Goal: Communication & Community: Answer question/provide support

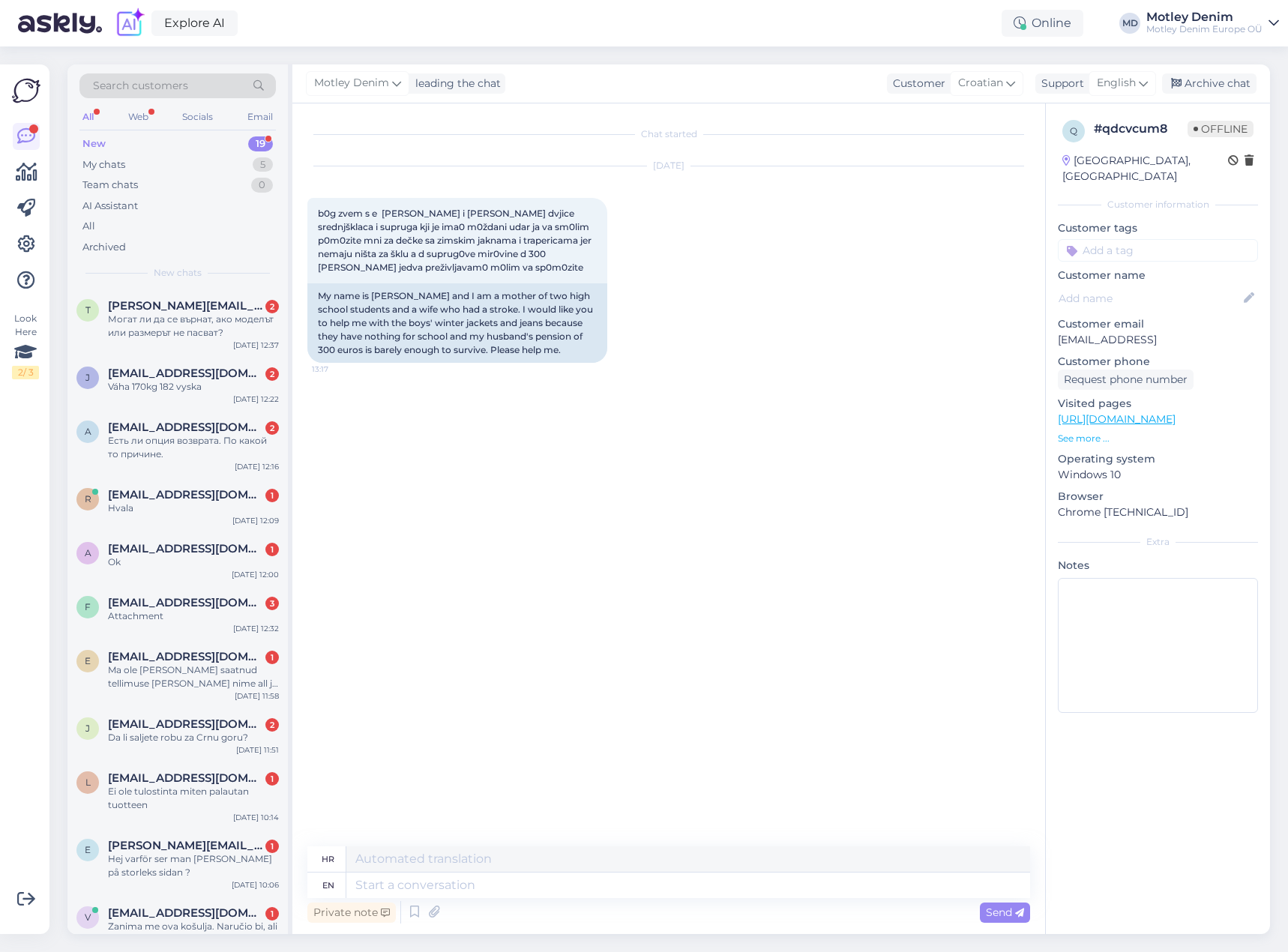
click at [507, 429] on div "Chat started [DATE] b0g zvem s e [PERSON_NAME] i [PERSON_NAME] srednjšklaca i s…" at bounding box center [675, 475] width 736 height 714
click at [191, 332] on div "Могат ли да се върнат, ако моделът или размерът не пасват?" at bounding box center [194, 326] width 171 height 27
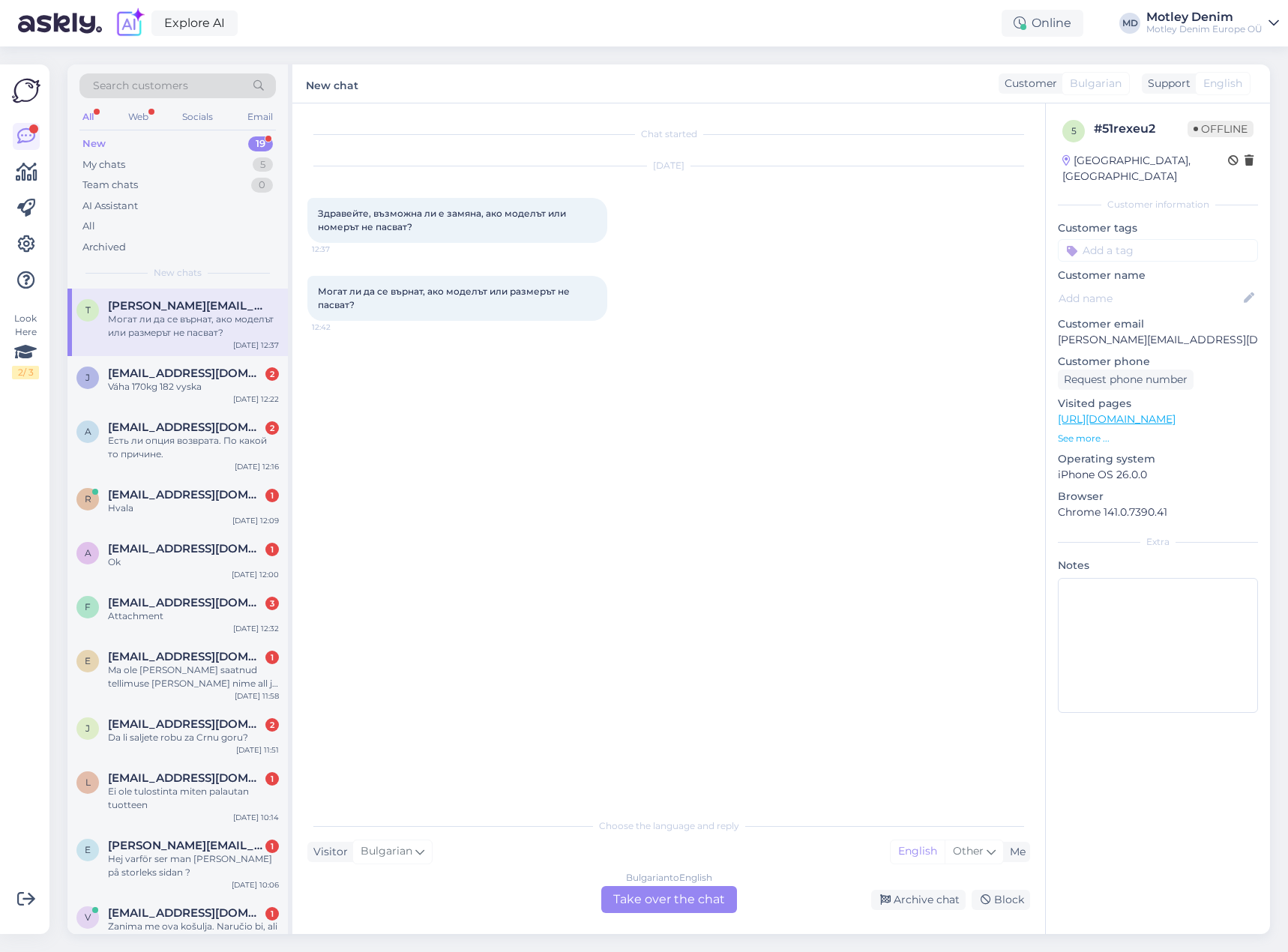
click at [695, 906] on div "Bulgarian to English Take over the chat" at bounding box center [669, 899] width 135 height 27
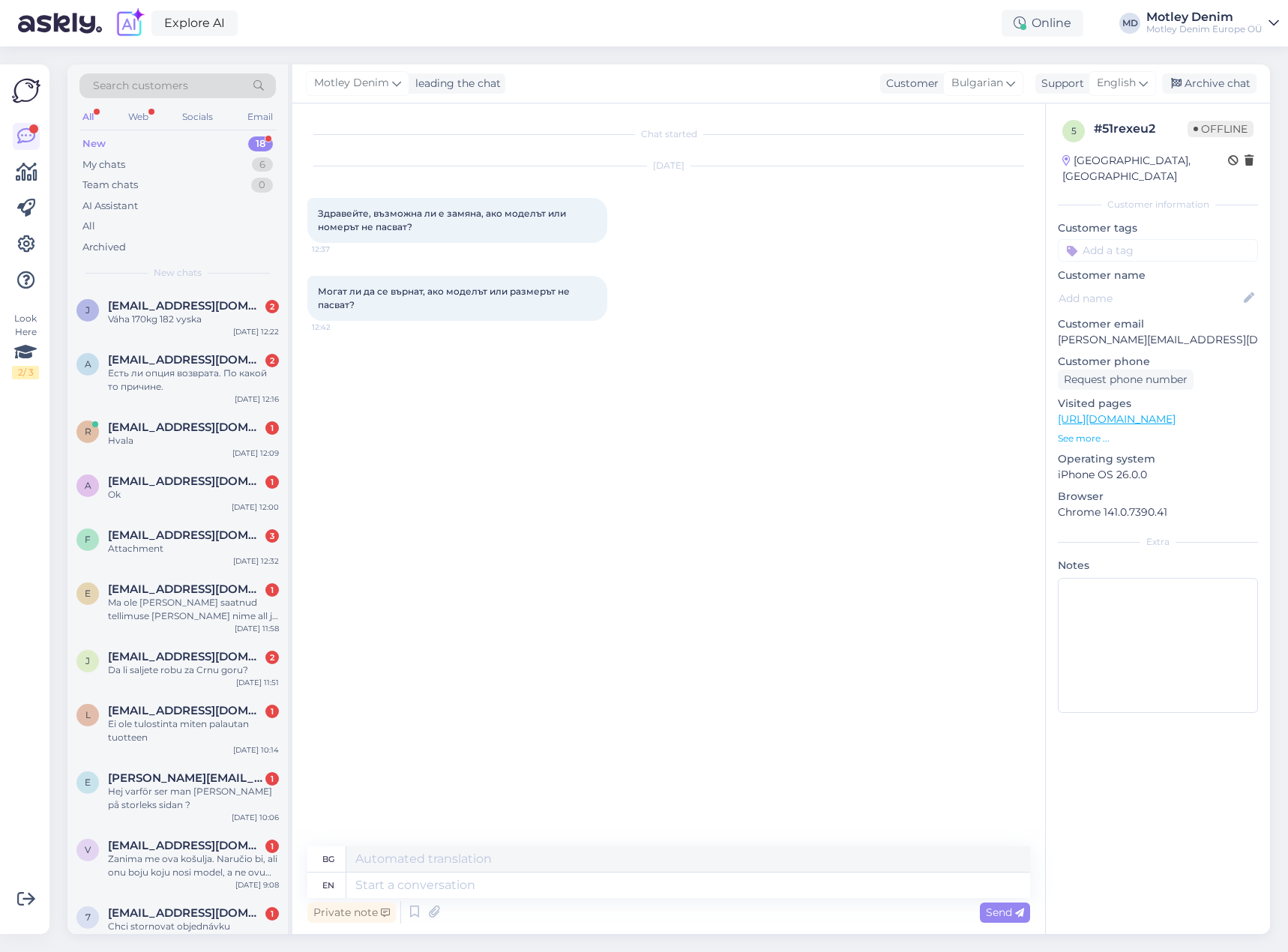
click at [985, 552] on div "Chat started [DATE] Здравейте, възможна ли е замяна, ако моделът или номерът не…" at bounding box center [675, 475] width 736 height 714
drag, startPoint x: 386, startPoint y: 290, endPoint x: 379, endPoint y: 304, distance: 15.7
click at [372, 304] on div "Могат ли да се върнат, ако моделът или размерът не пасват? 12:42" at bounding box center [457, 299] width 300 height 45
click at [618, 297] on button at bounding box center [617, 298] width 9 height 13
click at [679, 324] on link "Show English translation" at bounding box center [686, 322] width 148 height 19
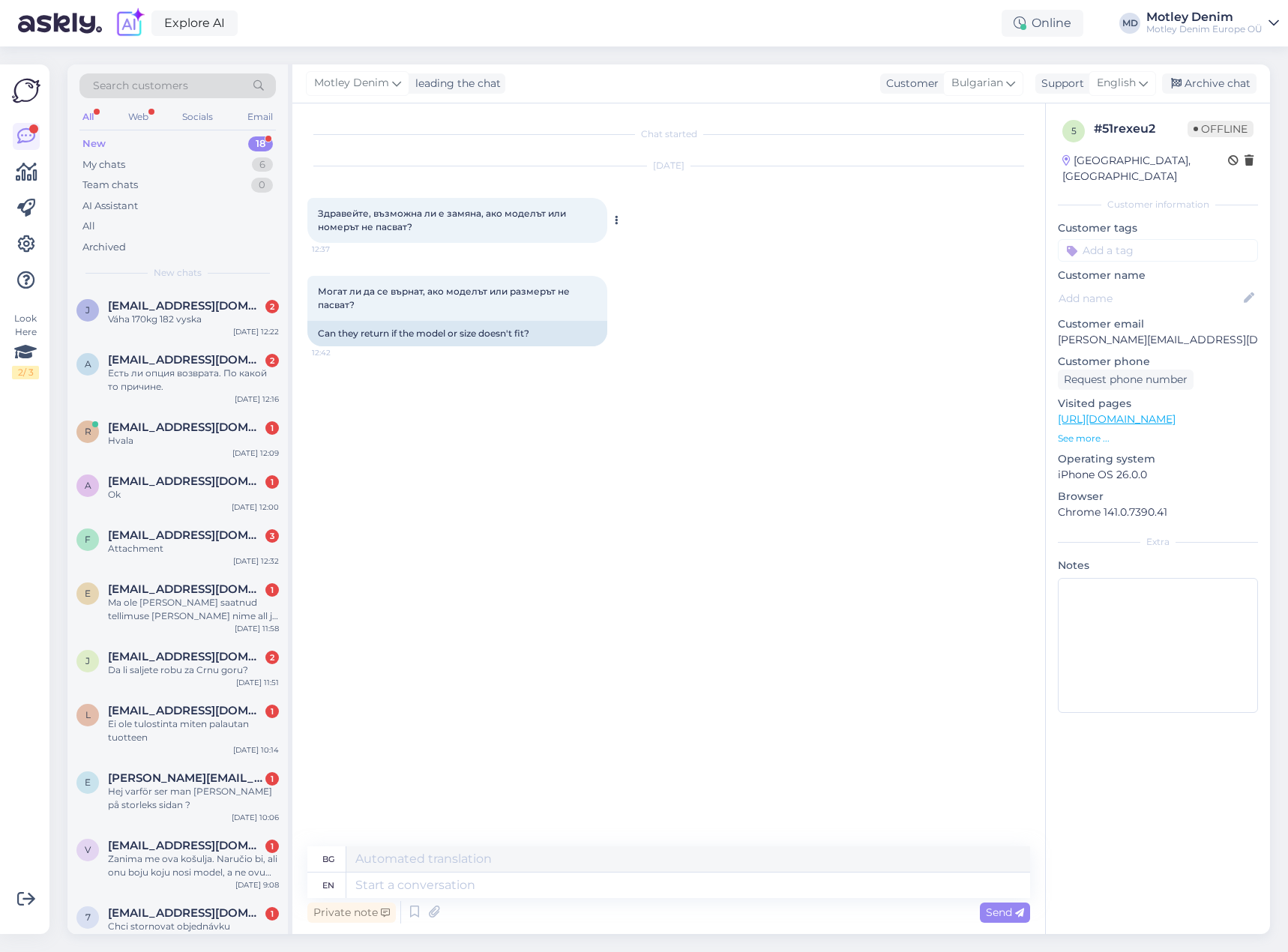
click at [614, 213] on div at bounding box center [614, 221] width 13 height 45
click at [616, 216] on icon at bounding box center [616, 221] width 4 height 9
click at [661, 250] on link "Show English translation" at bounding box center [686, 244] width 148 height 19
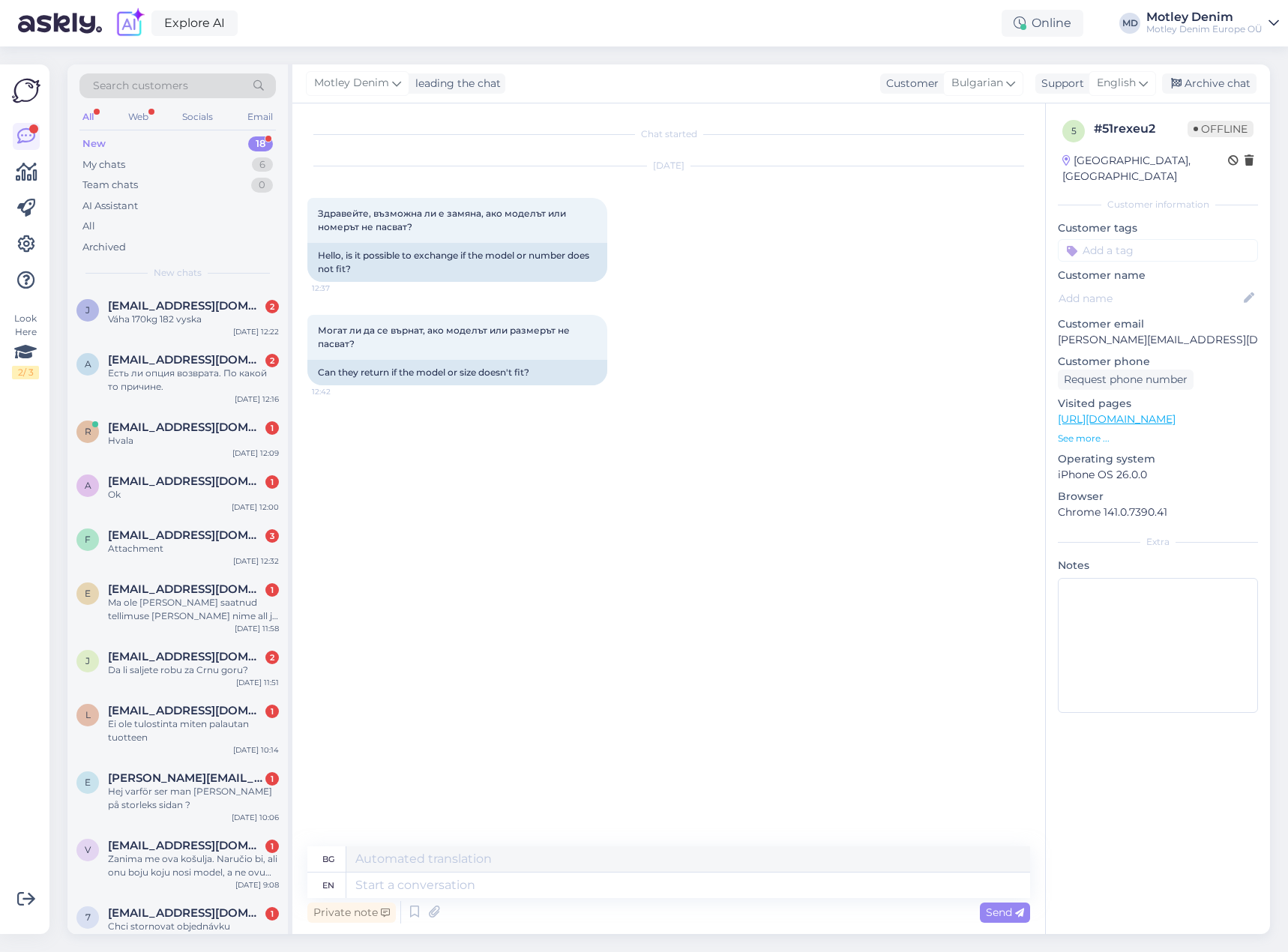
click at [683, 412] on div "Chat started [DATE] Здравейте, възможна ли е замяна, ако моделът или номерът не…" at bounding box center [675, 475] width 736 height 714
click at [588, 897] on textarea at bounding box center [689, 885] width 684 height 26
type textarea "Hello"
type textarea "Здравей"
type textarea "Yes"
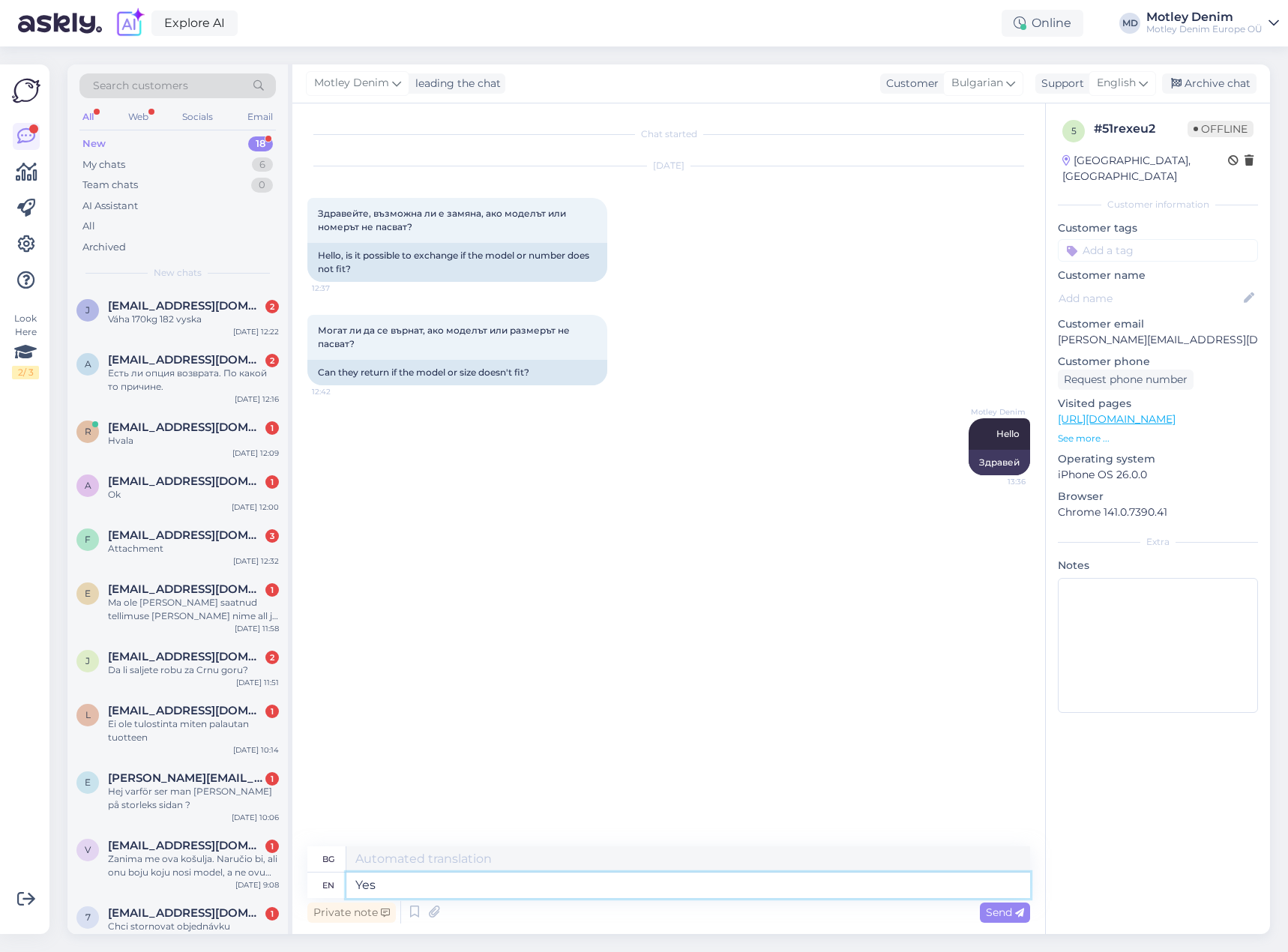
type textarea "Да"
type textarea "Yes ofcours"
type textarea "Да, разбира се"
type textarea "Yes"
type textarea "Да"
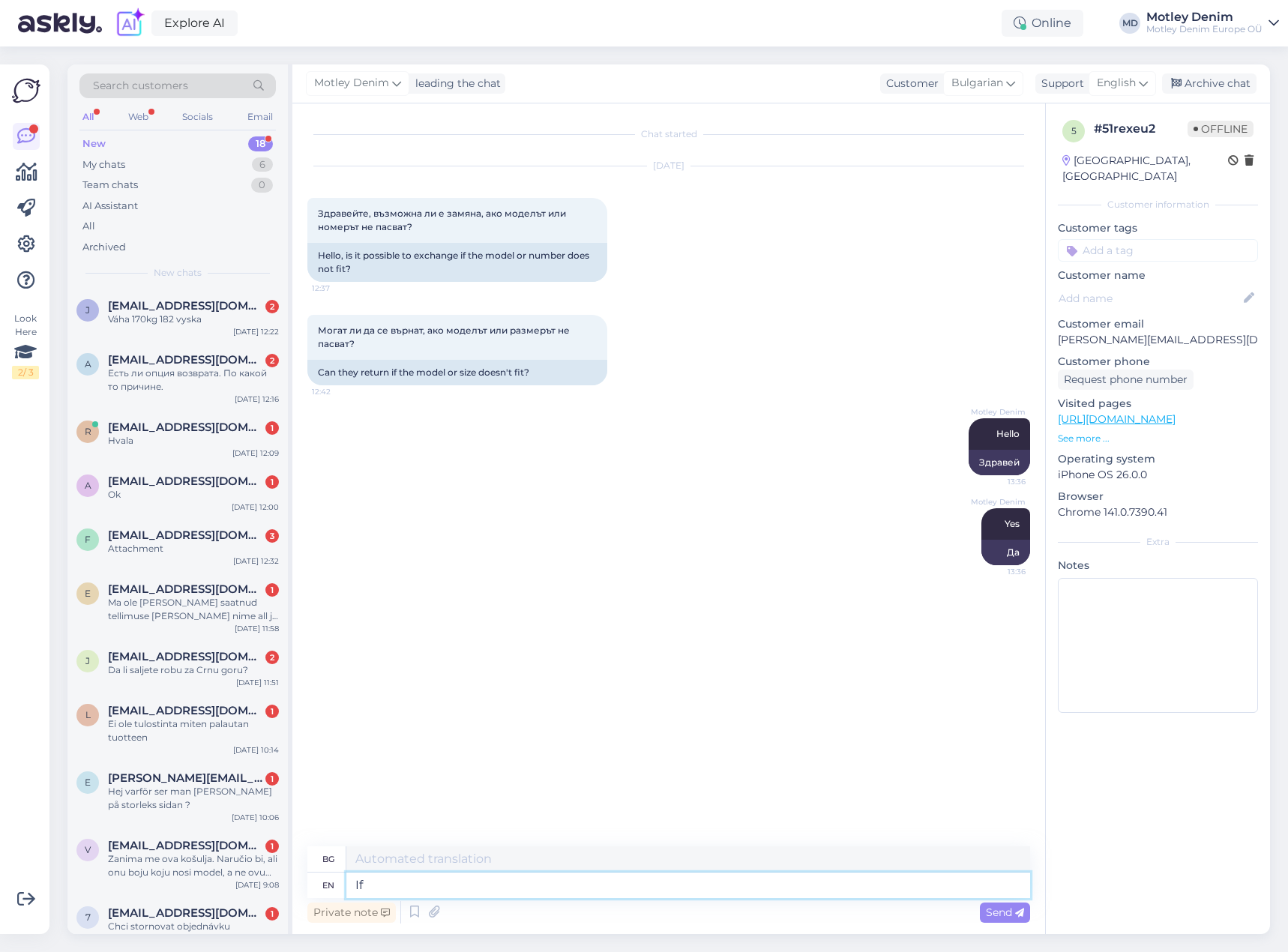
type textarea "If"
type textarea "Ако"
type textarea "If the siz"
type textarea "Ако размерът"
type textarea "If t"
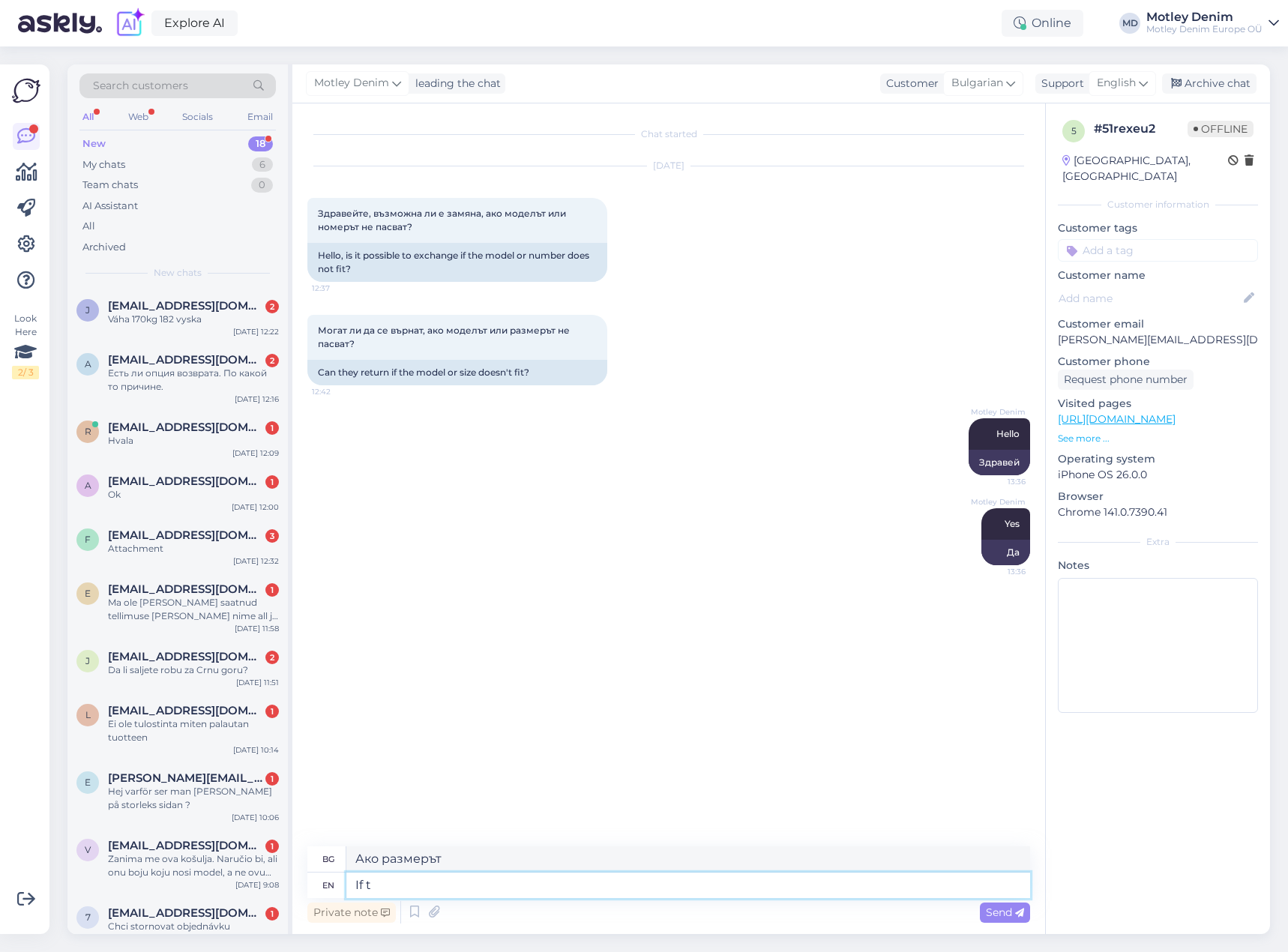
type textarea "Ако"
type textarea "I"
type textarea "If"
type textarea "Ако"
type textarea "If the size i"
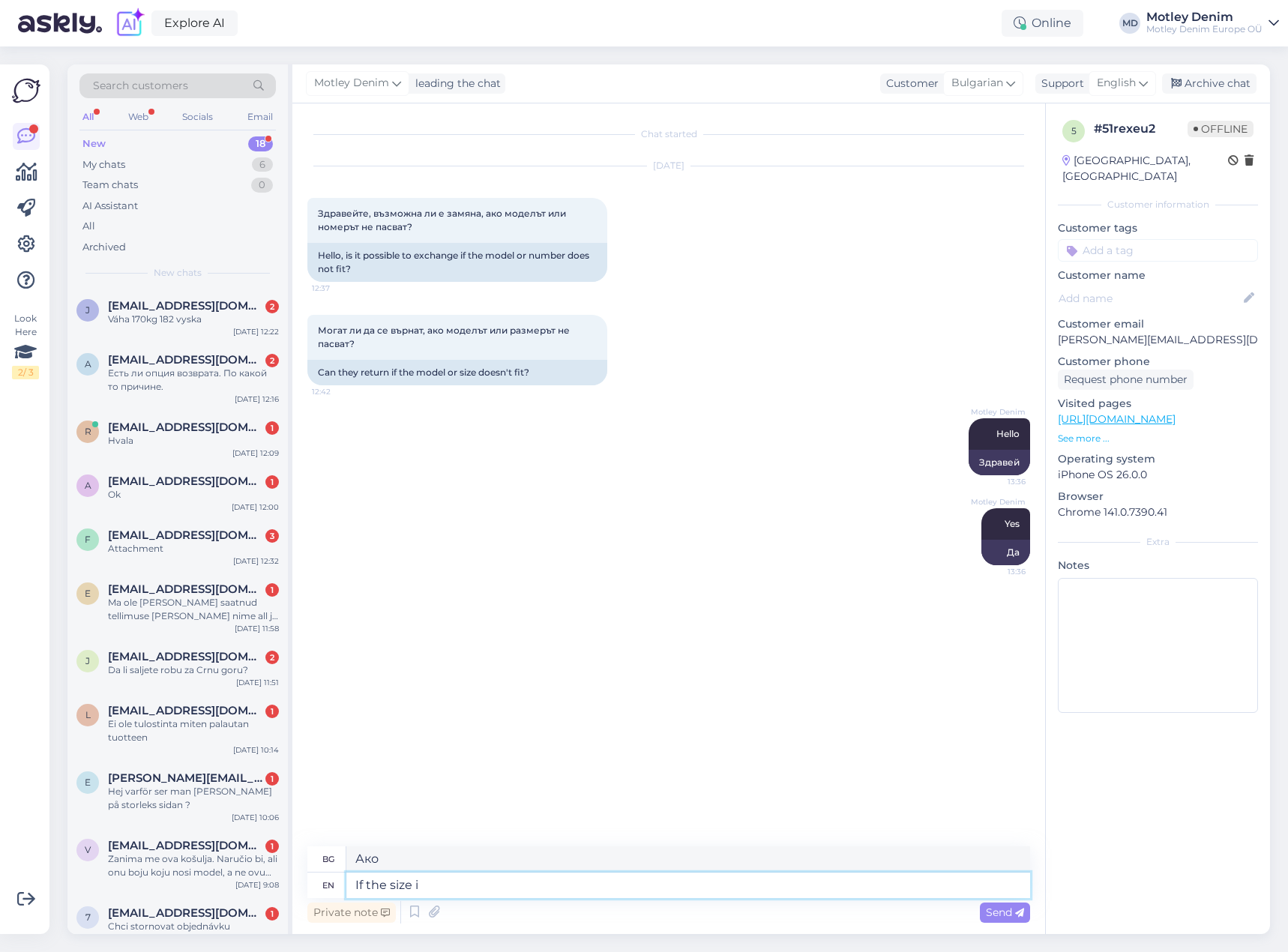
type textarea "Ако размерът"
type textarea "If the size is no"
type textarea "Ако размерът е"
type textarea "If the size is not c"
type textarea "Ако размерът не е"
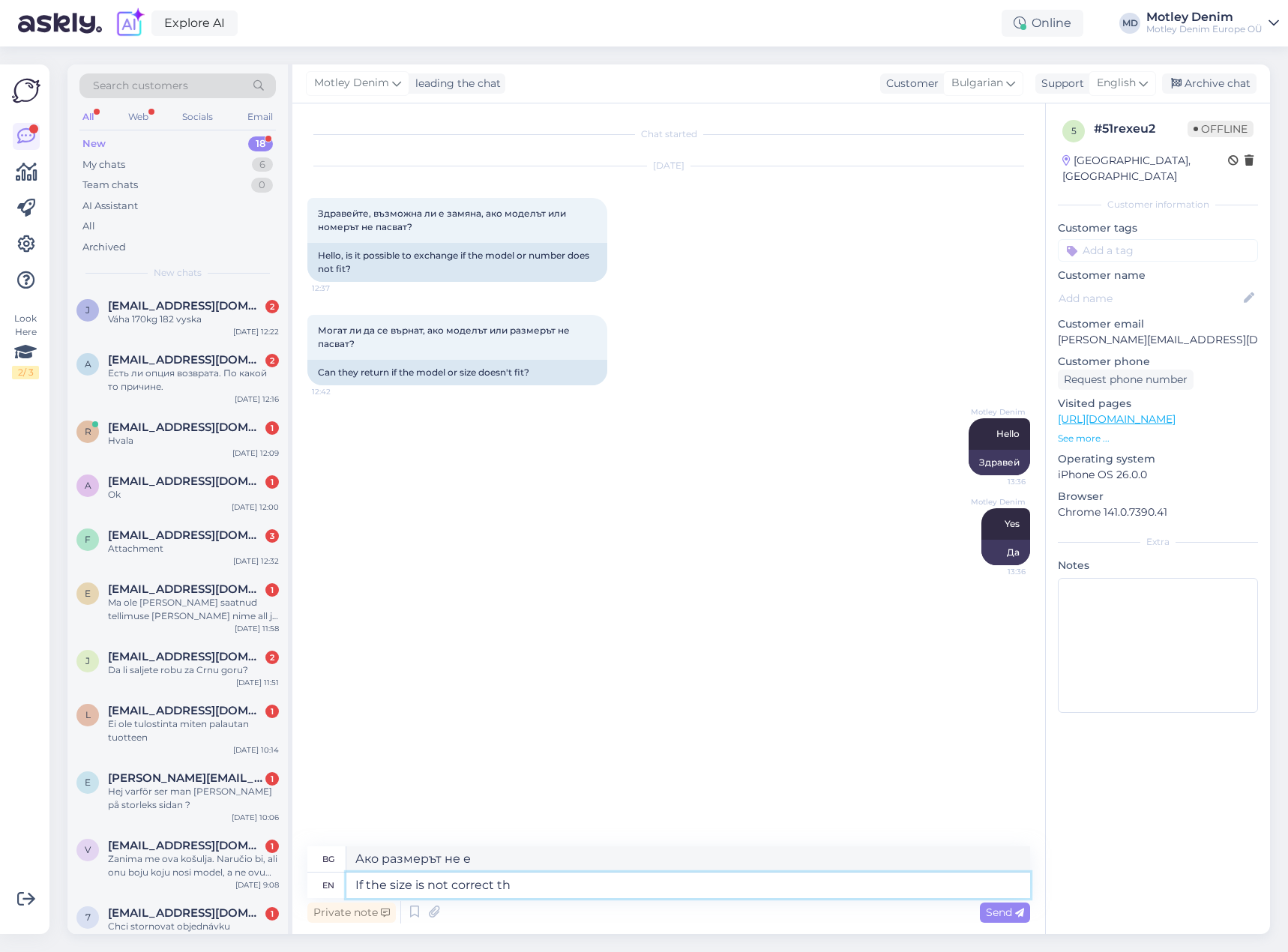
type textarea "If the size is not correct the"
type textarea "Ако размерът не е правилен"
type textarea "If the size is not correct then"
type textarea "Ако размерът не е правилен, тогава"
type textarea "If the size is not correct then our"
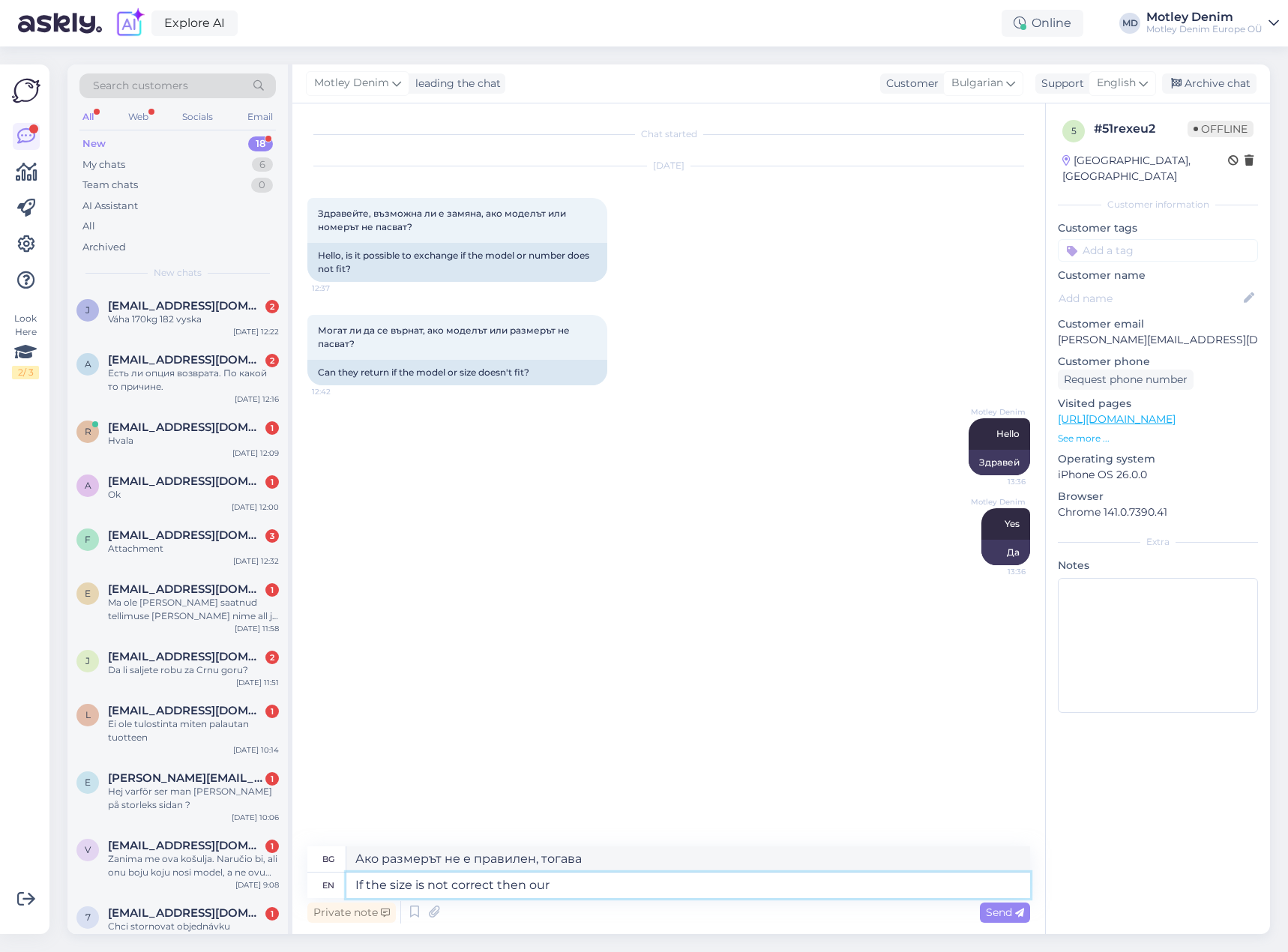
type textarea "Ако размерът не е правилен, тогава нашият"
type textarea "If the size is not correct then our customers can"
type textarea "Ако размерът не е правилен, тогава нашите клиенти"
type textarea "If the size is not correct then our customers can ret"
type textarea "Ако размерът не е правилен, нашите клиенти могат"
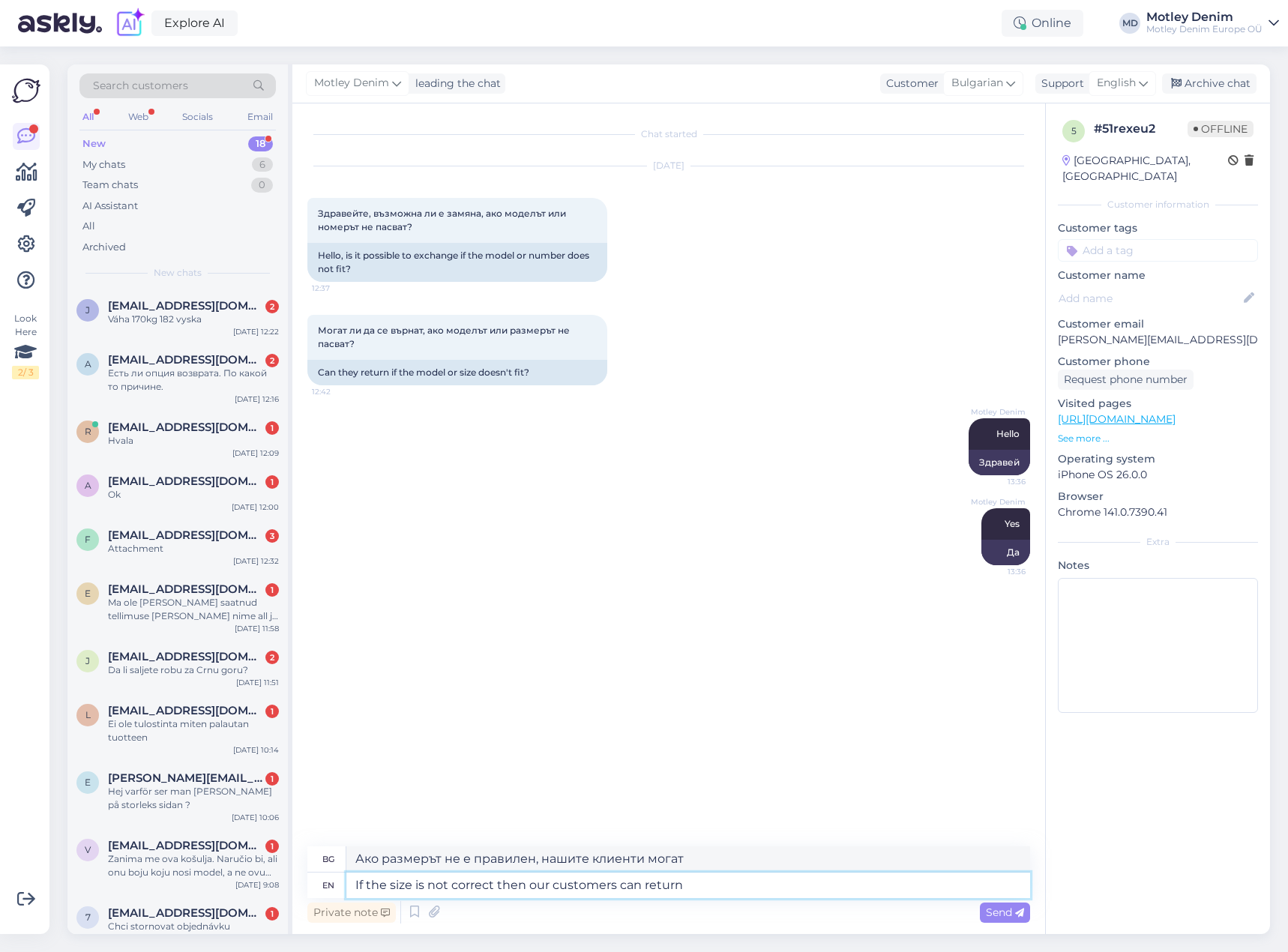
type textarea "If the size is not correct then our customers can return t"
type textarea "Ако размерът не е правилен, нашите клиенти могат да върнат продукта"
type textarea "If the size is not correct then our customers can return the it"
type textarea "Ако размерът не е правилен, нашите клиенти могат да го върнат"
type textarea "If the size is not correct then our customers can return the item and"
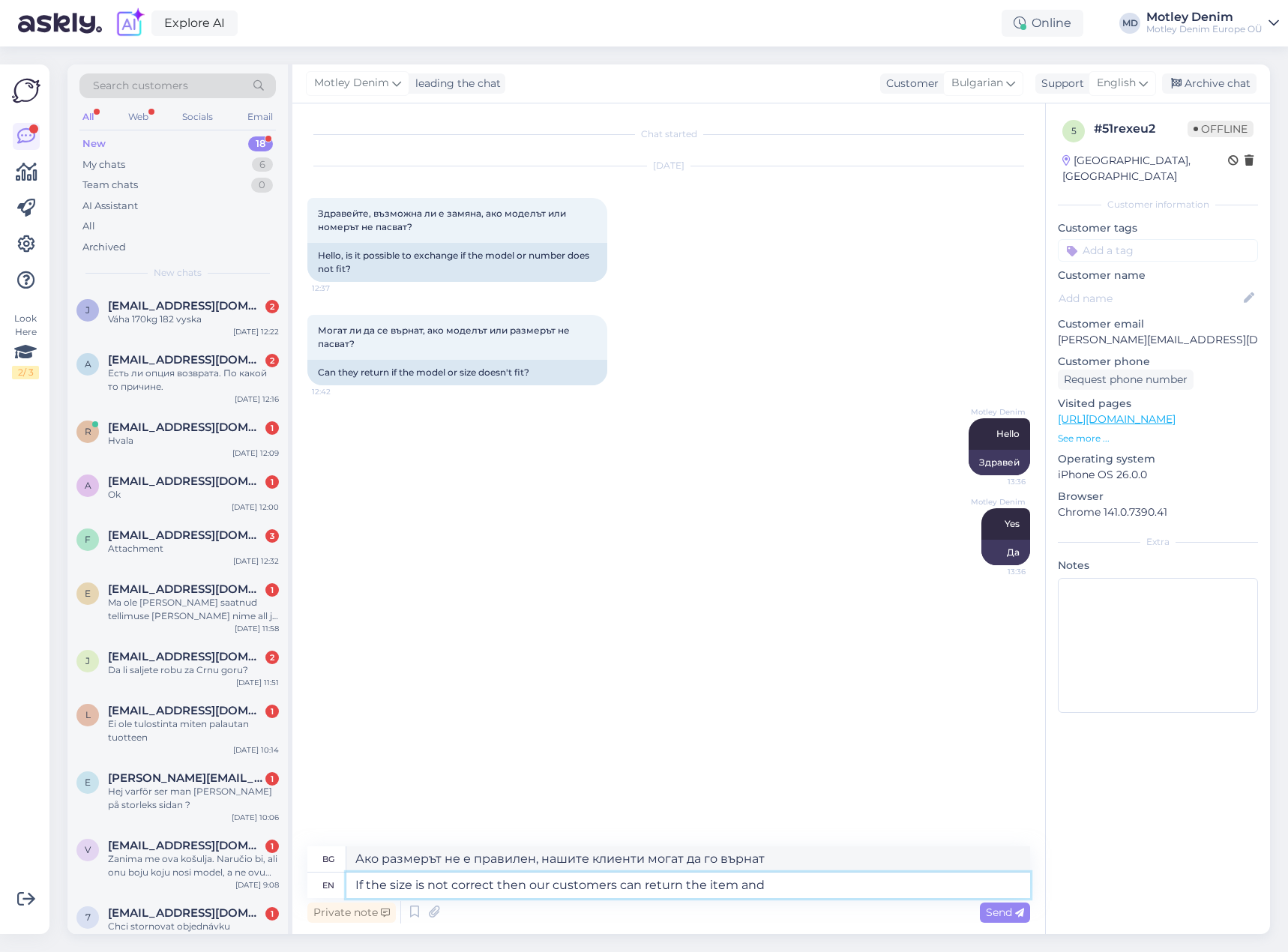
type textarea "Ако размерът не е правилен, нашите клиенти могат да върнат артикула"
type textarea "If the size is not correct then our customers can return the item and or"
type textarea "Ако размерът не е правилен, нашите клиенти могат да върнат артикула и"
type textarea "If the size is not correct then our customers can return the item and order a"
type textarea "Ако размерът не е правилен, нашите клиенти могат да върнат артикула и да поръчат"
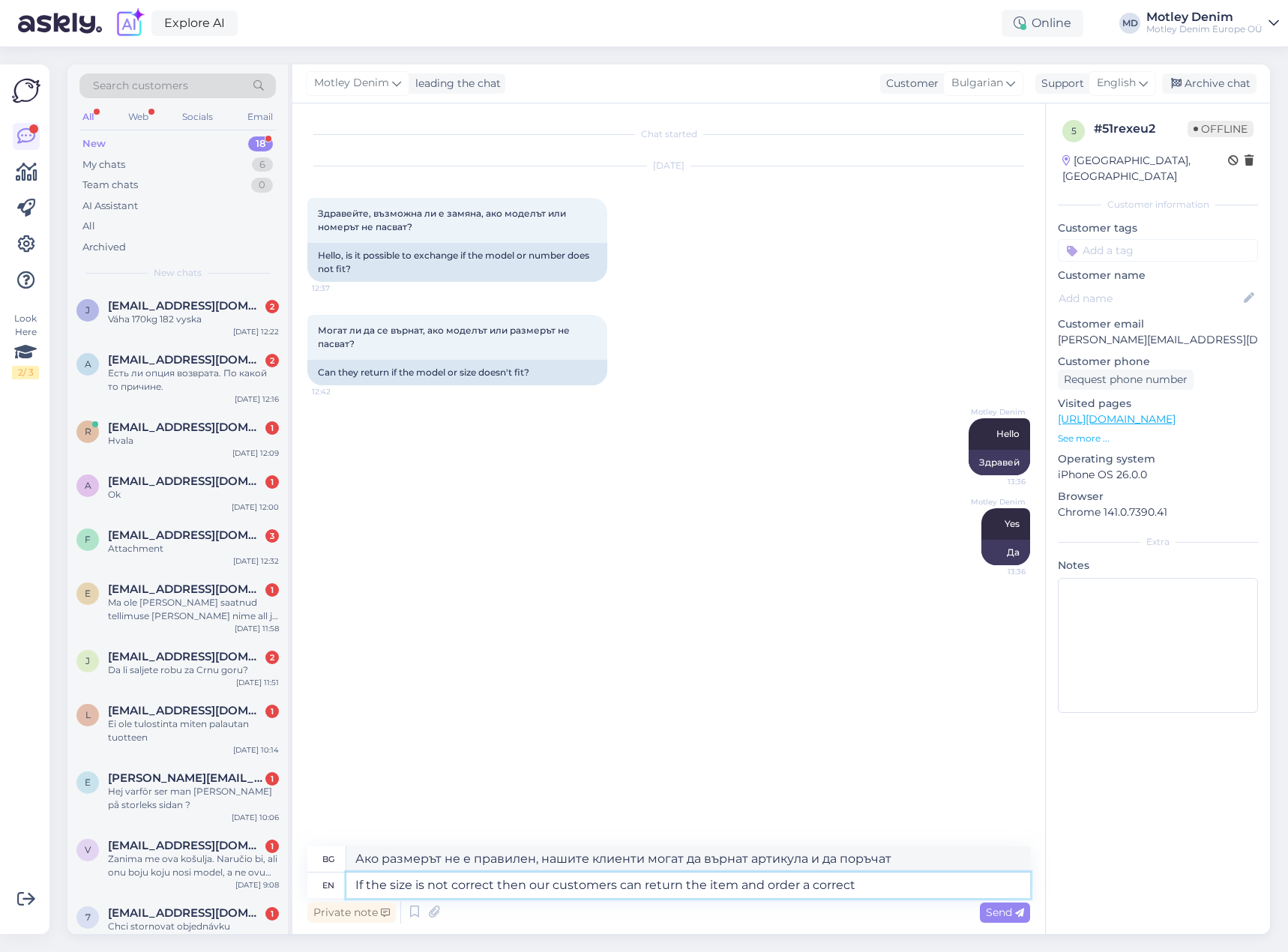
type textarea "If the size is not correct then our customers can return the item and order a c…"
type textarea "Ако размерът не е правилен, нашите клиенти могат да върнат артикула и да поръча…"
type textarea "If the size is not correct then our customers can return the item and order a c…"
type textarea "Ако размерът не е правилен, нашите клиенти могат да върнат артикула и да поръча…"
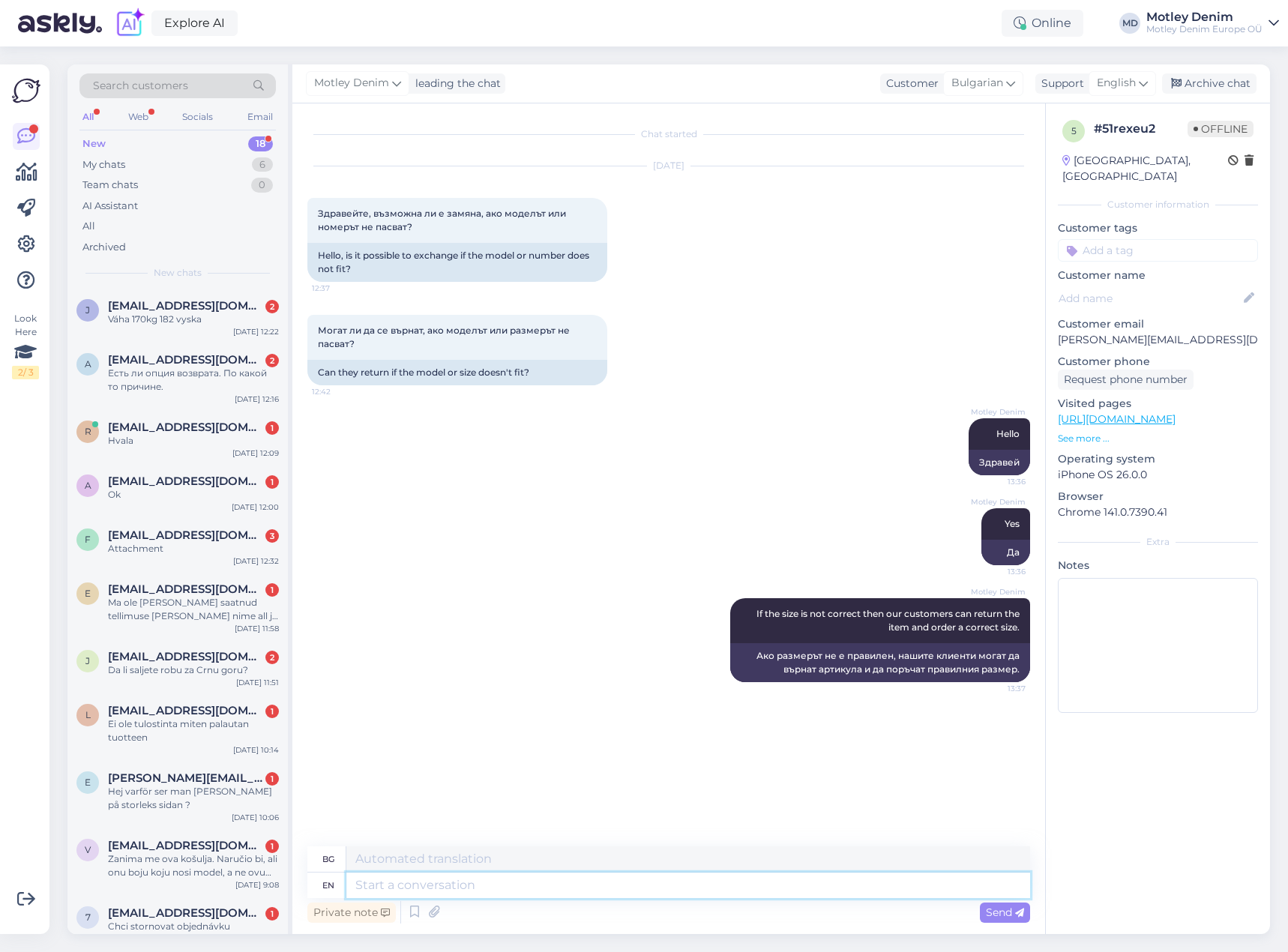
click at [568, 886] on textarea at bounding box center [689, 885] width 684 height 26
type textarea "To DO"
type textarea "До"
type textarea "To DO t"
type textarea "Да НАПРАВЯ"
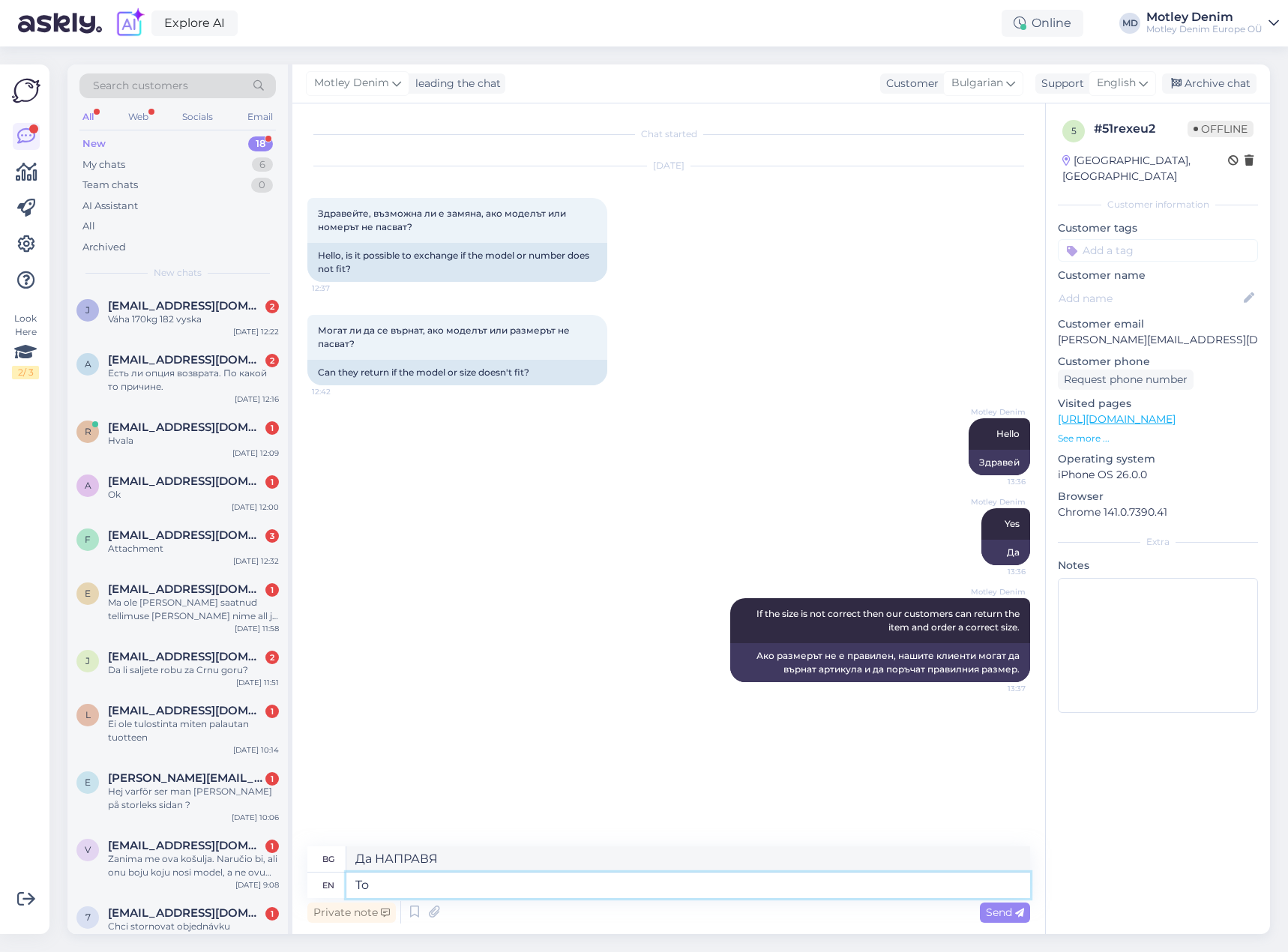
type textarea "To d"
type textarea "До"
type textarea "To do"
type textarea "Да направя"
type textarea "To do that"
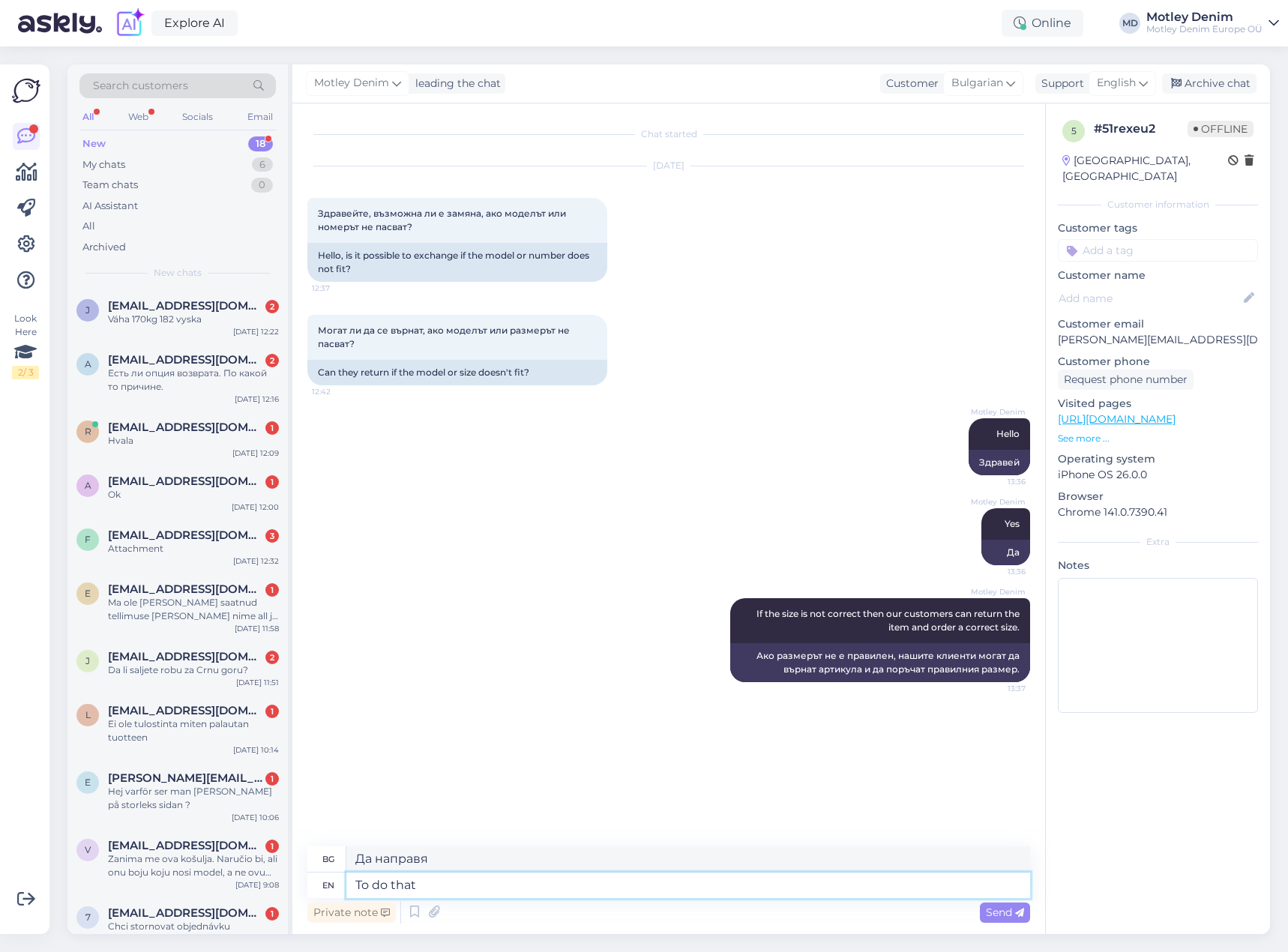
type textarea "За да направя това"
type textarea "To do that we"
type textarea "За да направим това, ние"
type textarea "To do that we have"
type textarea "За да направим това, [DEMOGRAPHIC_DATA]"
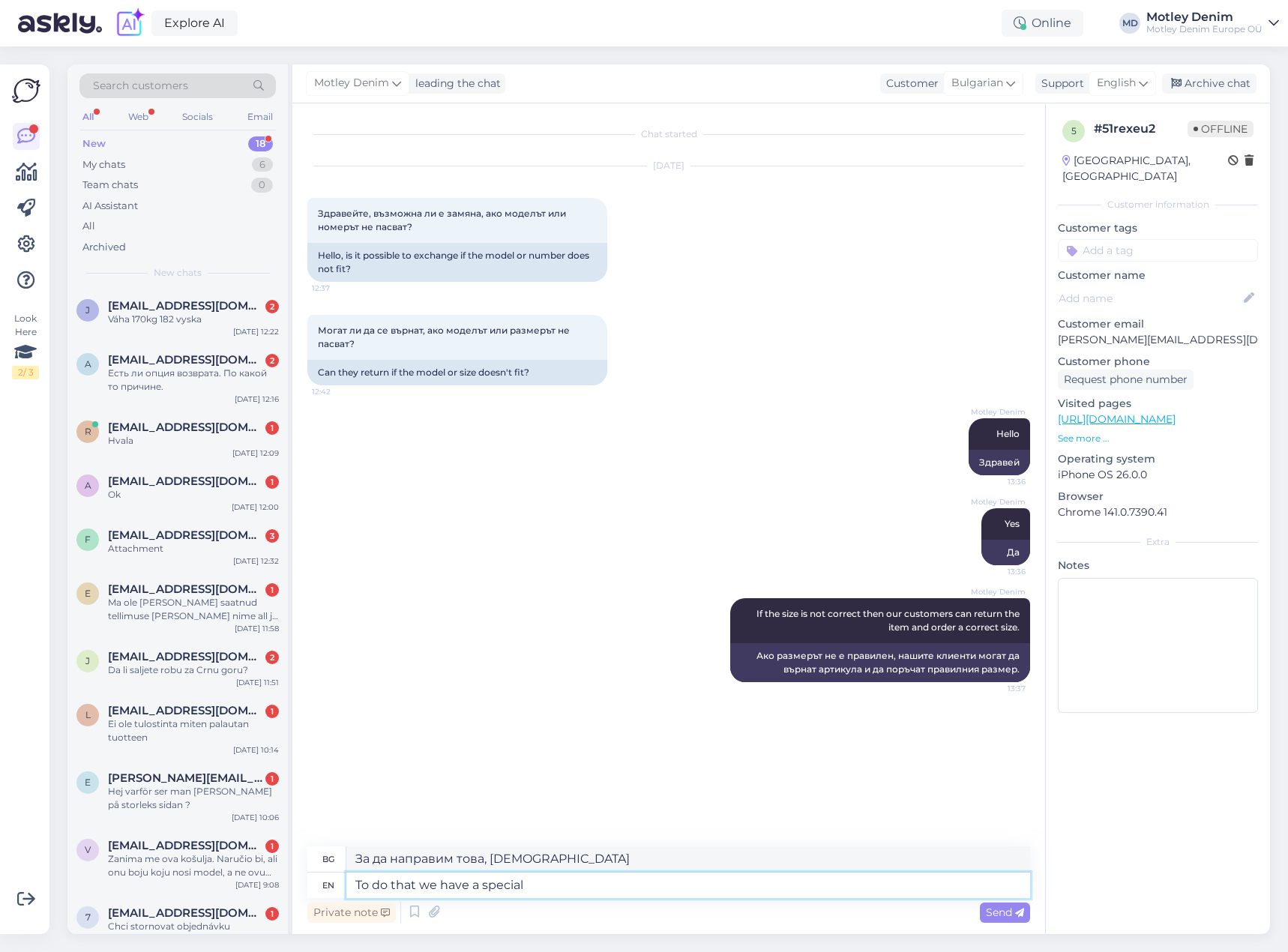
type textarea "To do that we have a special r"
type textarea "За да направим това, имаме специален"
type textarea "To do that we have a special return"
type textarea "За да направим това, [DEMOGRAPHIC_DATA] специална възвръщаемост"
type textarea "To do that we have a special return steps to"
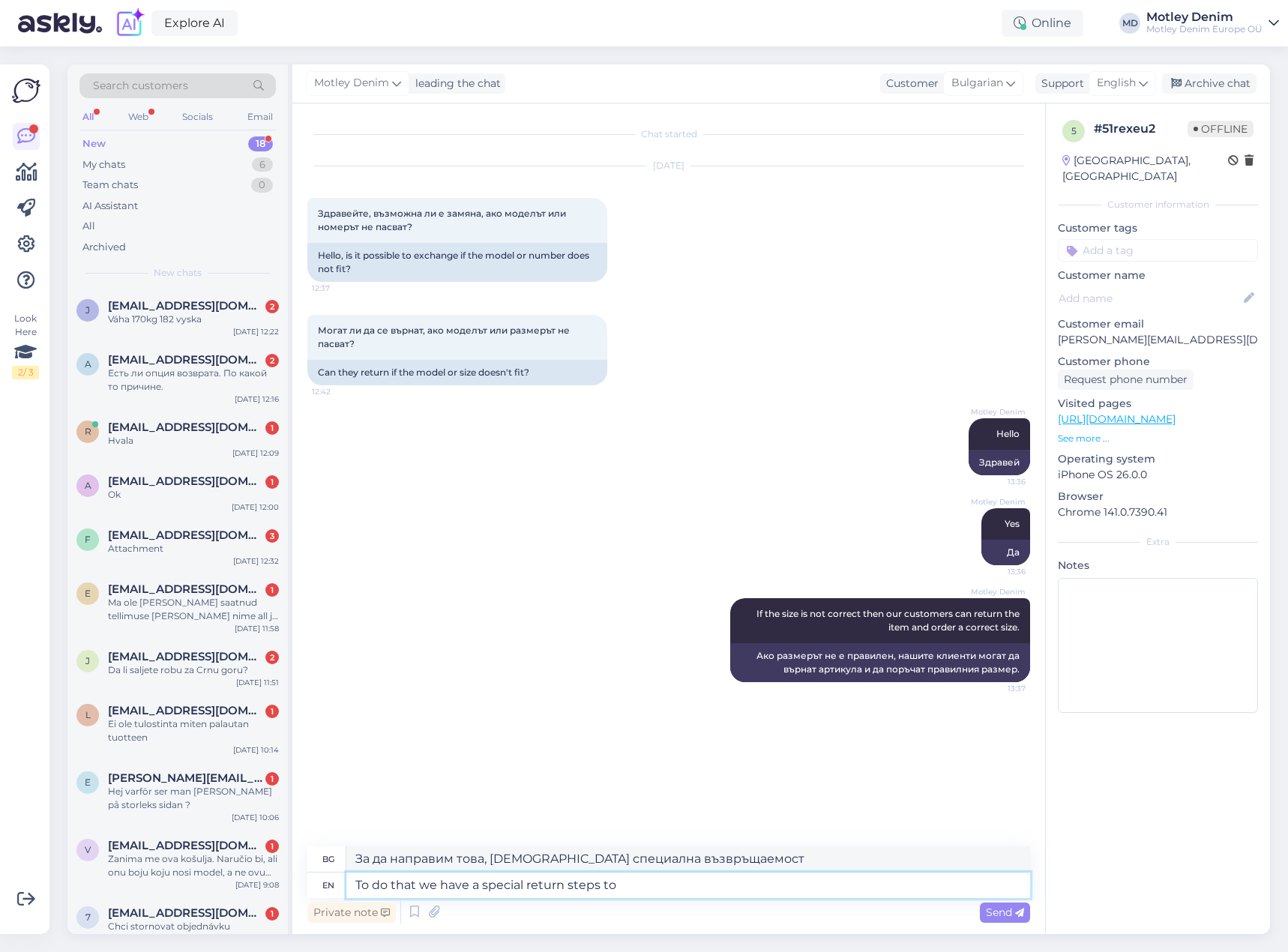
type textarea "За да направим това, имаме специални стъпки за връщане"
type textarea "To do that we have a special return steps to f"
type textarea "За да направим това, имаме специални стъпки за връщане към"
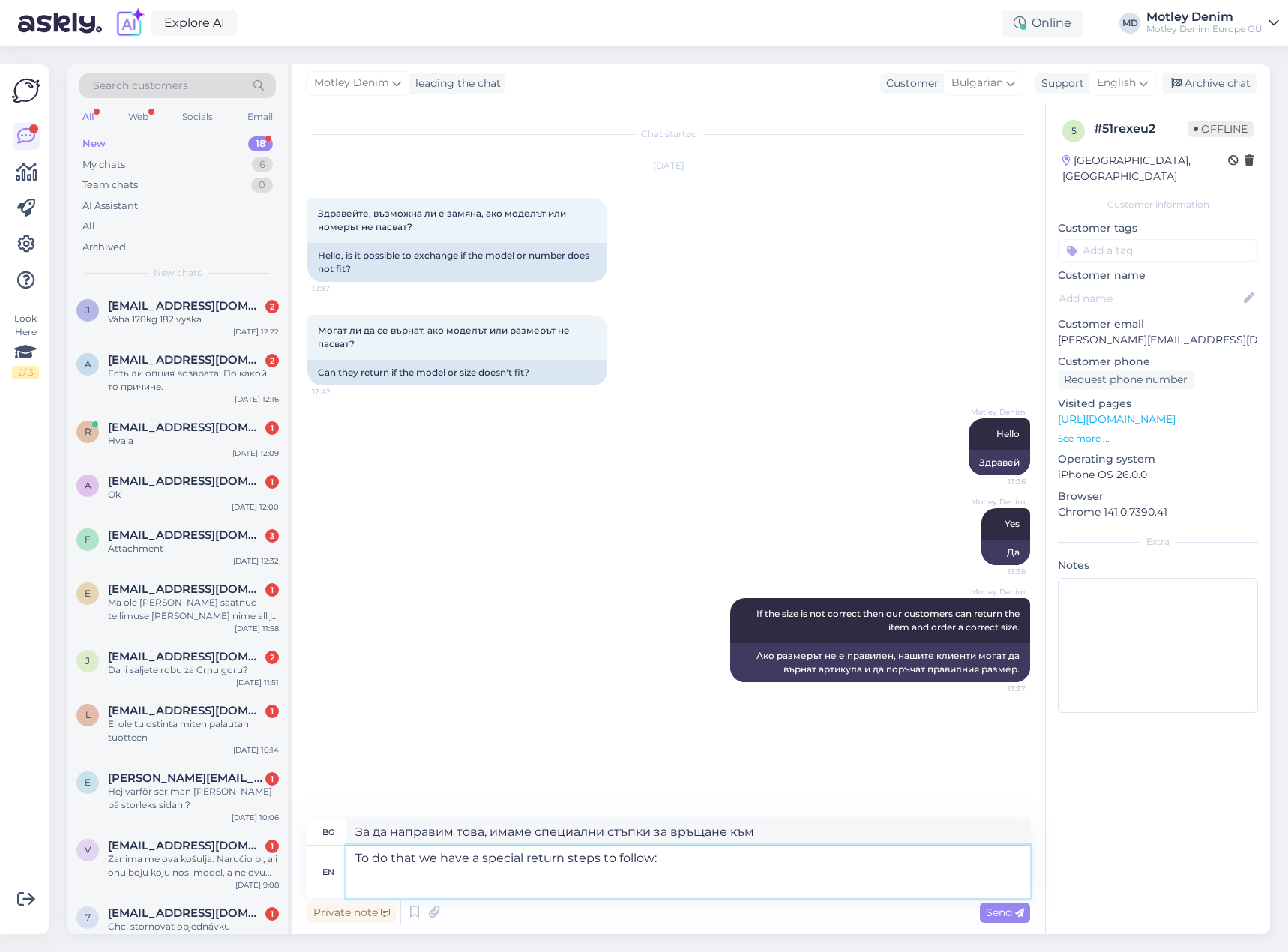
paste textarea "[URL][DOMAIN_NAME]"
type textarea "To do that we have a special return steps to follow: [URL][DOMAIN_NAME]"
type textarea "За да направим това, имаме специални стъпки за връщане, които трябва да следвам…"
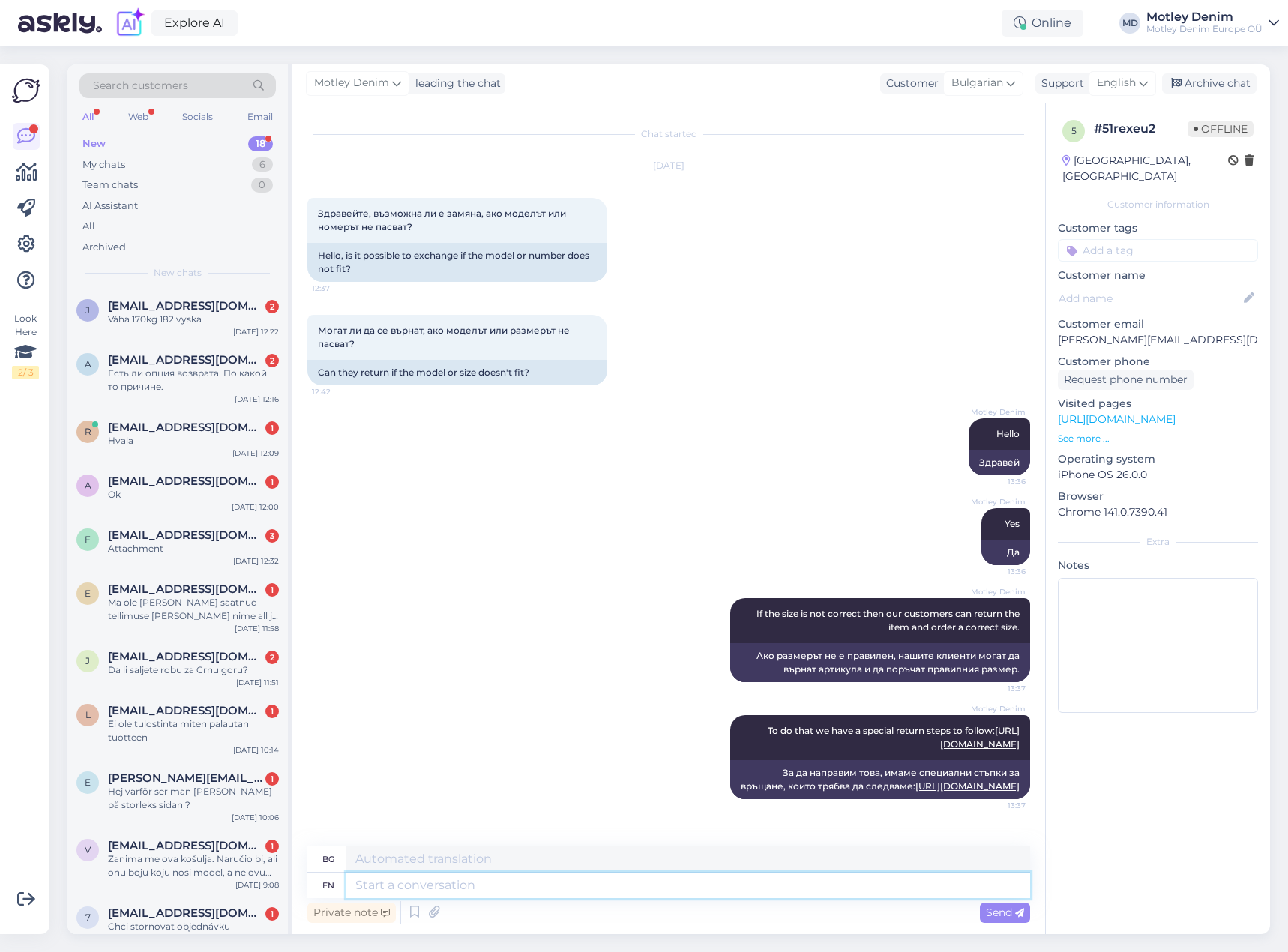
scroll to position [23, 0]
click at [696, 889] on textarea at bounding box center [689, 885] width 684 height 26
type textarea "What ar"
type textarea "Какво"
type textarea "What are y"
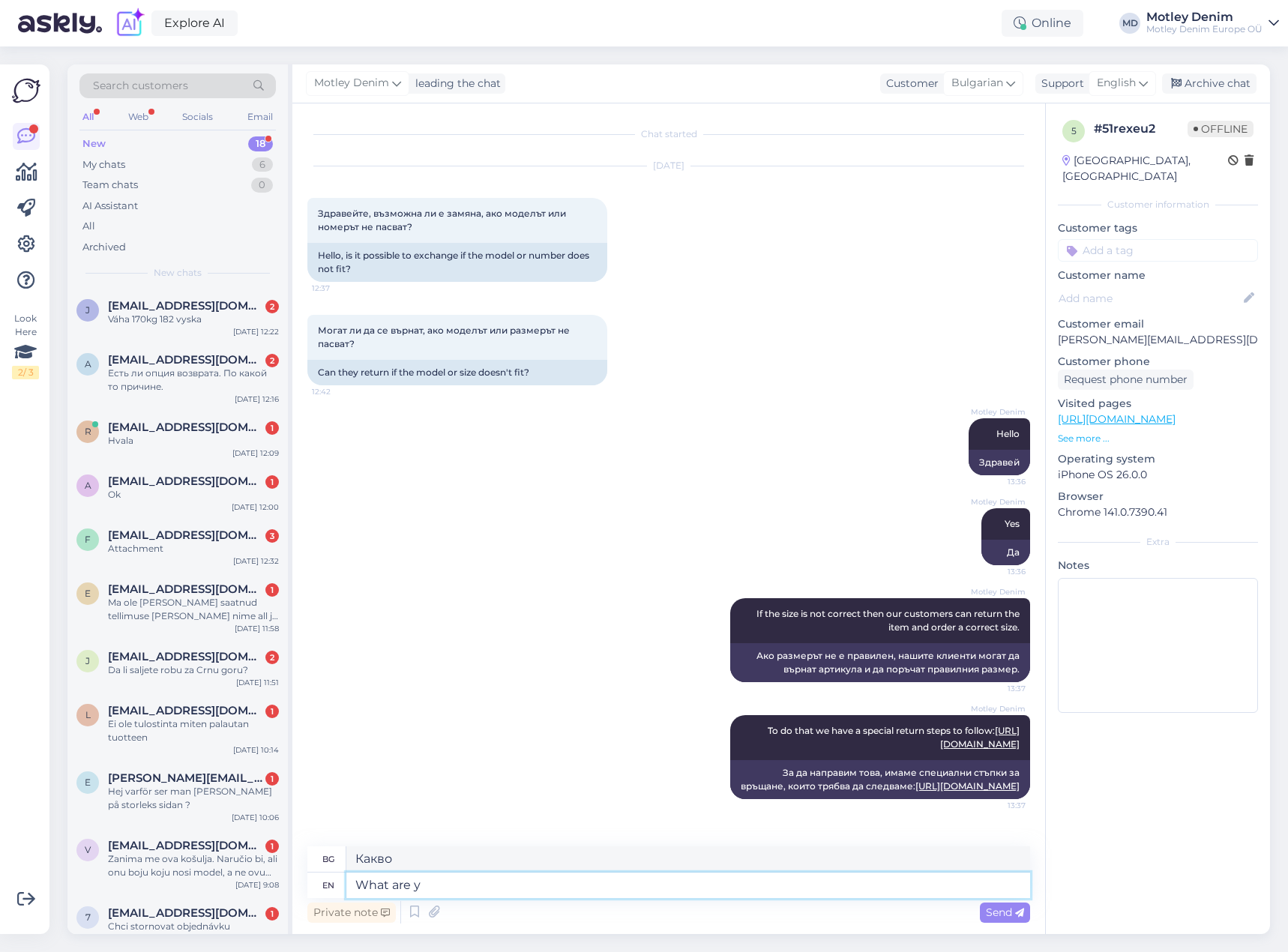
type textarea "Какво представляват"
type textarea "What are you"
type textarea "Какво си ти"
type textarea "What are you looking t"
type textarea "Какво търсиш"
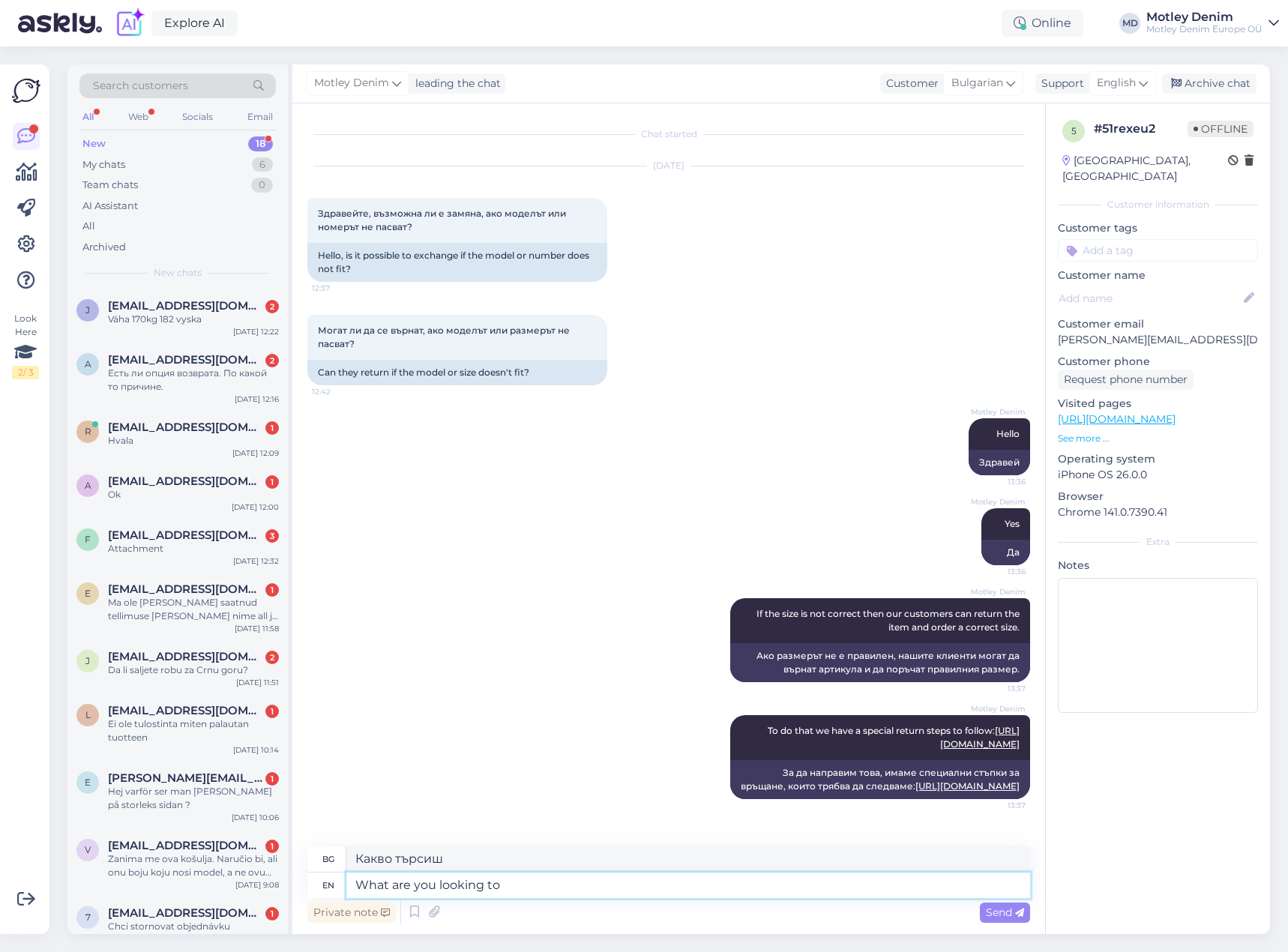
type textarea "What are you looking to"
type textarea "Какво търсиш?"
type textarea "What are you looking to buy"
type textarea "Какво търсите да купите"
type textarea "What are you looking to buy?"
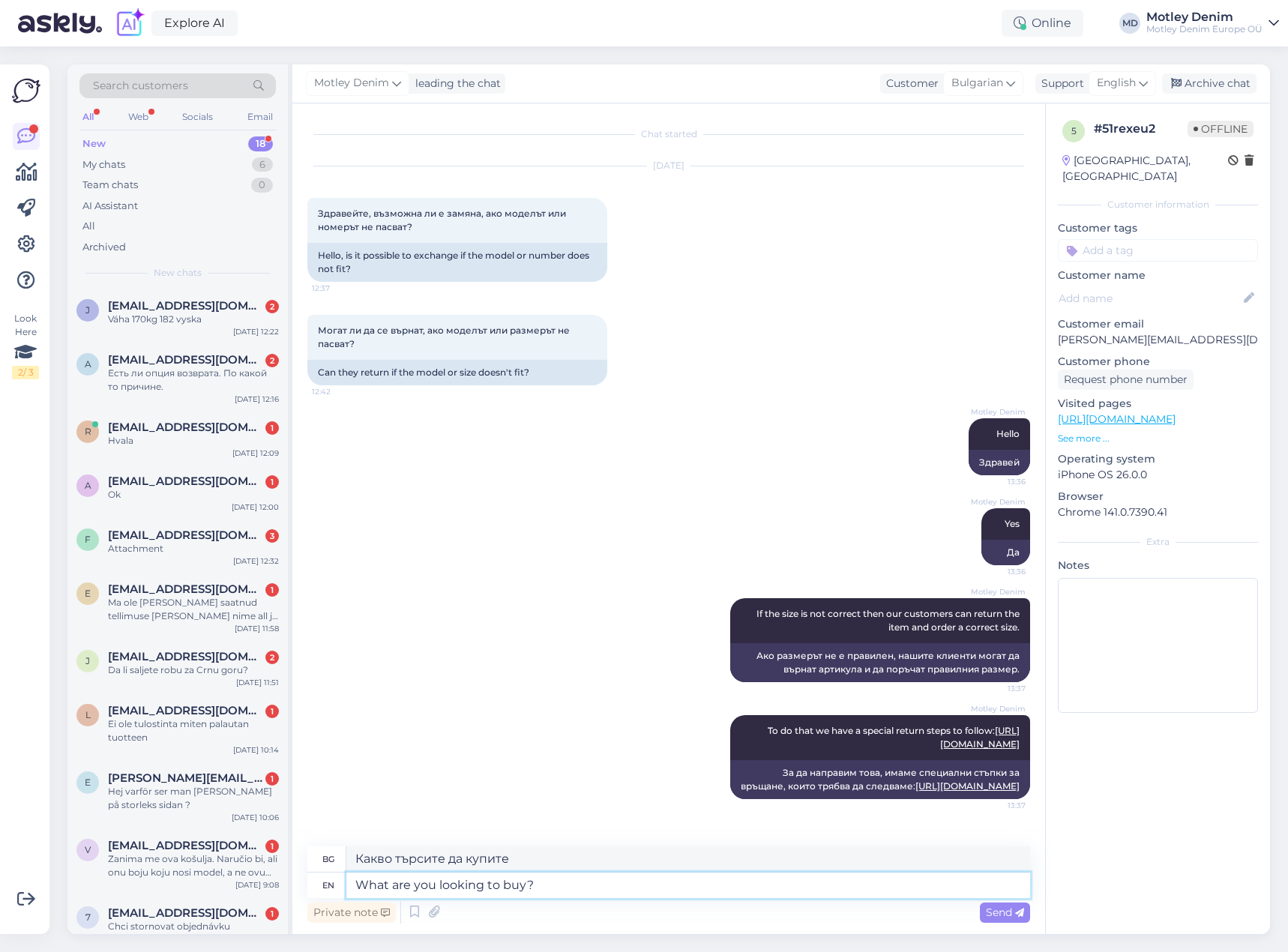
type textarea "Какво търсите да купите?"
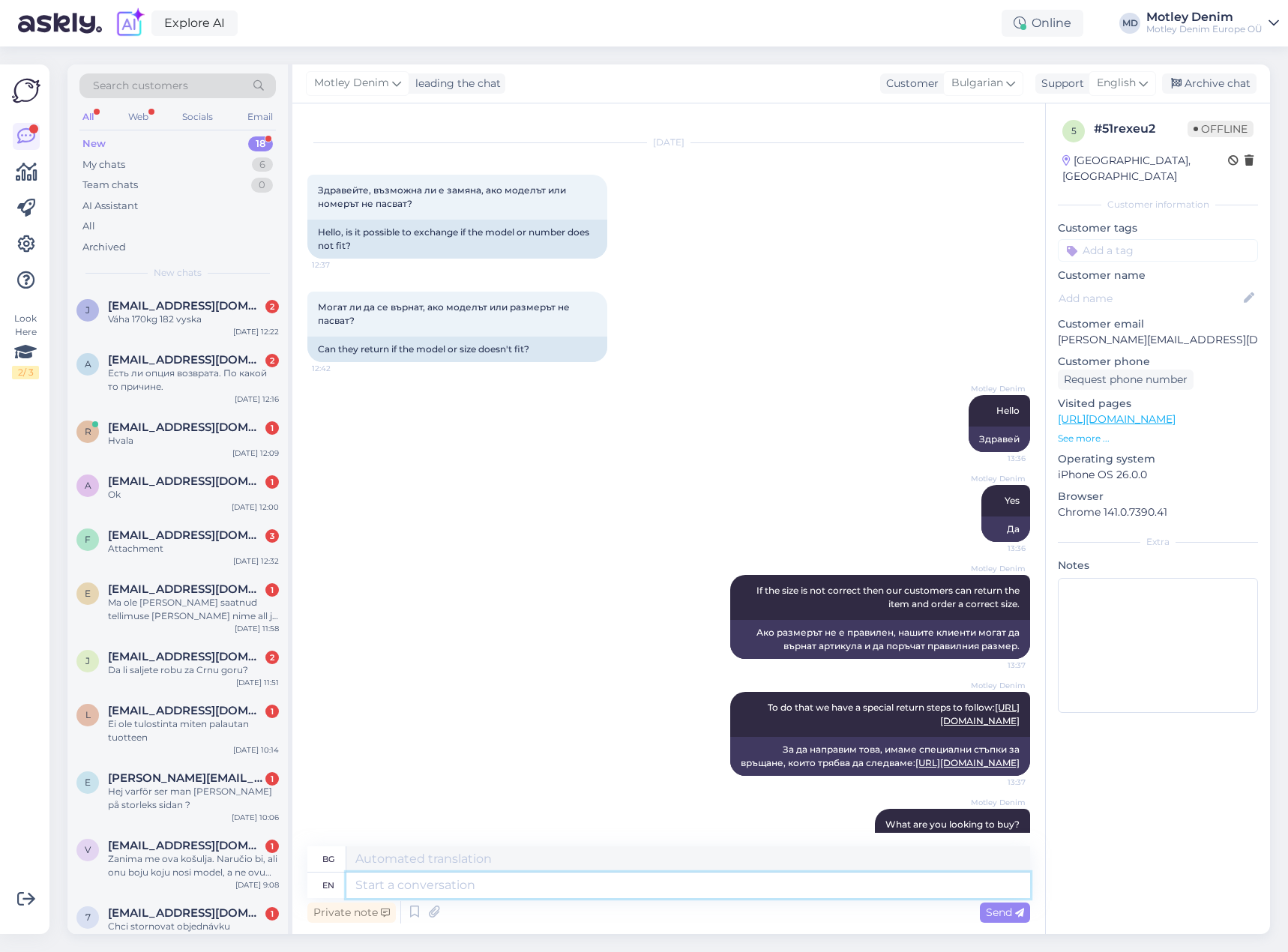
scroll to position [113, 0]
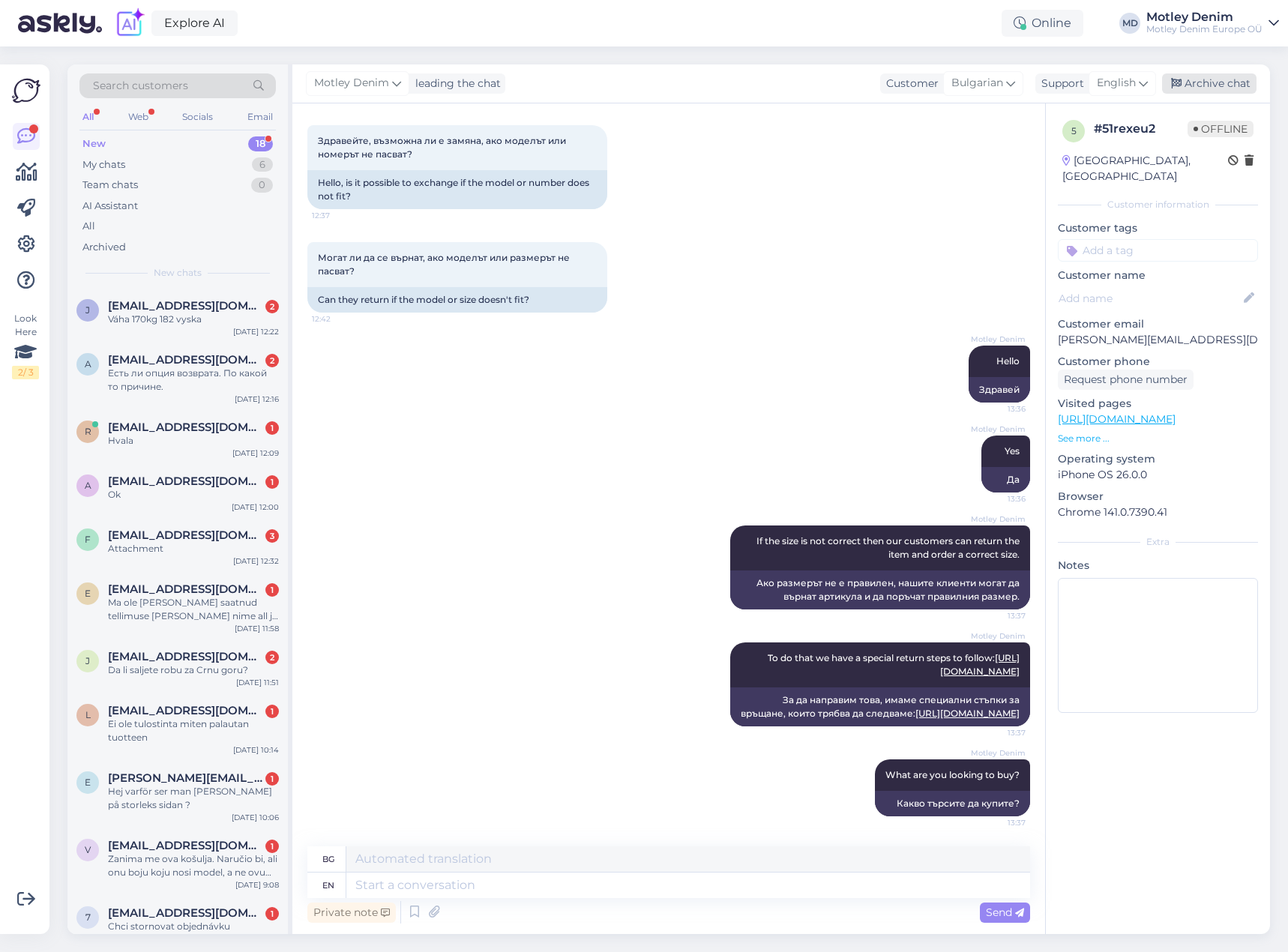
click at [1208, 88] on div "Archive chat" at bounding box center [1210, 84] width 94 height 20
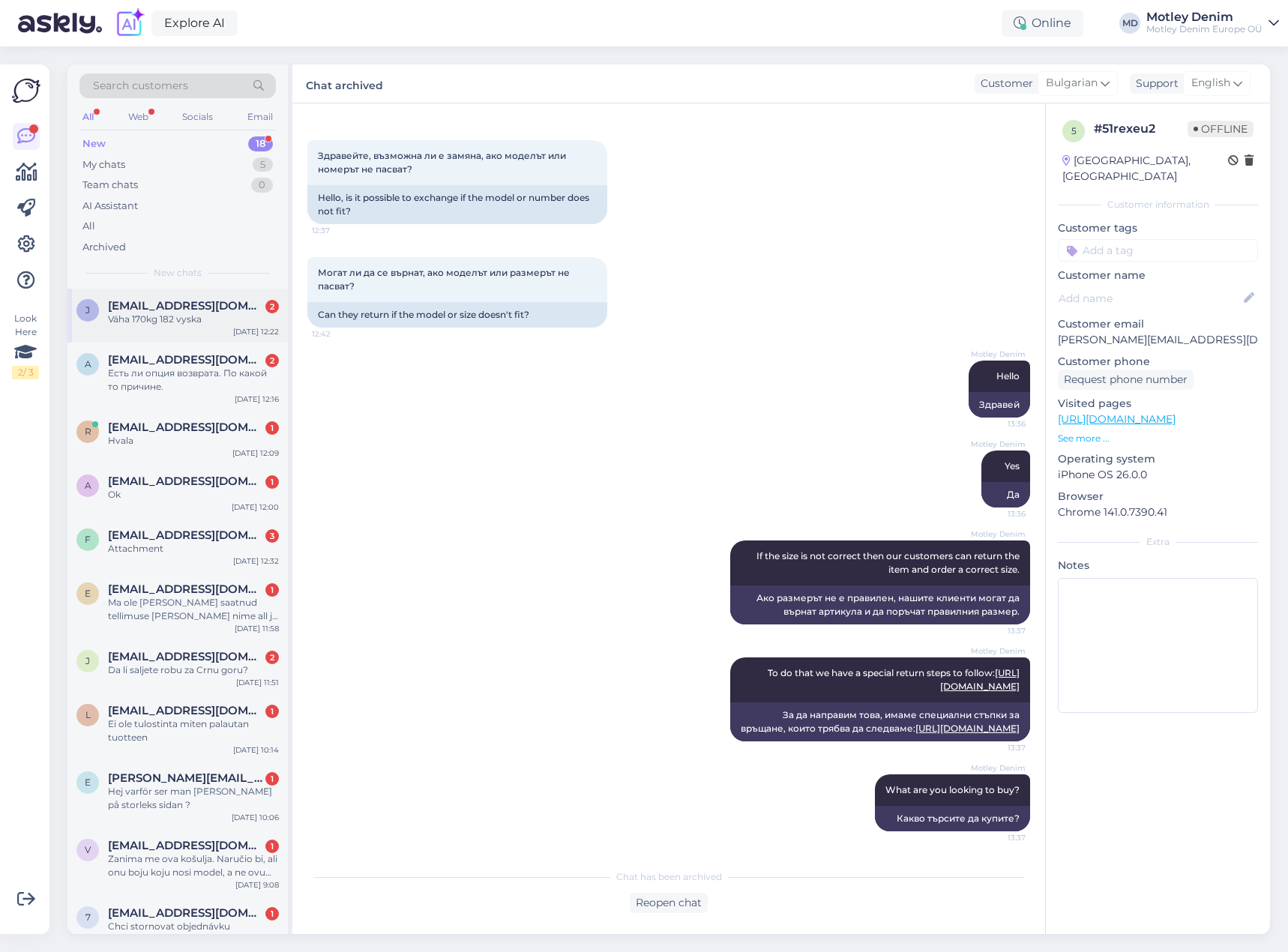
click at [154, 313] on div "Váha 170kg 182 vyska" at bounding box center [194, 319] width 171 height 13
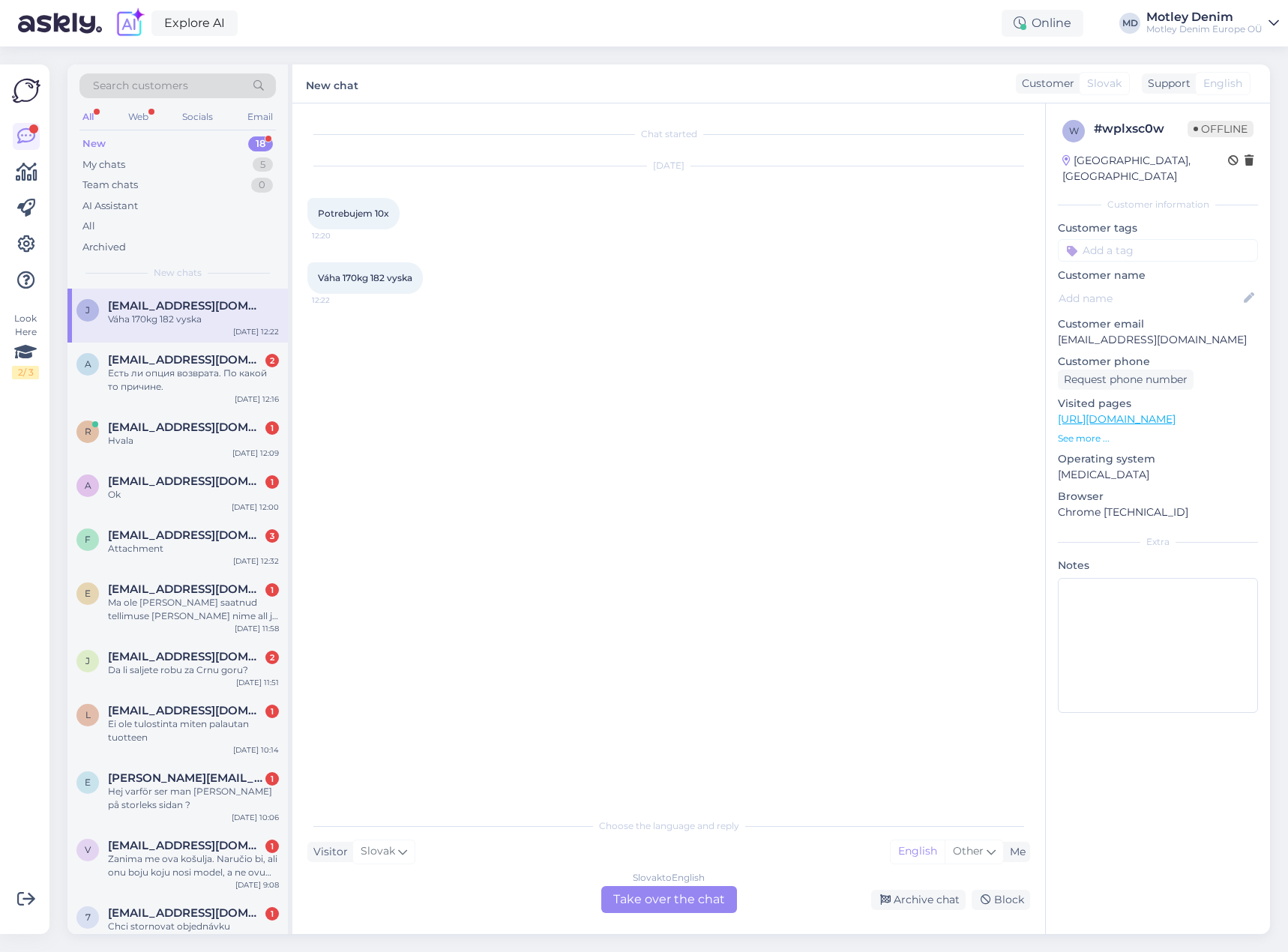
scroll to position [0, 0]
click at [660, 904] on div "Slovak to English Take over the chat" at bounding box center [669, 899] width 135 height 27
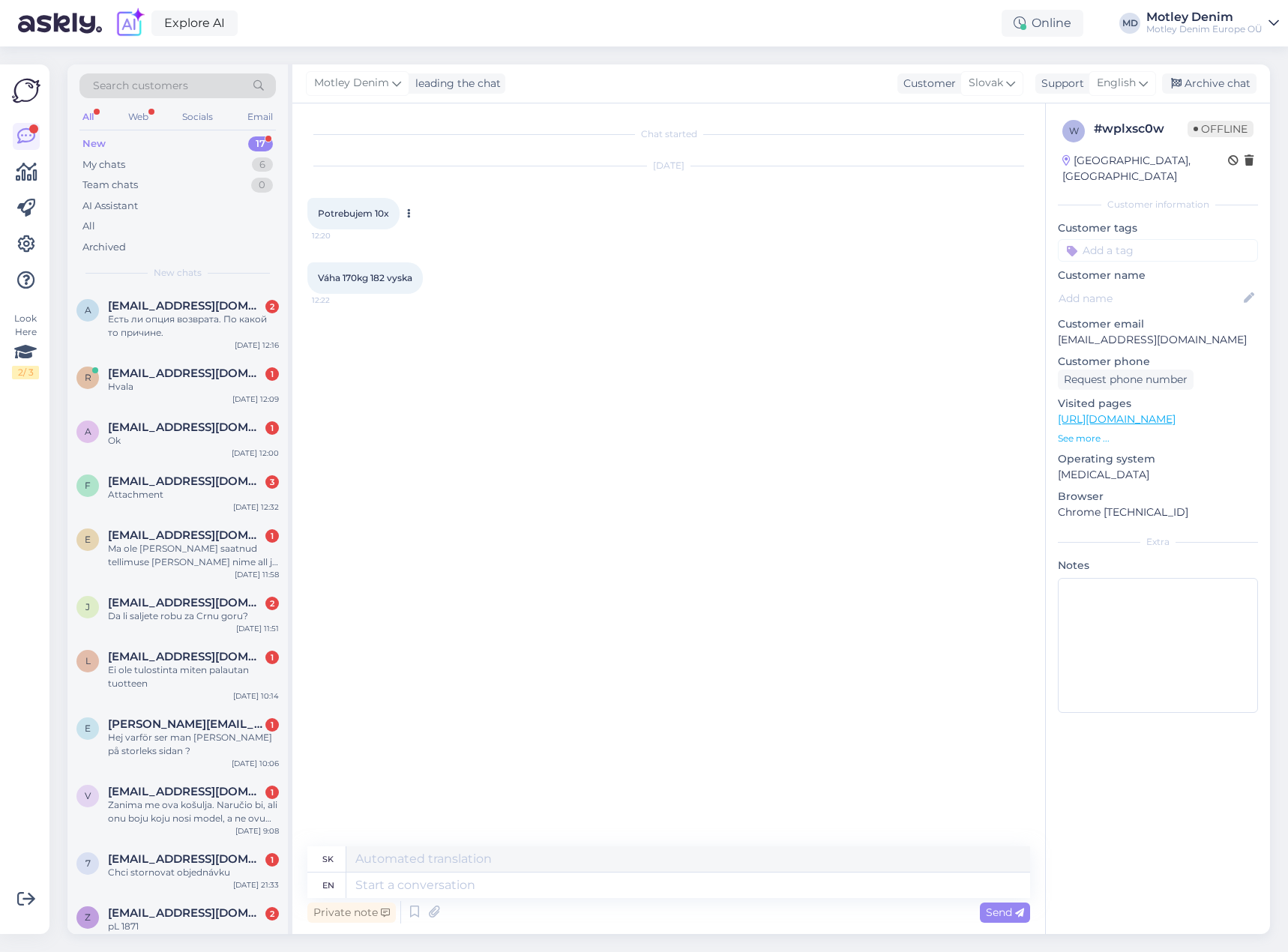
click at [406, 211] on button at bounding box center [409, 213] width 9 height 13
click at [435, 238] on link "Show English translation" at bounding box center [478, 238] width 148 height 19
click at [433, 305] on icon at bounding box center [432, 304] width 4 height 9
click at [475, 329] on link "Show English translation" at bounding box center [501, 327] width 148 height 19
click at [553, 301] on div "Váha 170kg 182 vyska 12:22 Weight 170kg, height 182 Report translation Show Eng…" at bounding box center [669, 317] width 723 height 90
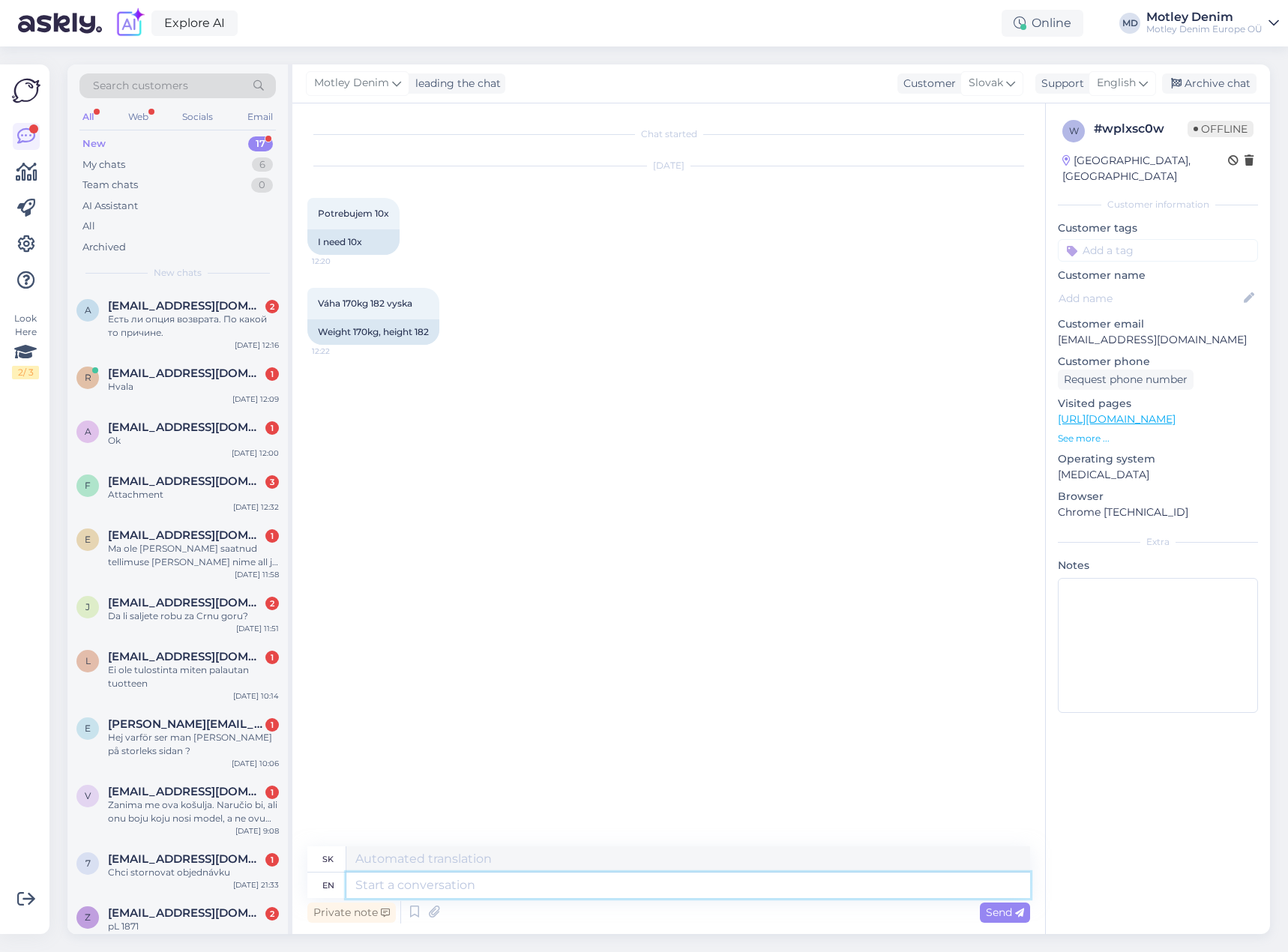
click at [705, 889] on textarea at bounding box center [689, 885] width 684 height 26
type textarea "Hello"
type textarea "Ahoj"
type textarea "We"
type textarea "My"
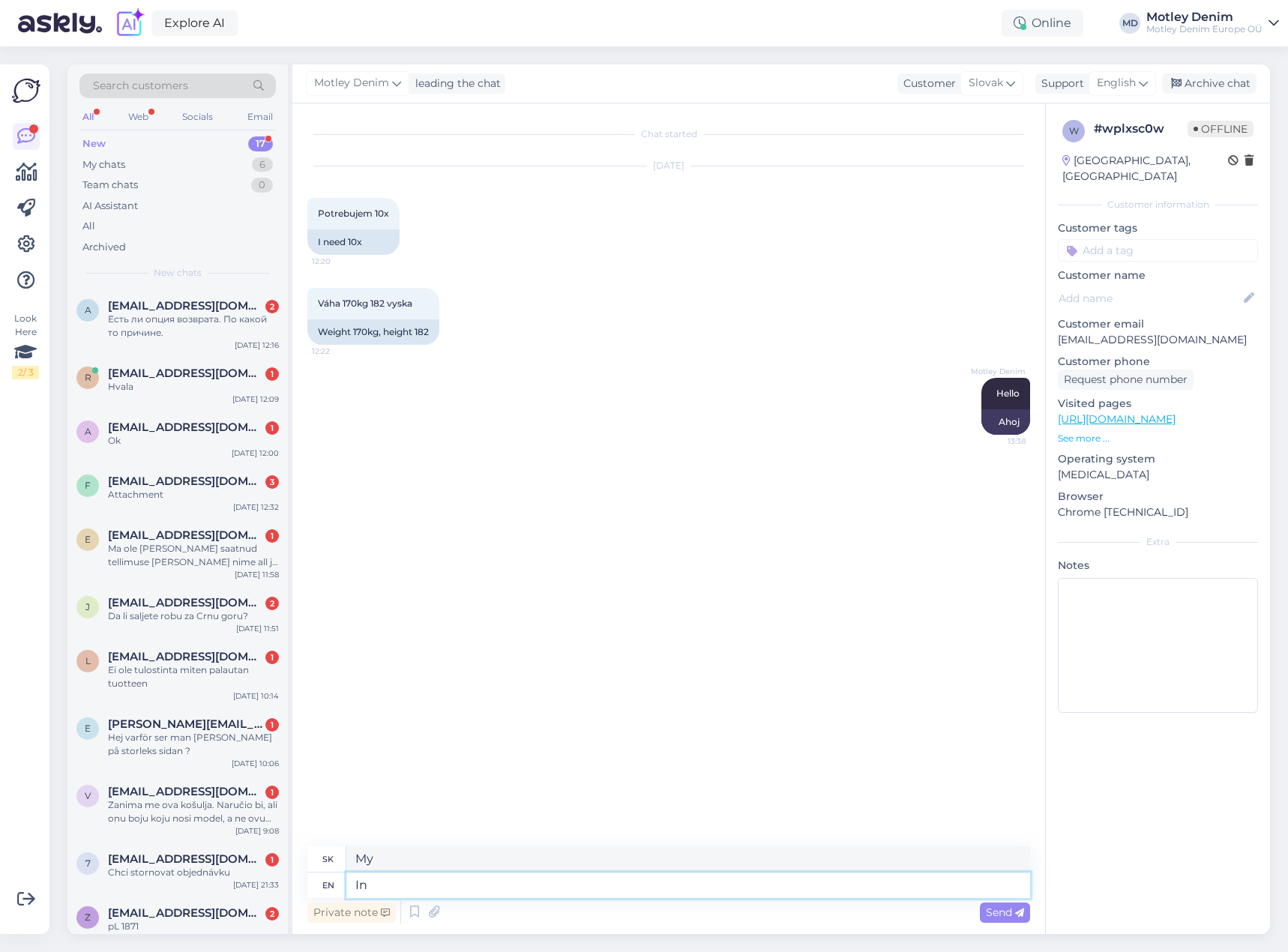
type textarea "In"
type textarea "V"
type textarea "In our e"
type textarea "V našom"
type textarea "In our experience"
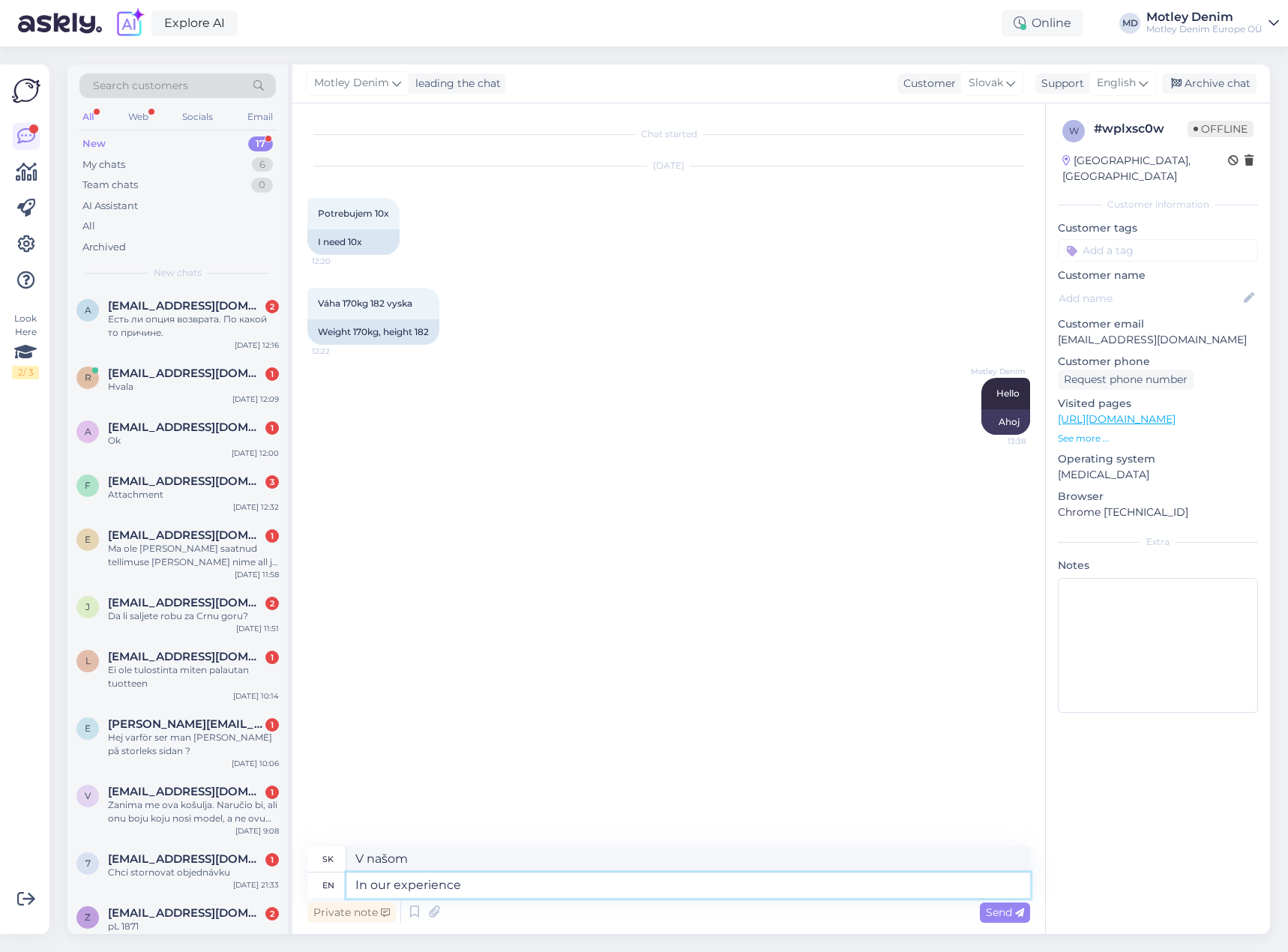
type textarea "Podľa našich skúseností"
type textarea "In our experience it is"
type textarea "Podľa našich skúseností je to"
type textarea "In our experience it is very t"
type textarea "Podľa našich skúseností je to veľmi"
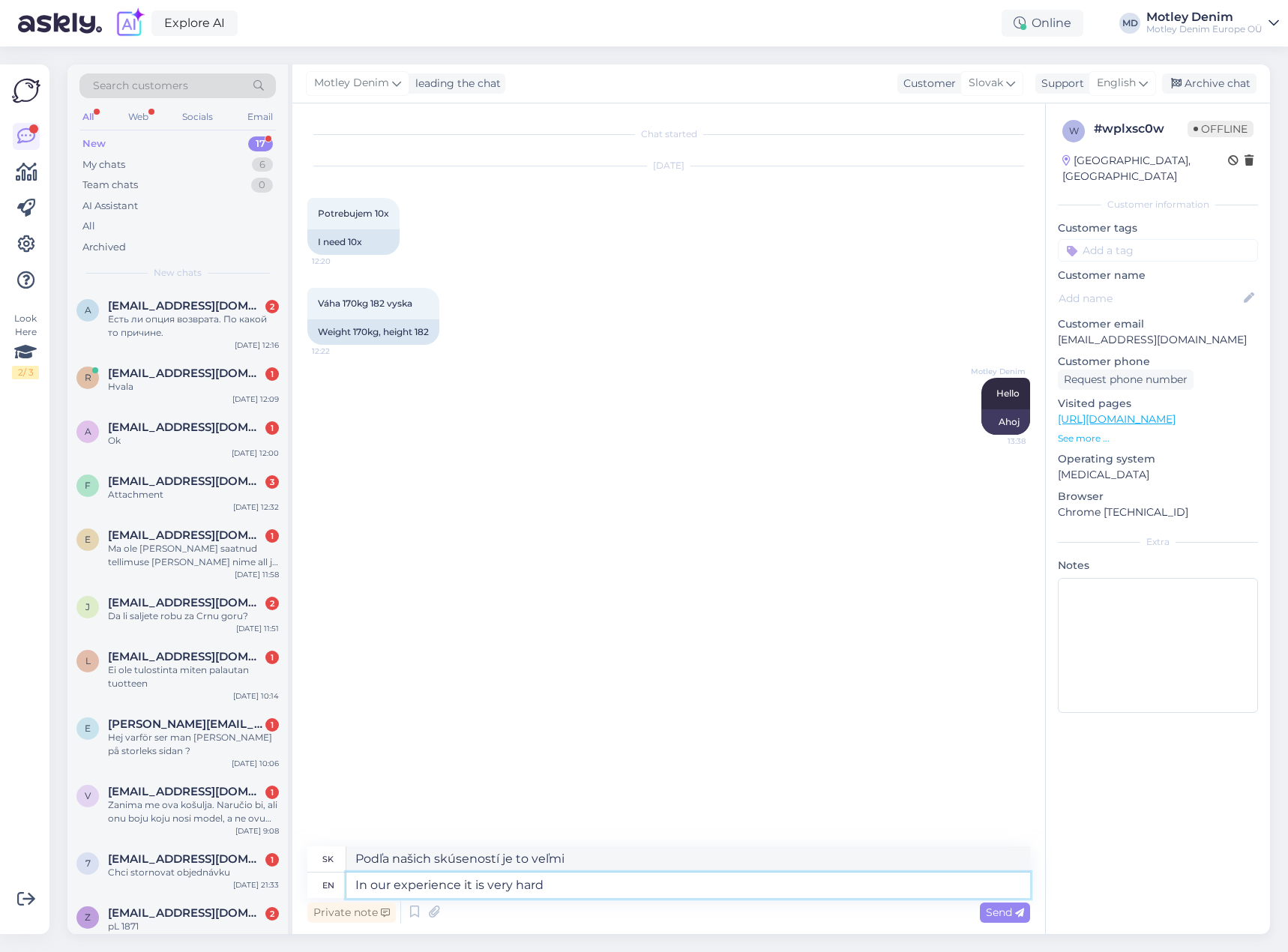
type textarea "In our experience it is very hard t"
type textarea "Podľa našich skúseností je to veľmi ťažké"
type textarea "In our experience it is very hard to"
type textarea "Podľa našich skúseností je veľmi ťažké"
type textarea "In our experience it is very hard to descide"
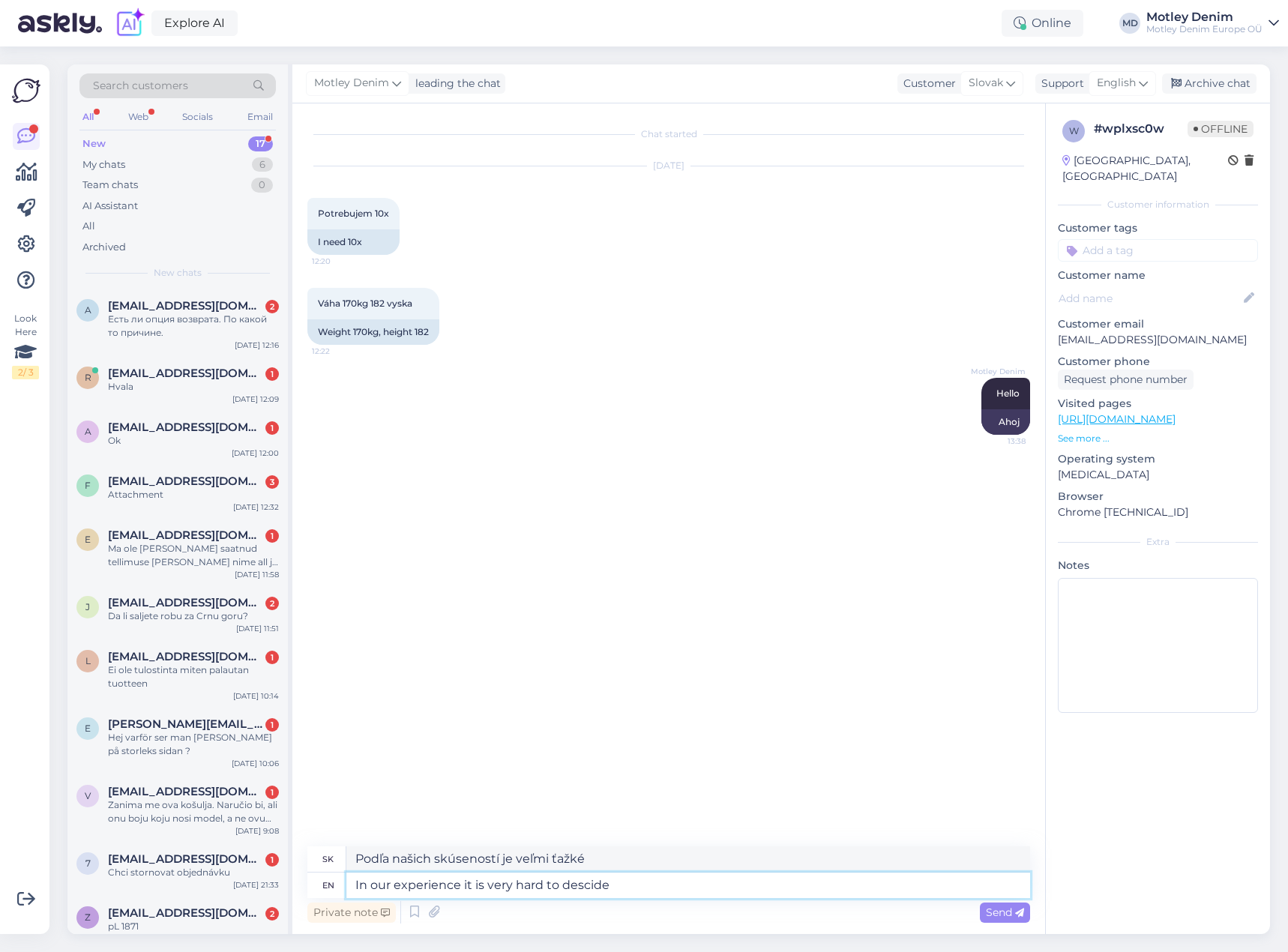
type textarea "Podľa našich skúseností je veľmi ťažké rozhodnúť sa"
type textarea "In our experience it is very hard to descide on"
type textarea "Podľa našich skúseností je veľmi ťažké sa rozhodnúť"
type textarea "In our experience it is very hard to descide on the"
type textarea "Podľa našich skúseností je veľmi ťažké rozhodnúť sa o [PERSON_NAME],"
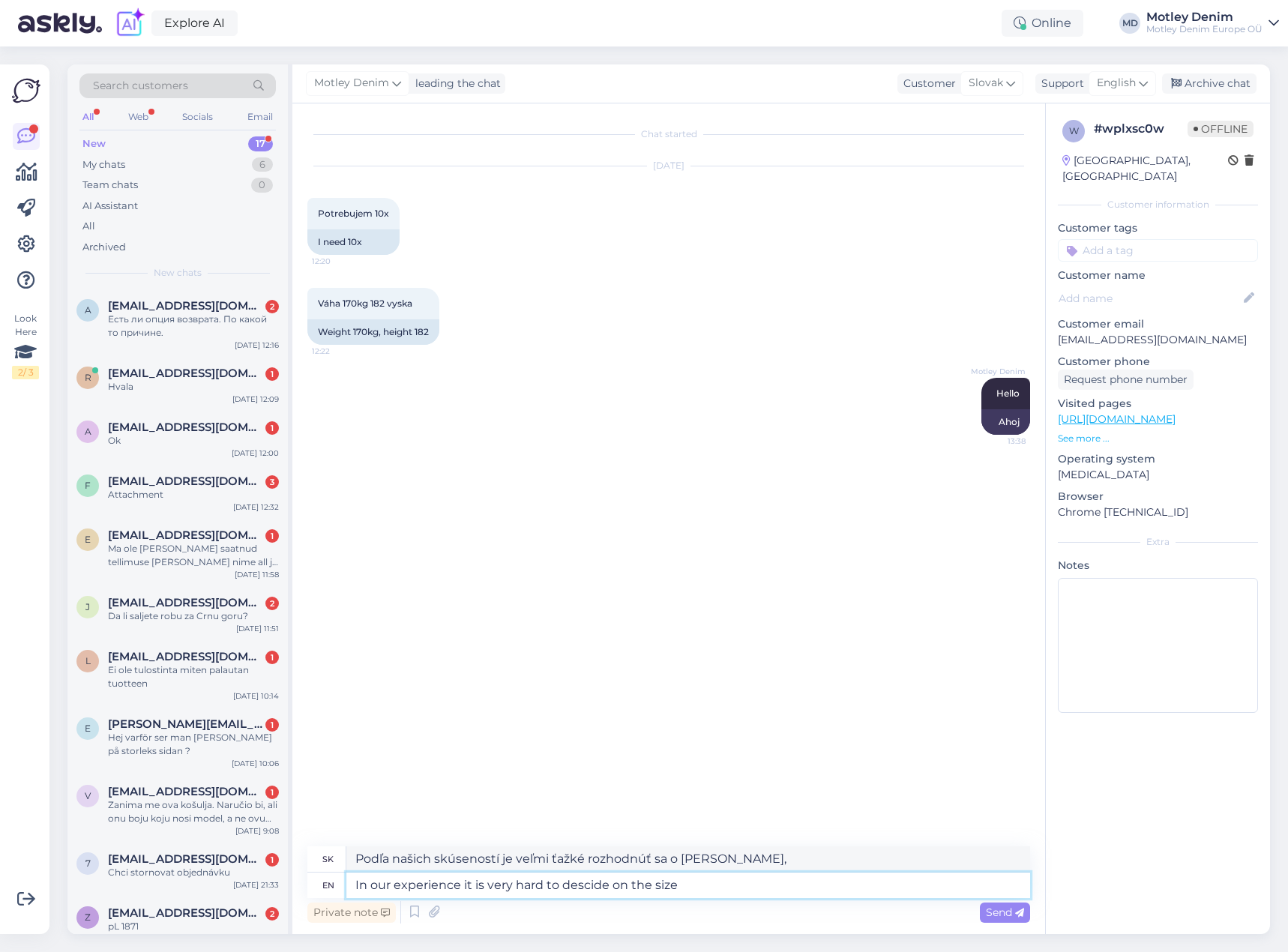
type textarea "In our experience it is very hard to descide on the size"
type textarea "Z našich skúseností je veľmi ťažké rozhodnúť sa o veľkosti"
type textarea "In our experience it is very hard to descide on the size by u"
type textarea "Podľa našich skúseností je veľmi ťažké rozhodnúť sa o veľkosti"
type textarea "In our experience it is very hard to descide on the size by using the"
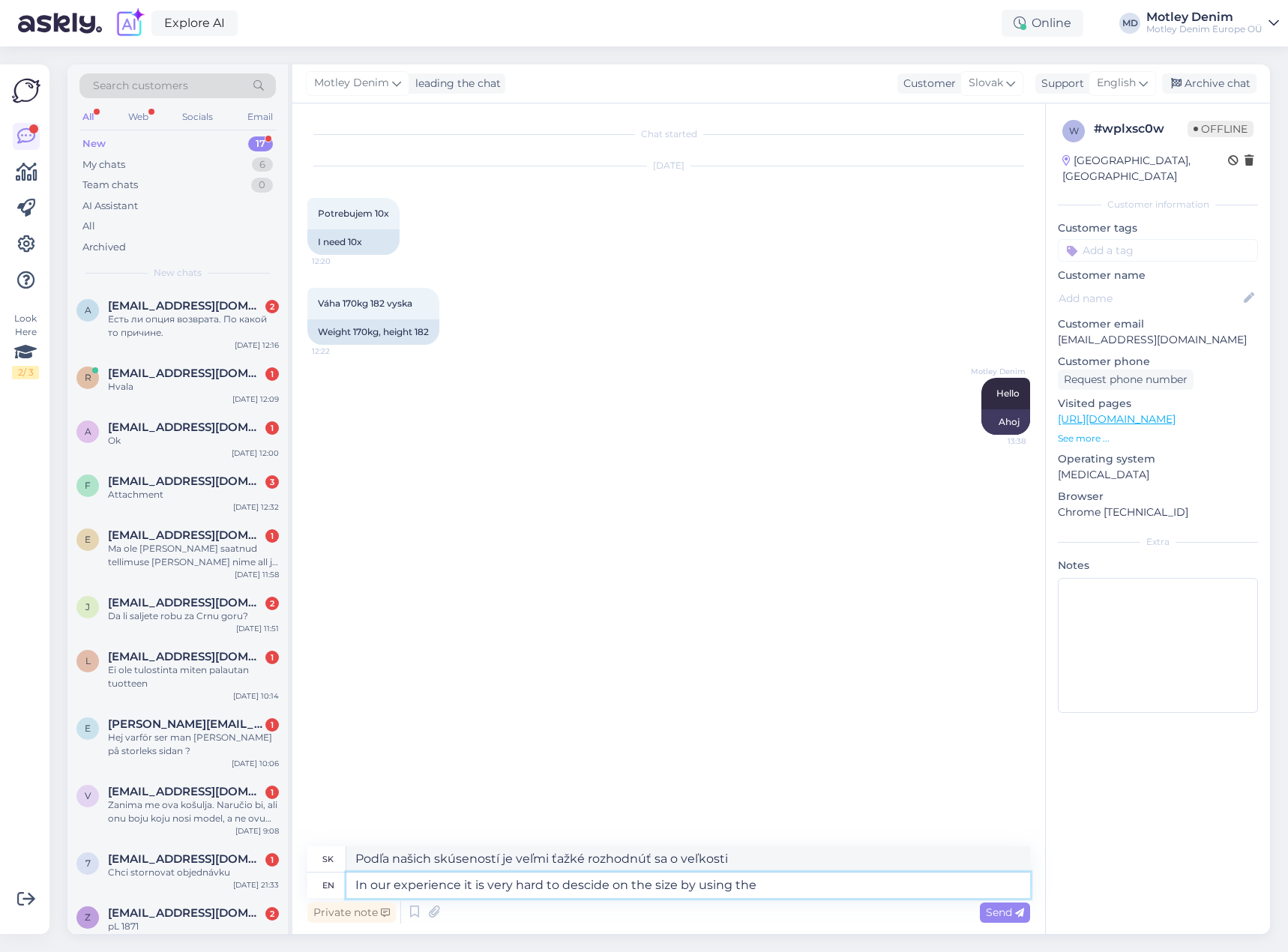
type textarea "Podľa našich skúseností je veľmi ťažké určiť veľkosť pomocou"
type textarea "In our experience it is very hard to descide on the size by using the weight"
type textarea "Z našich skúseností je veľmi ťažké určiť veľkosť na základe hmotnosti."
type textarea "We"
type textarea "My"
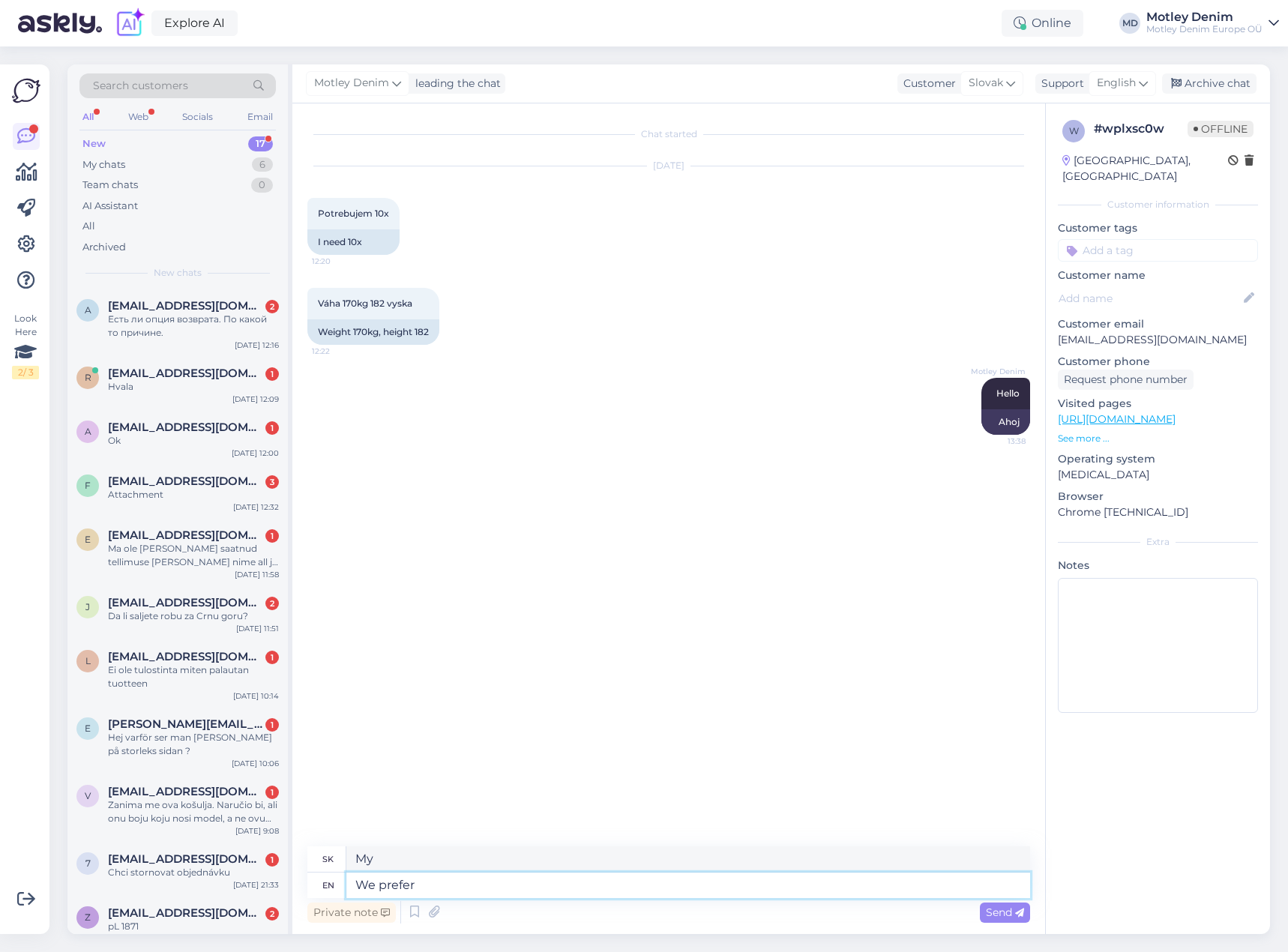
type textarea "We prefer"
type textarea "Uprednostňujeme"
type textarea "We prefer as a"
type textarea "Uprednostňujeme ako"
type textarea "We prefer as ac"
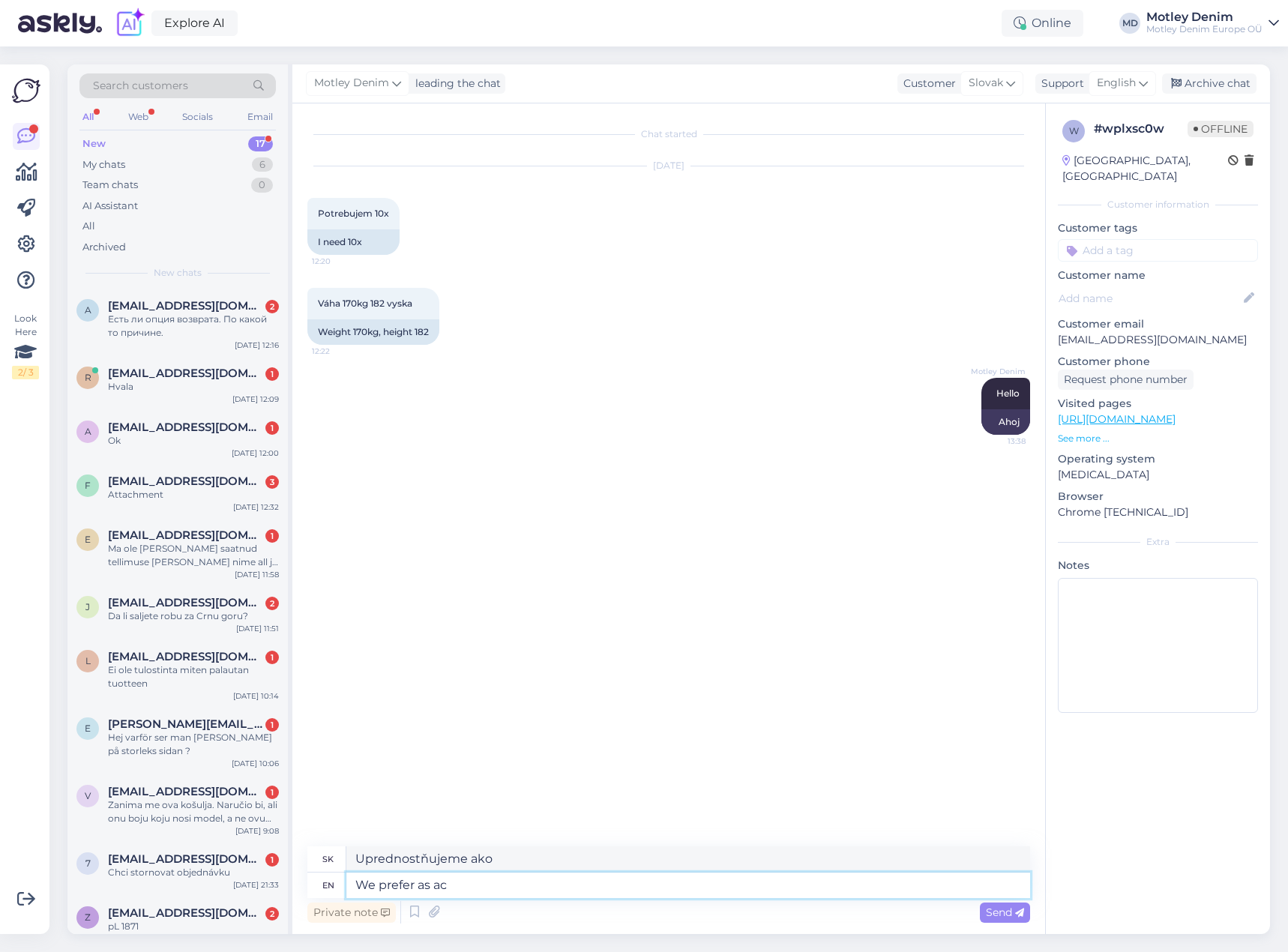
type textarea "Uprednostňujeme ako acuu"
type textarea "We prefer as acc"
type textarea "Uprednostňujeme ako"
type textarea "We prefer as accurate"
type textarea "Uprednostňujeme čo najpresnejšie"
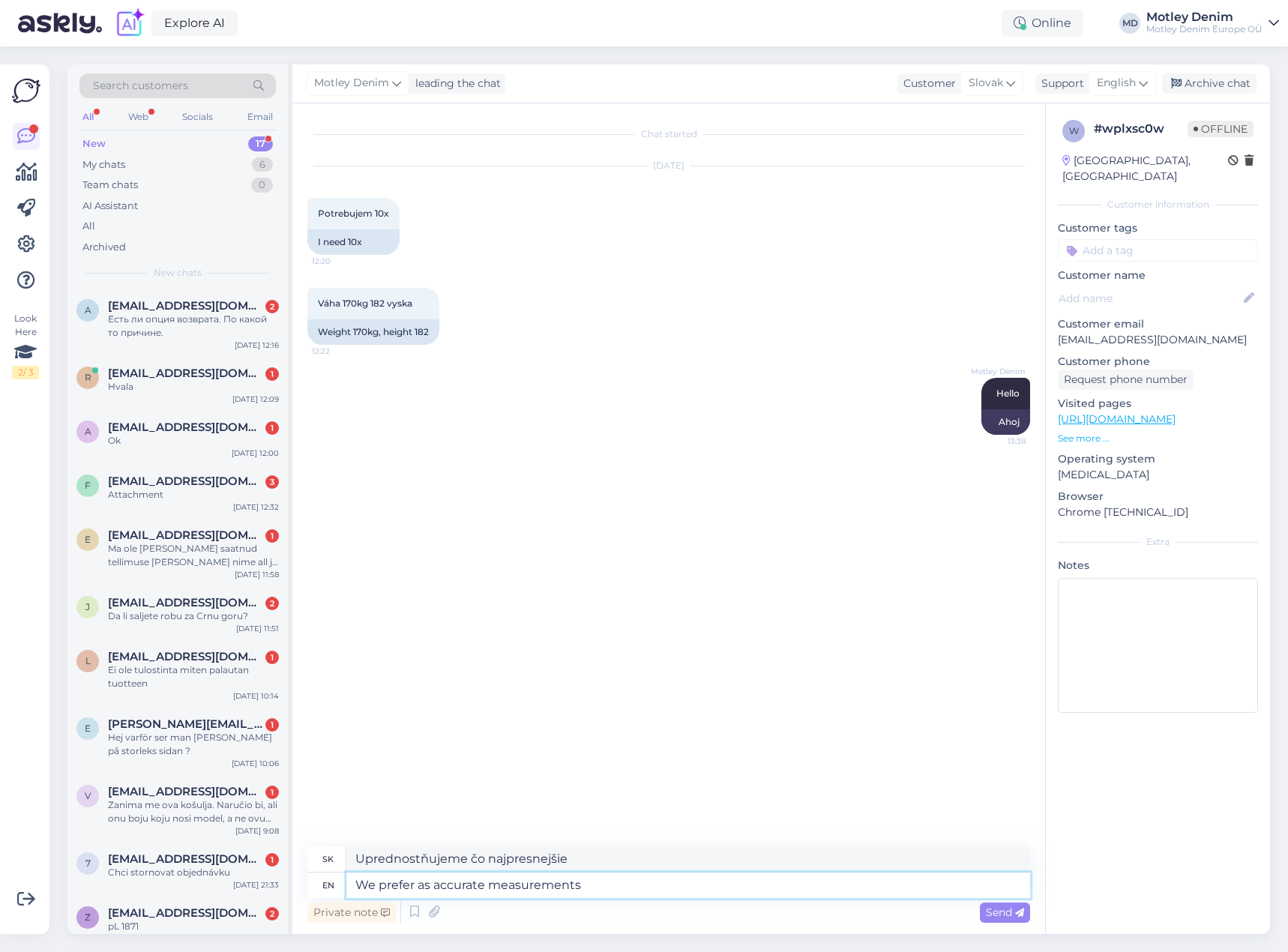
type textarea "We prefer as accurate measurements a"
type textarea "Uprednostňujeme presné merania"
type textarea "We prefer as accurate measurements as"
type textarea "Uprednostňujeme čo najpresnejšie merania"
type textarea "We prefer as accurate measurements as possible and t"
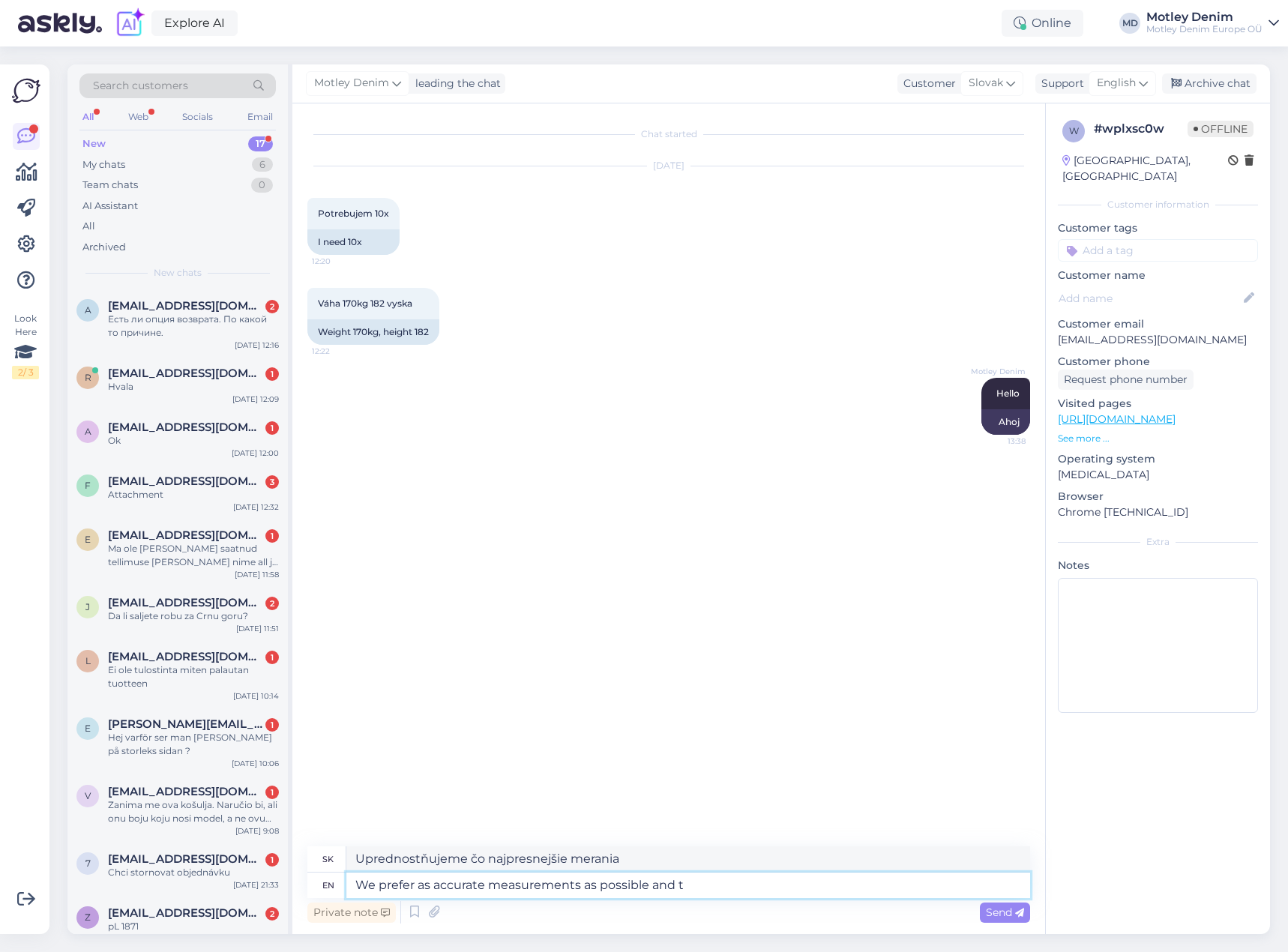
type textarea "Uprednostňujeme čo najpresnejšie merania a"
type textarea "We prefer as accurate measurements as possible and that is"
type textarea "Uprednostňujeme čo najpresnejšie merania a to"
type textarea "We prefer as accurate measurements as possible and that is wh"
type textarea "Uprednostňujeme čo najpresnejšie merania a to je"
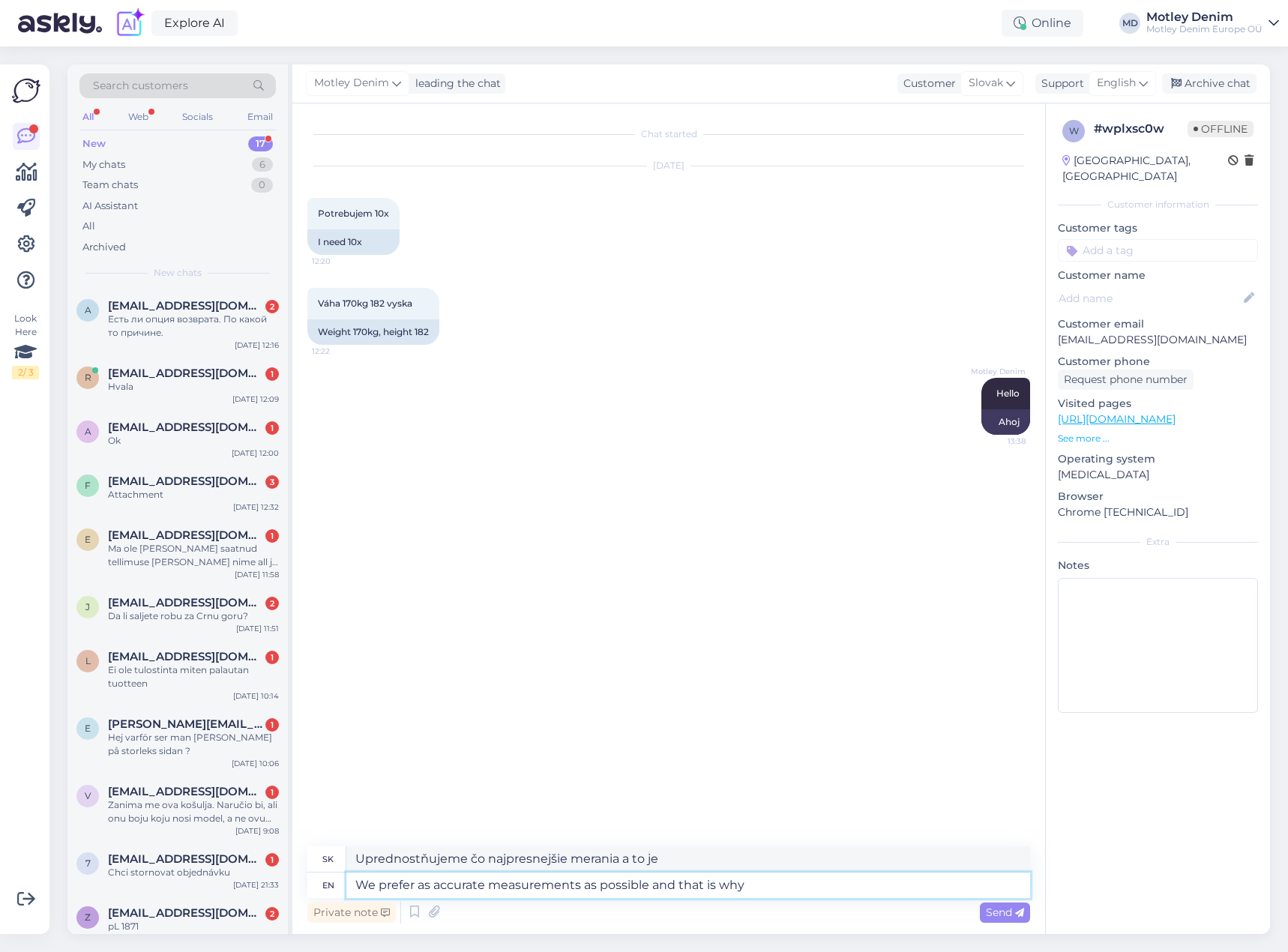
type textarea "We prefer as accurate measurements as possible and that is why w"
type textarea "Uprednostňujeme čo najpresnejšie merania, a preto"
type textarea "We prefer as accurate measurements as possible and that is why we"
type textarea "Uprednostňujeme čo najpresnejšie merania, a preto..."
type textarea "We prefer as accurate measurements as possible and that is why we provide o"
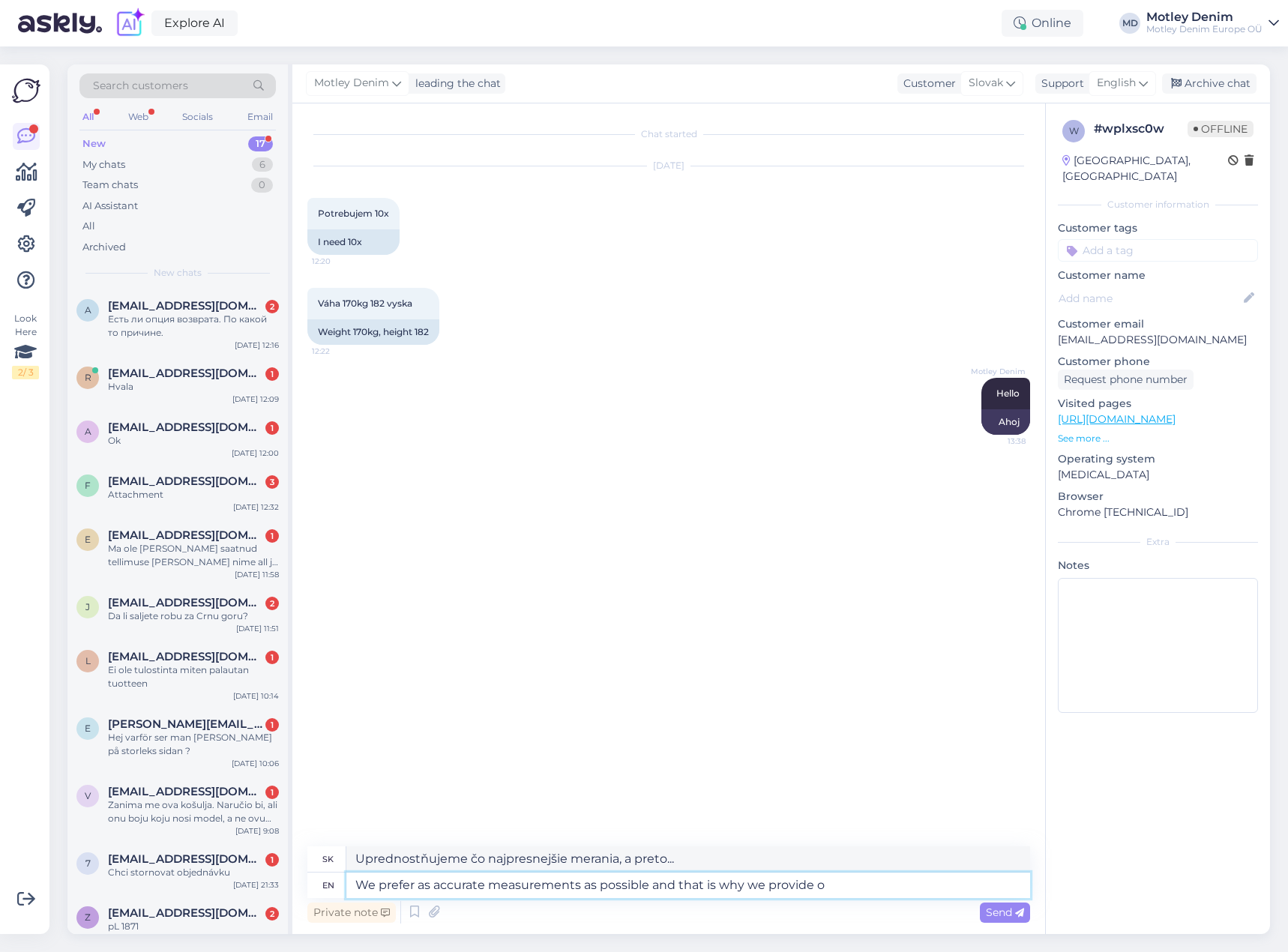
type textarea "Uprednostňujeme čo najpresnejšie merania, a preto poskytujeme"
type textarea "We prefer as accurate measurements as possible and that is why we provide our cu"
type textarea "Uprednostňujeme čo najpresnejšie merania, a preto poskytujeme naše"
type textarea "We prefer as accurate measurements as possible and that is why we provide our c…"
type textarea "Uprednostňujeme čo najpresnejšie merania a [PERSON_NAME] zákazníkom poskytujeme"
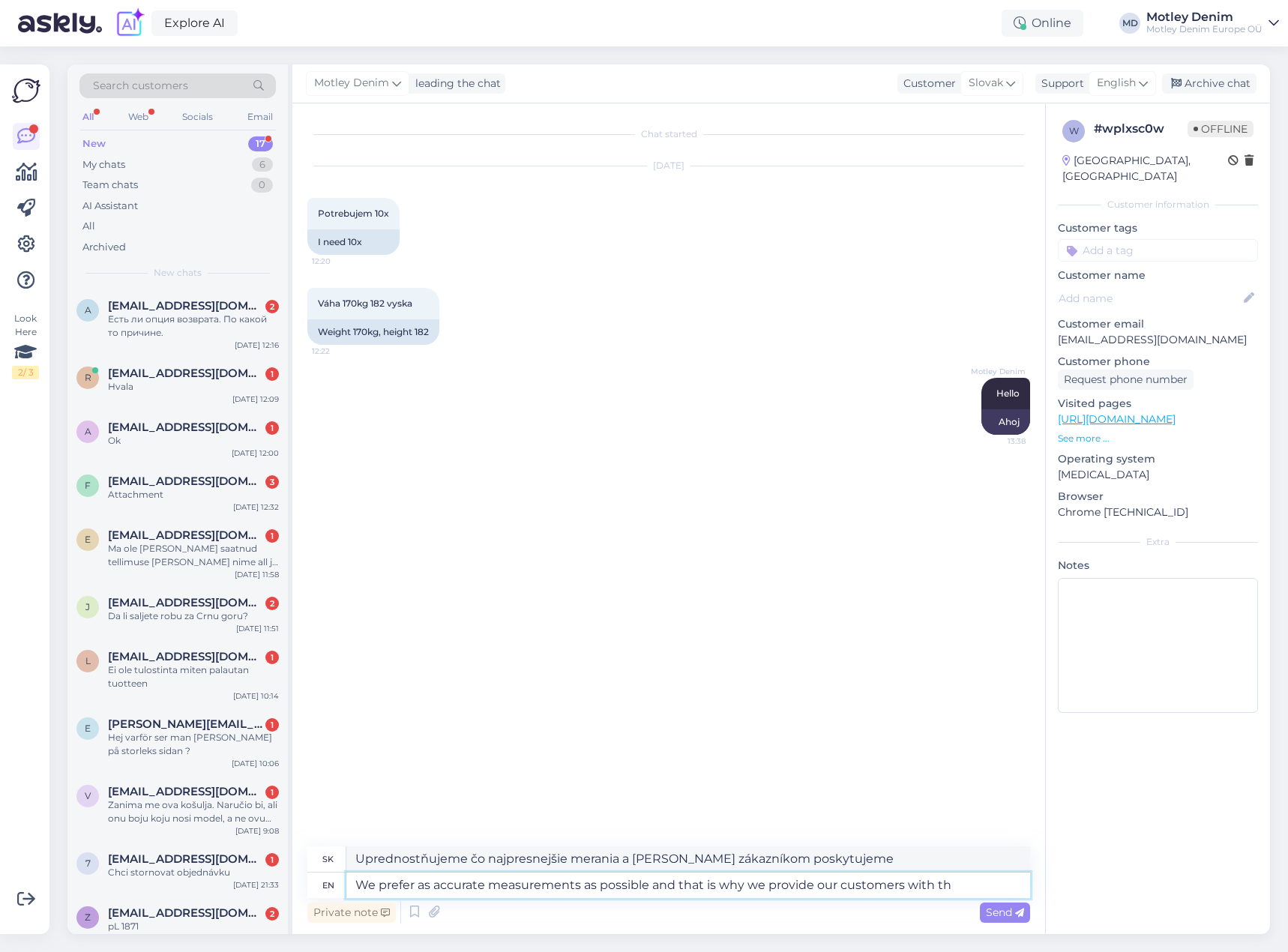
type textarea "We prefer as accurate measurements as possible and that is why we provide our c…"
type textarea "Uprednostňujeme čo najpresnejšie merania, a [PERSON_NAME] zákazníkom poskytujeme"
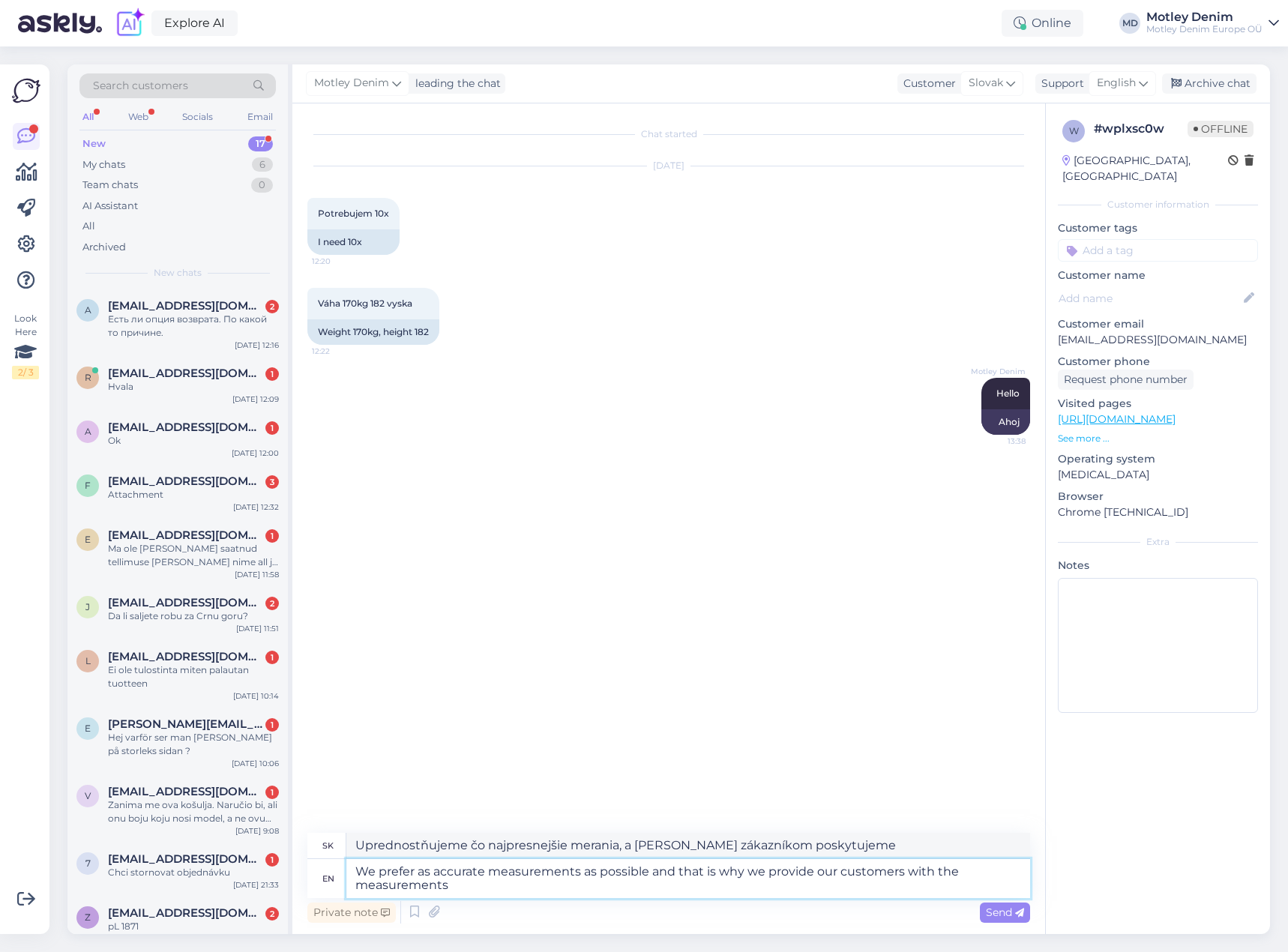
type textarea "We prefer as accurate measurements as possible and that is why we provide our c…"
type textarea "Uprednostňujeme čo najpresnejšie merania, a [PERSON_NAME] zákazníkom poskytujem…"
type textarea "We prefer as accurate measurements as possible and that is why we provide our c…"
type textarea "Uprednostňujeme čo najpresnejšie merania, a [PERSON_NAME] zákazníkom poskytujem…"
type textarea "We prefer as accurate measurements as possible and that is why we provide our c…"
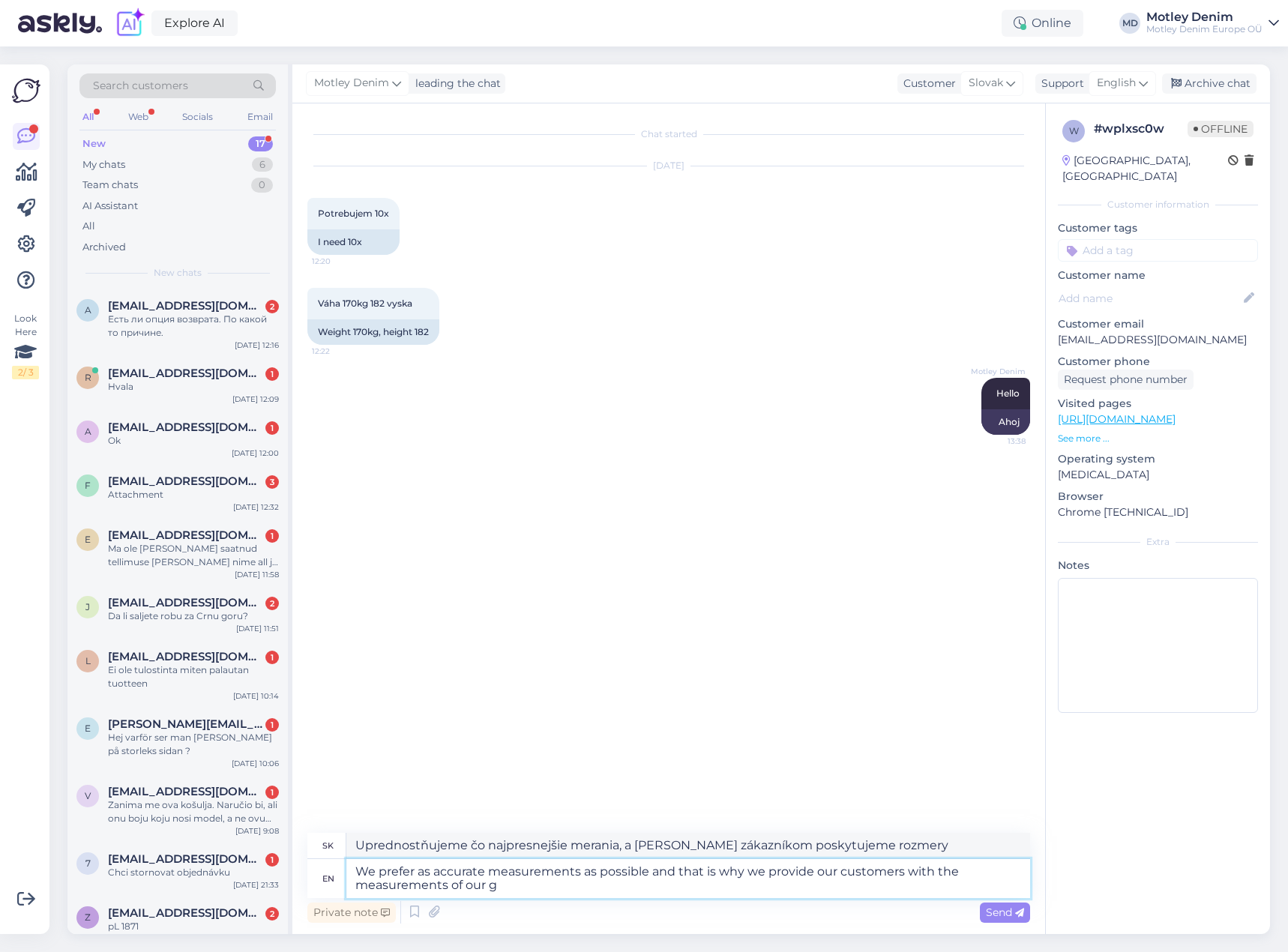
type textarea "Uprednostňujeme čo najpresnejšie merania, a [PERSON_NAME] zákazníkom poskytujem…"
type textarea "We prefer as accurate measurements as possible and that is why we provide our c…"
type textarea "Uprednostňujeme čo najpresnejšie miery, a [PERSON_NAME] zákazníkom poskytujeme …"
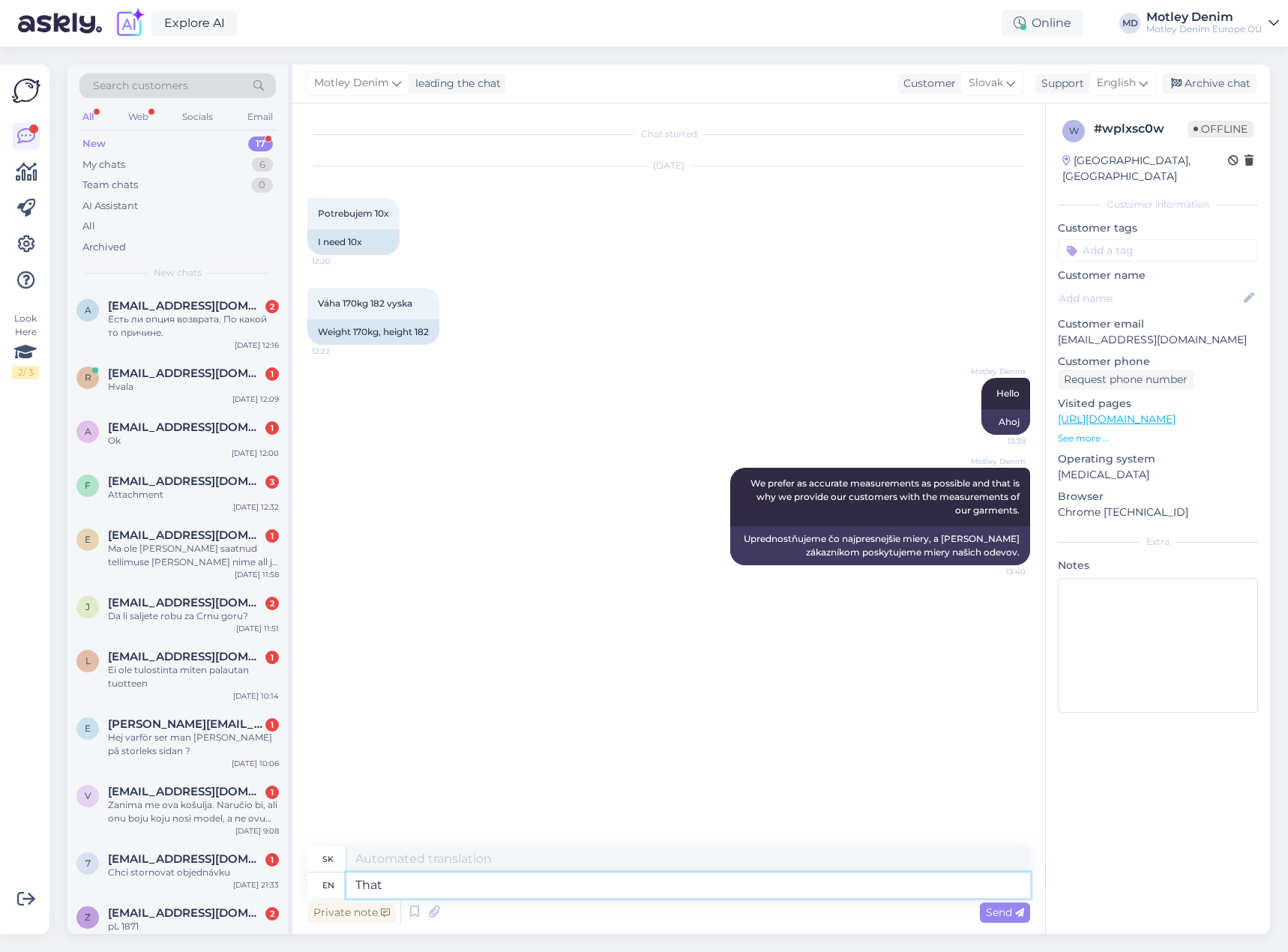
type textarea "That w"
type textarea "To"
type textarea "That way"
type textarea "Tadiaľto"
type textarea "That way everyone"
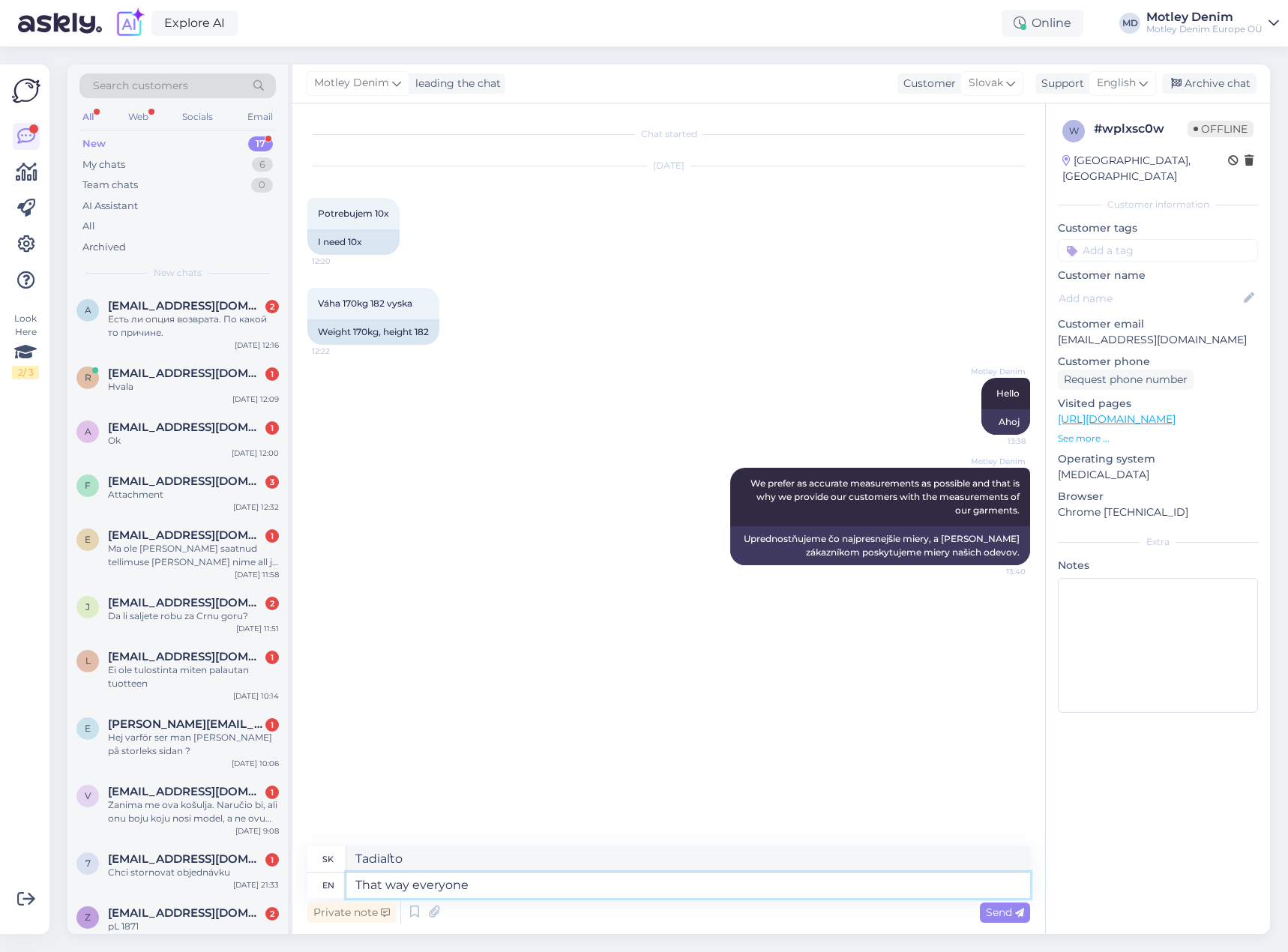
type textarea "Takto každý"
type textarea "That way everyone can"
type textarea "Takto môže každý"
type textarea "That way everyone can measure i"
type textarea "Takto môže každý merať"
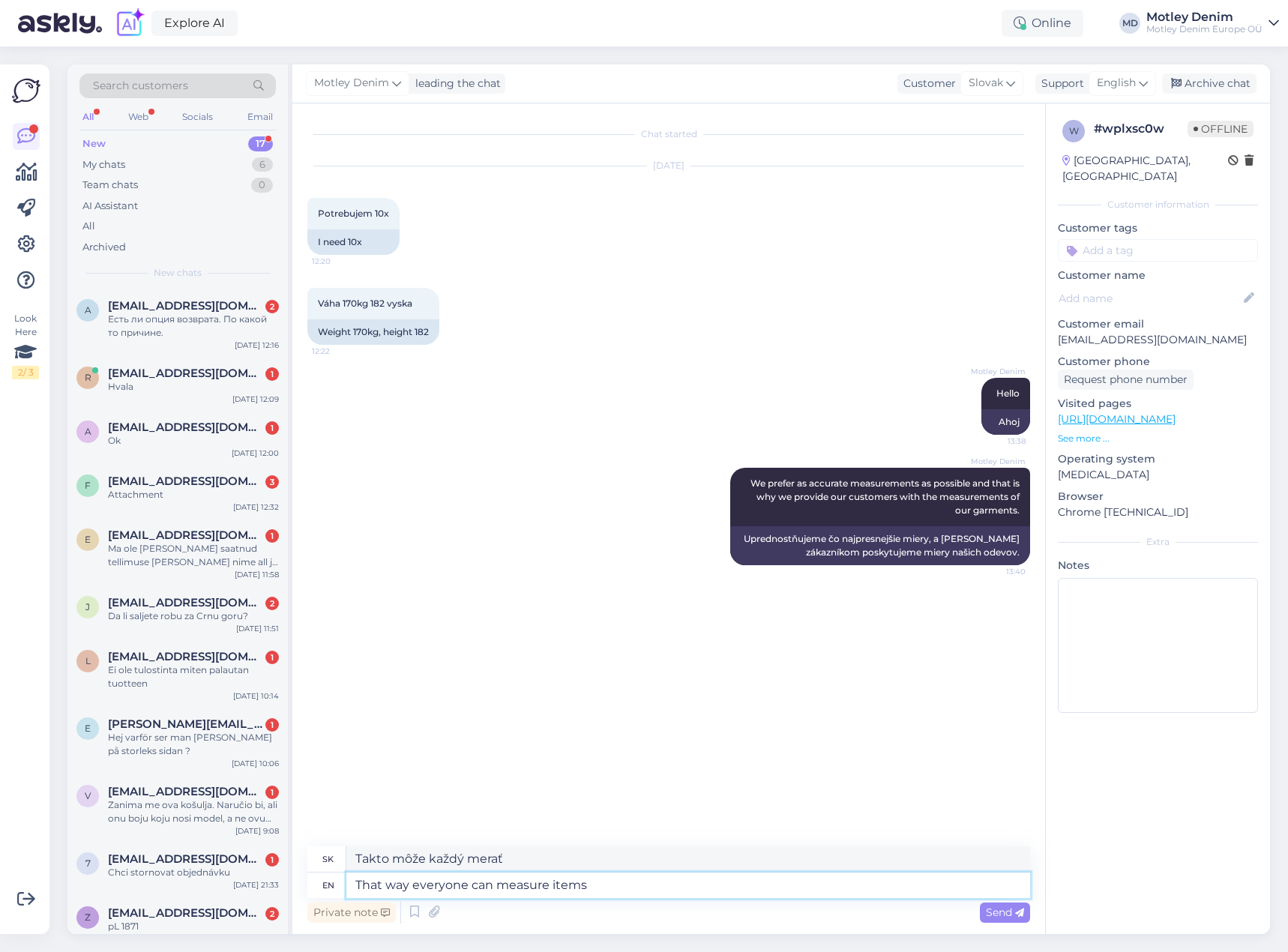
type textarea "That way everyone can measure items t"
type textarea "Takto môže každý merať položky"
type textarea "That way everyone can measure items the actively w"
type textarea "Takto môže každý aktívne merať položky"
type textarea "That way everyone can measure items the actively wear and"
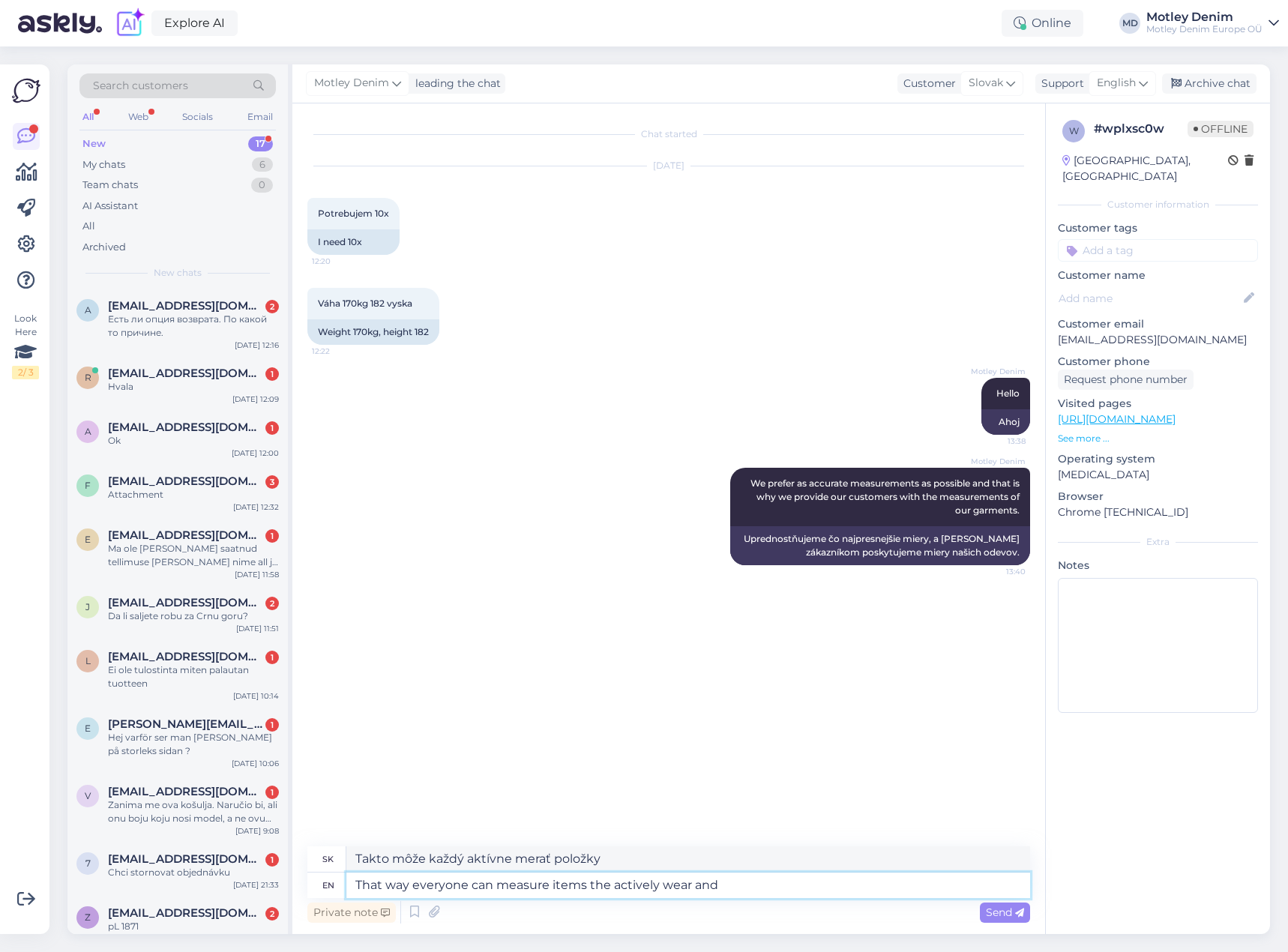
type textarea "Takto si každý môže zmerať veci, ktoré aktívne nosí"
type textarea "That way everyone can measure items the actively wear and c"
type textarea "Takto si každý môže zmerať veci, ktoré aktívne nosí a"
type textarea "That way everyone can measure items the actively wear and compare t"
type textarea "Takto si každý môže zmerať a porovnať veci, ktoré aktívne nosí."
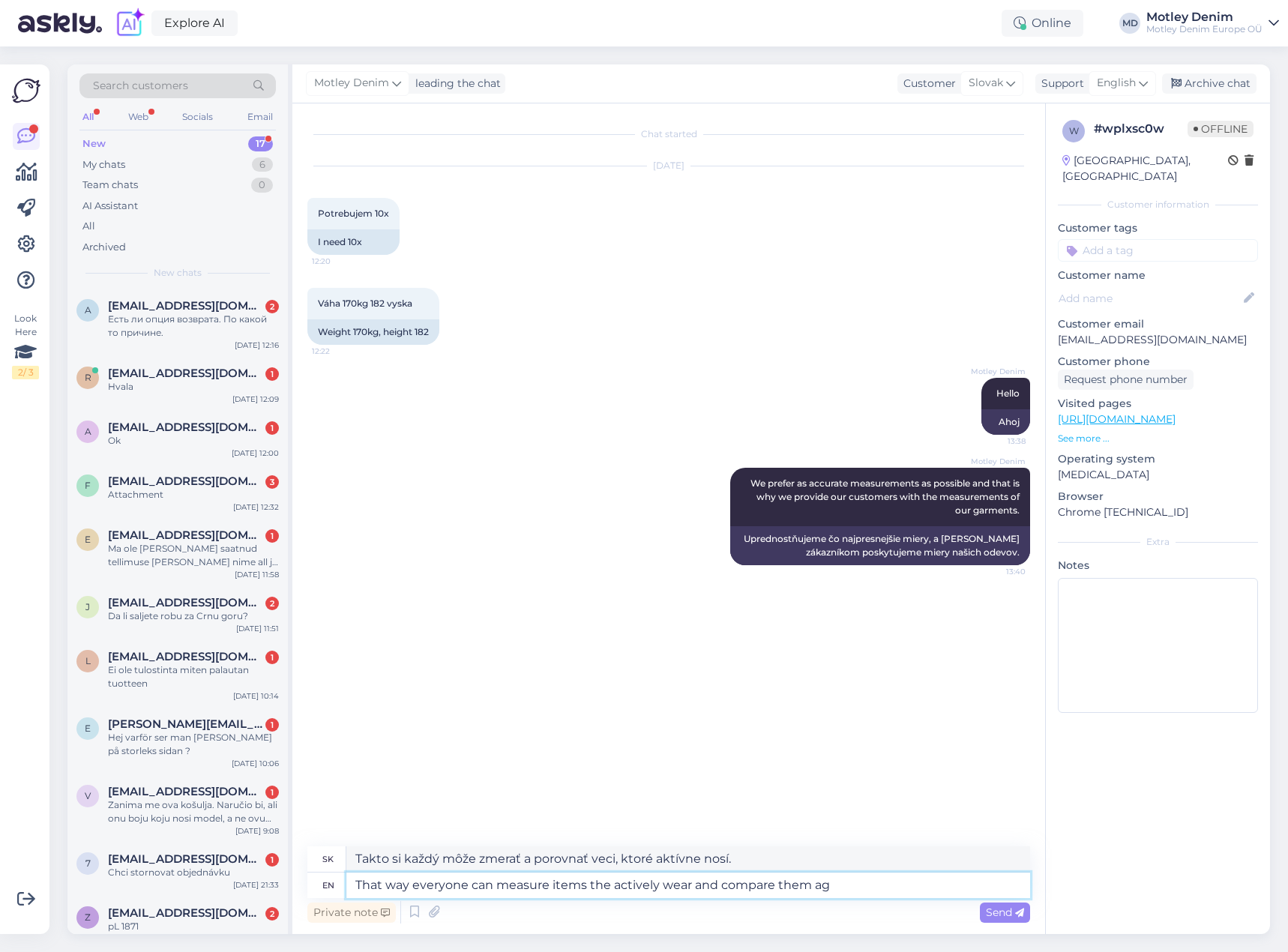
type textarea "That way everyone can measure items the actively wear and compare them aga"
type textarea "Takto si každý môže zmerať veci, ktoré aktívne nosí, a porovnať ich."
type textarea "That way everyone can measure items the actively wear and compare them against"
type textarea "Takto si každý môže zmerať veci, ktoré aktívne nosí, a porovnať ich s inými..."
type textarea "That way everyone can measure items the actively wear and compare them against …"
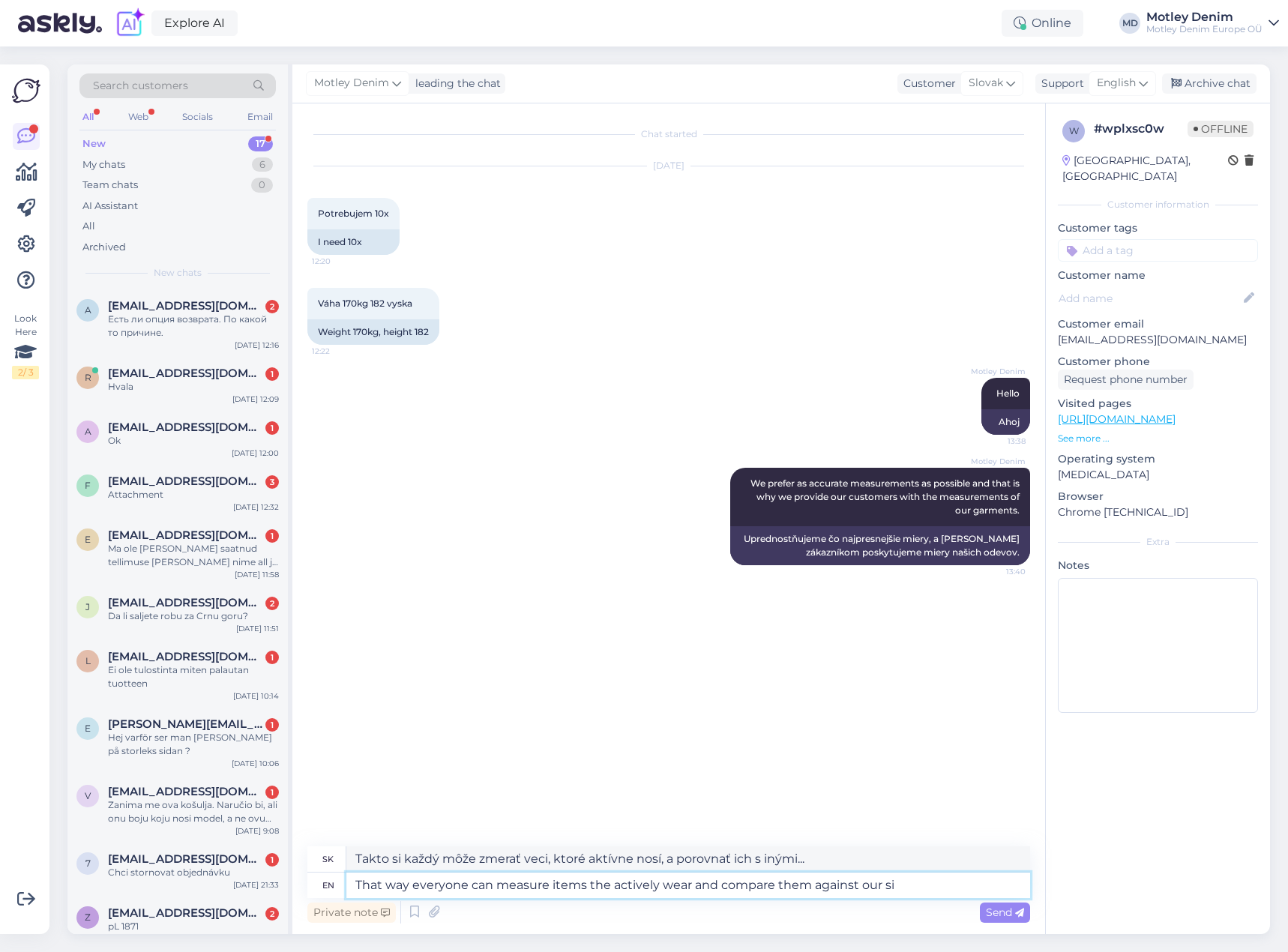
type textarea "Takto si každý môže zmerať veci, ktoré aktívne nosí, a porovnať ich s našimi..."
type textarea "That way everyone can measure items the actively wear and compare them against …"
type textarea "Takto si každý môže zmerať veci, ktoré aktívne nosí, a porovnať ich so svojou v…"
type textarea "That way everyone can measure items the actively wear and compare them against …"
type textarea "Takto si každý môže zmerať veci, ktoré aktívne nosí, a porovnať ich s našimi ta…"
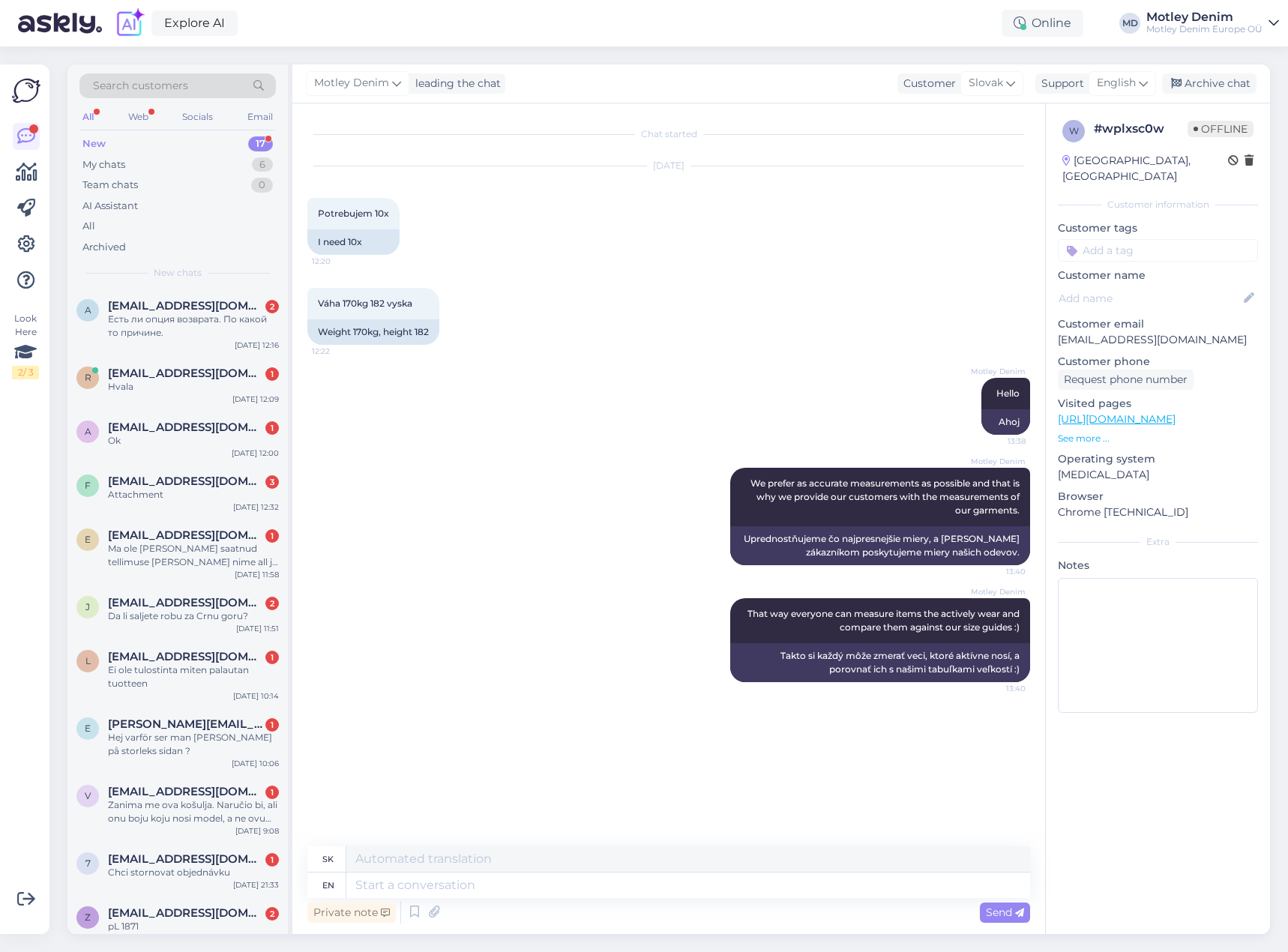
click at [1163, 239] on input at bounding box center [1158, 250] width 200 height 22
click at [1173, 286] on span "Weight size" at bounding box center [1159, 290] width 51 height 9
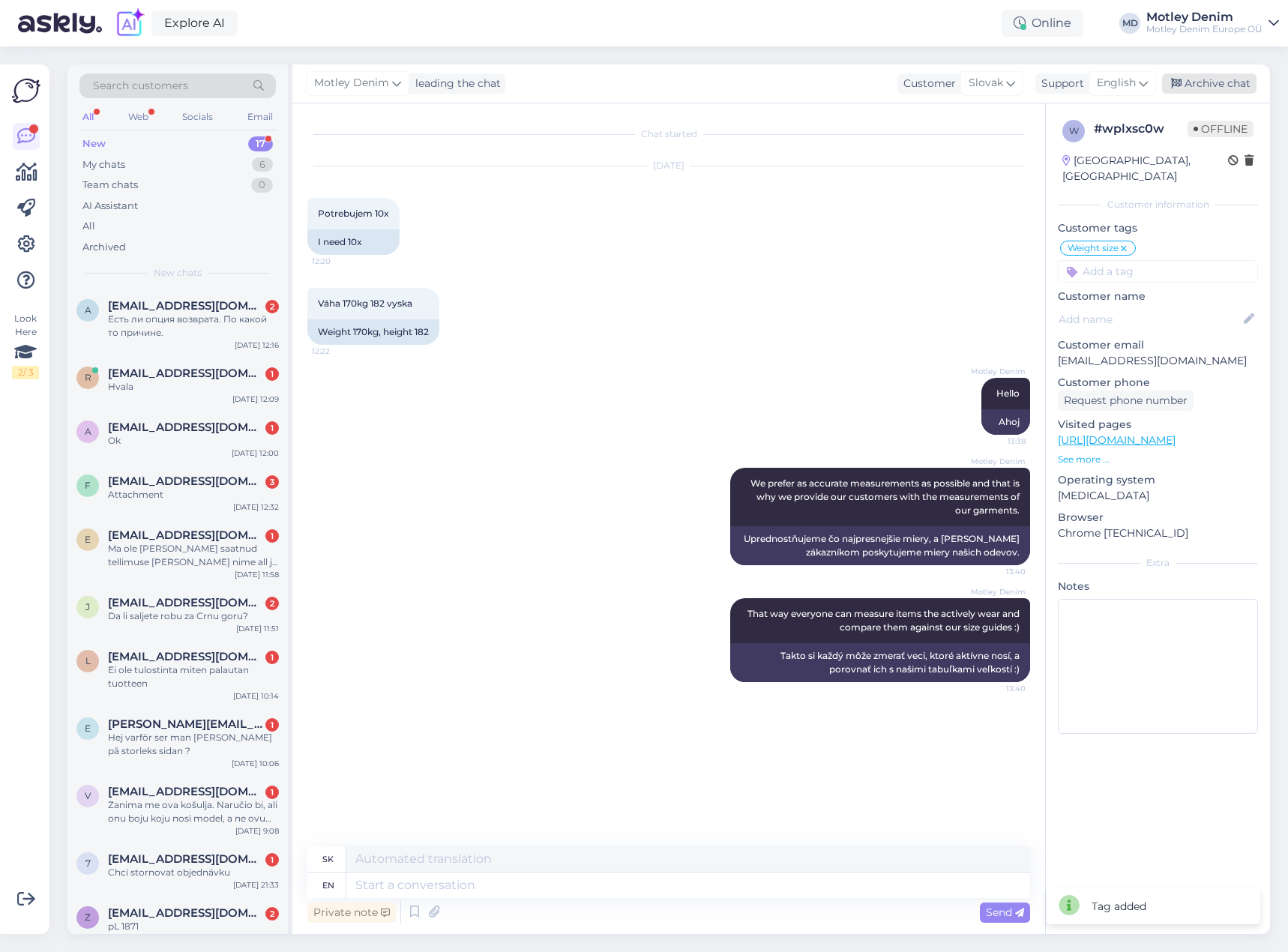
click at [1218, 78] on div "Archive chat" at bounding box center [1210, 84] width 94 height 20
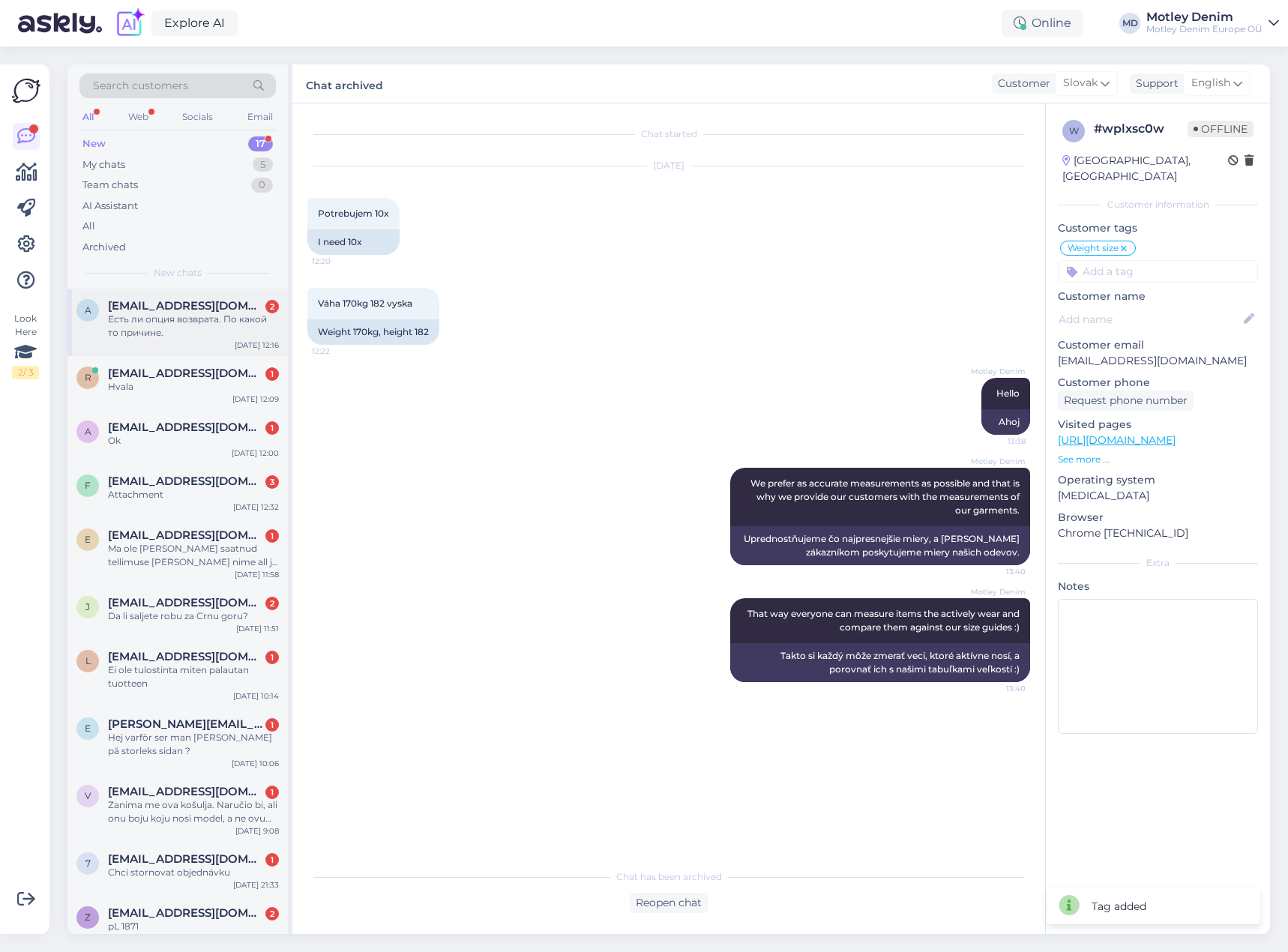
click at [204, 317] on div "Есть ли опция возврата. По какой то причине." at bounding box center [194, 326] width 171 height 27
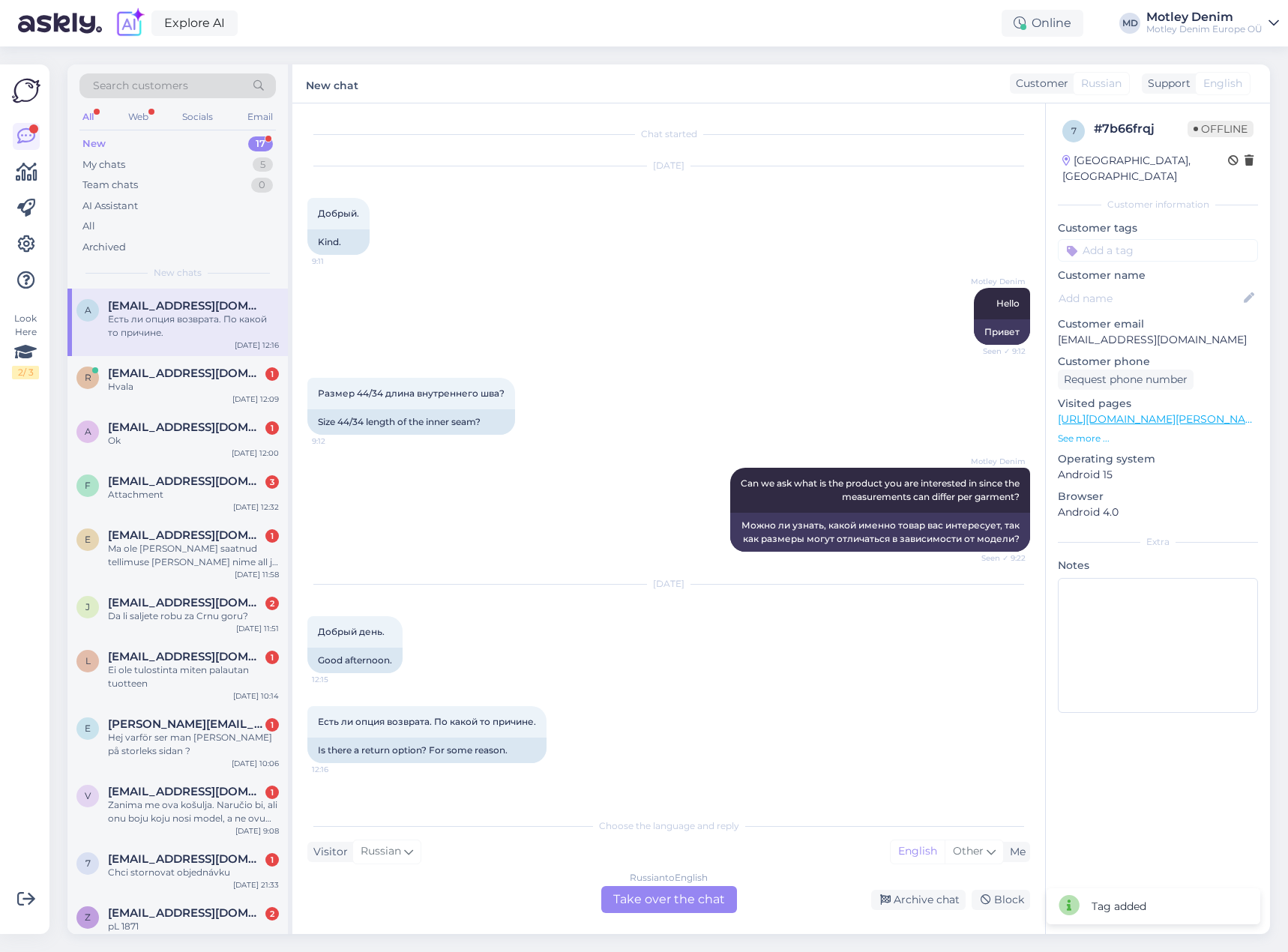
click at [673, 897] on div "Russian to English Take over the chat" at bounding box center [669, 899] width 135 height 27
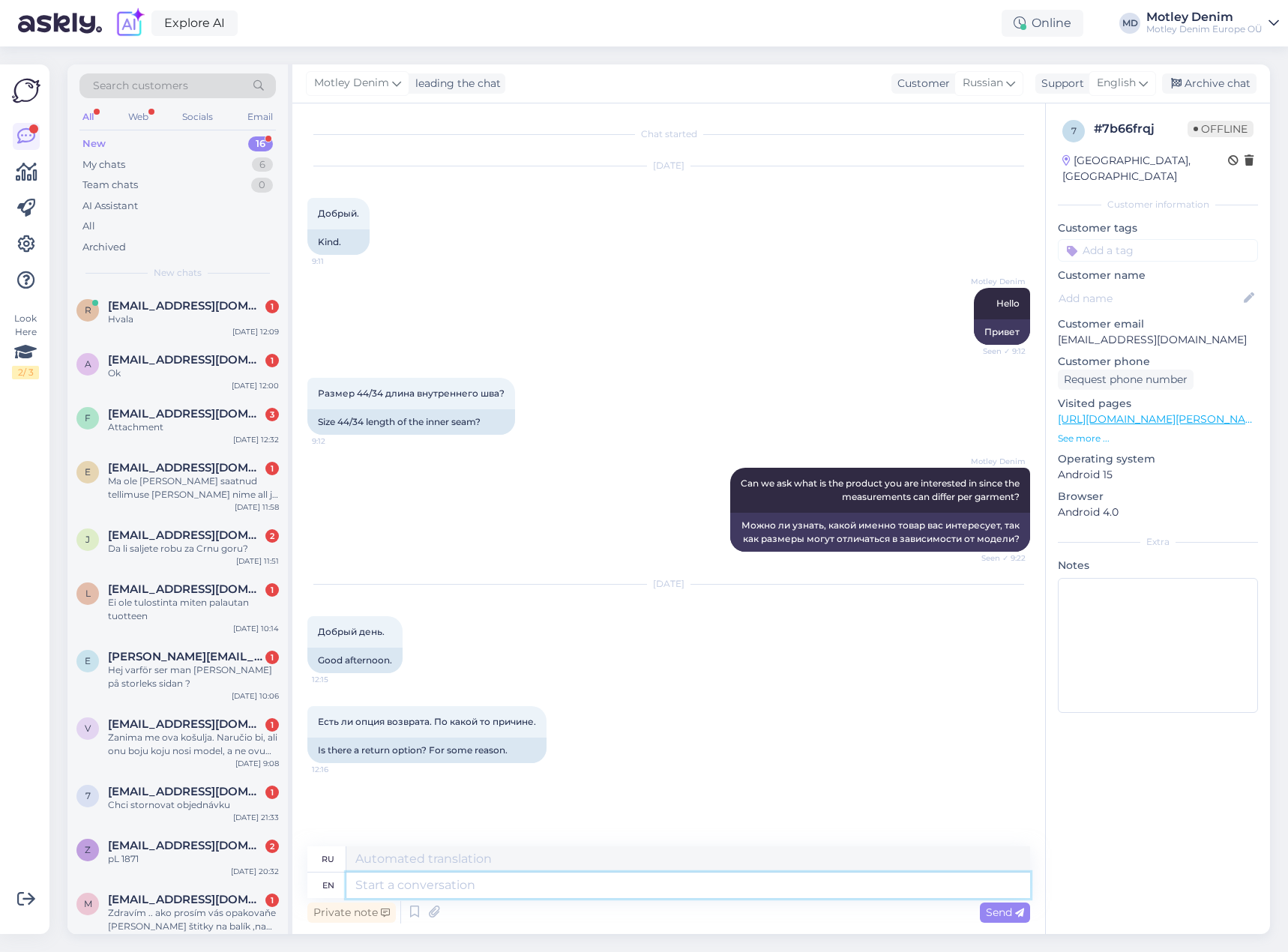
click at [489, 893] on textarea at bounding box center [689, 885] width 684 height 26
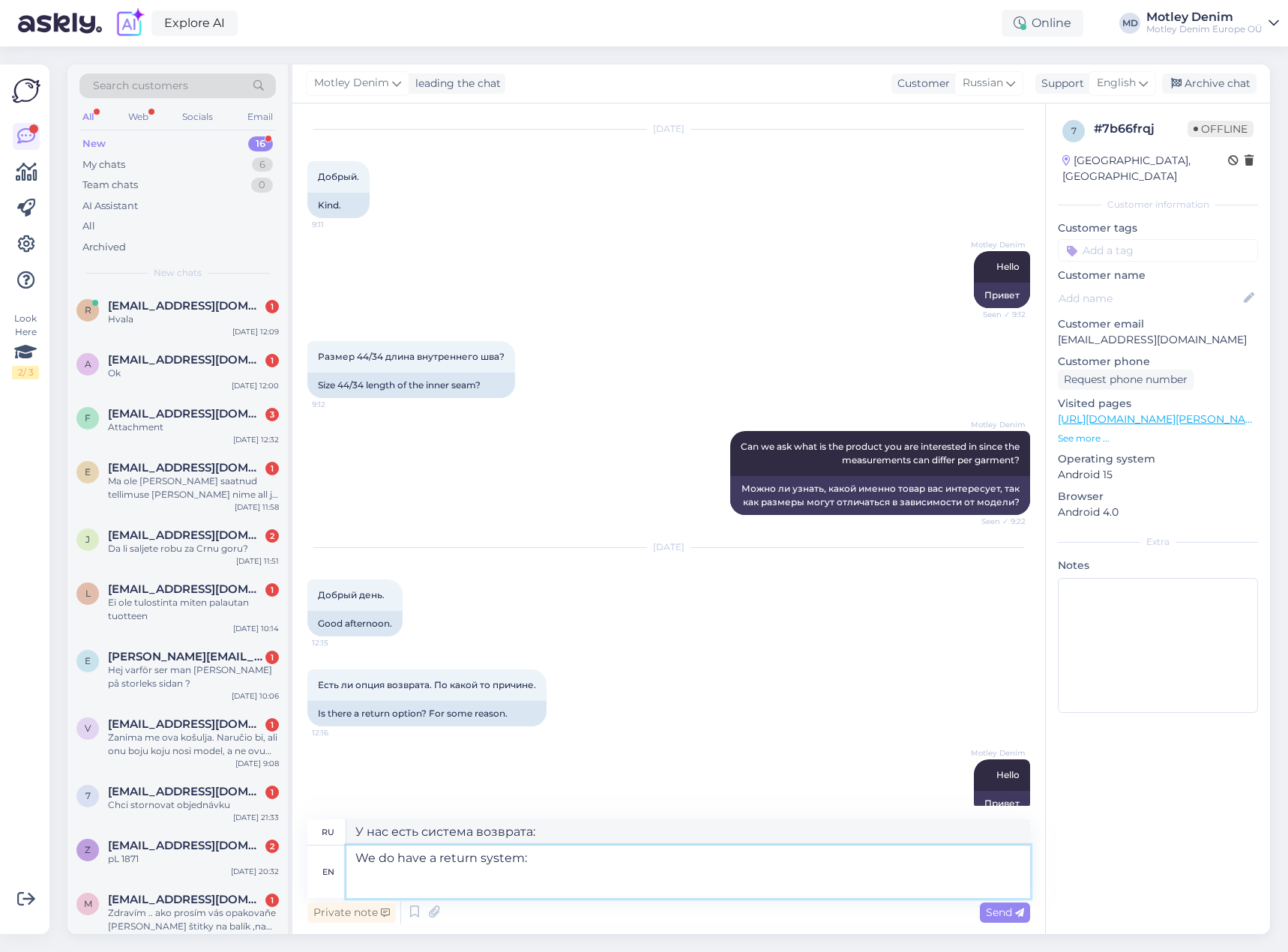
click at [464, 883] on textarea "We do have a return system:" at bounding box center [689, 872] width 684 height 53
paste textarea "[URL][DOMAIN_NAME]"
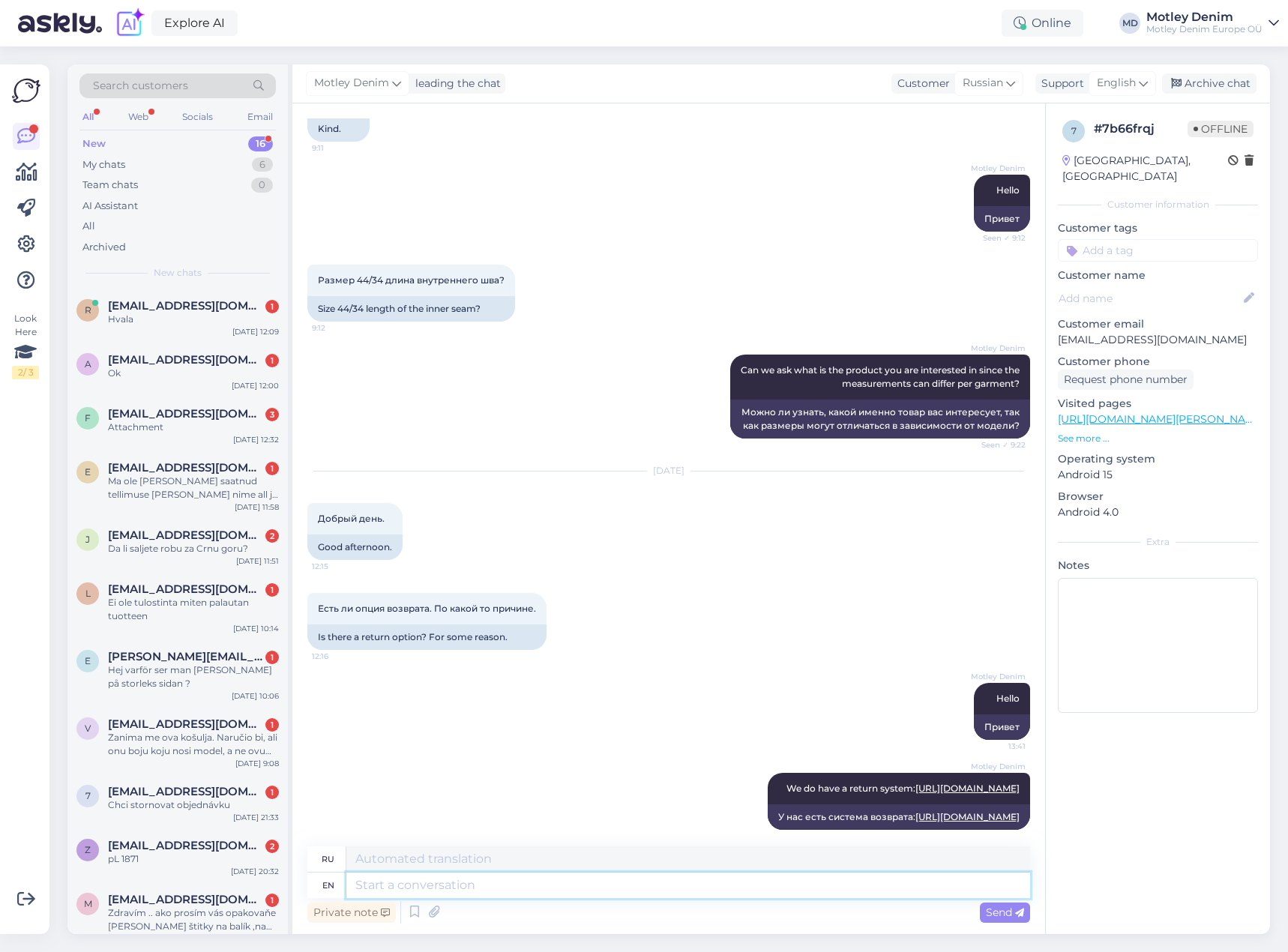
scroll to position [180, 0]
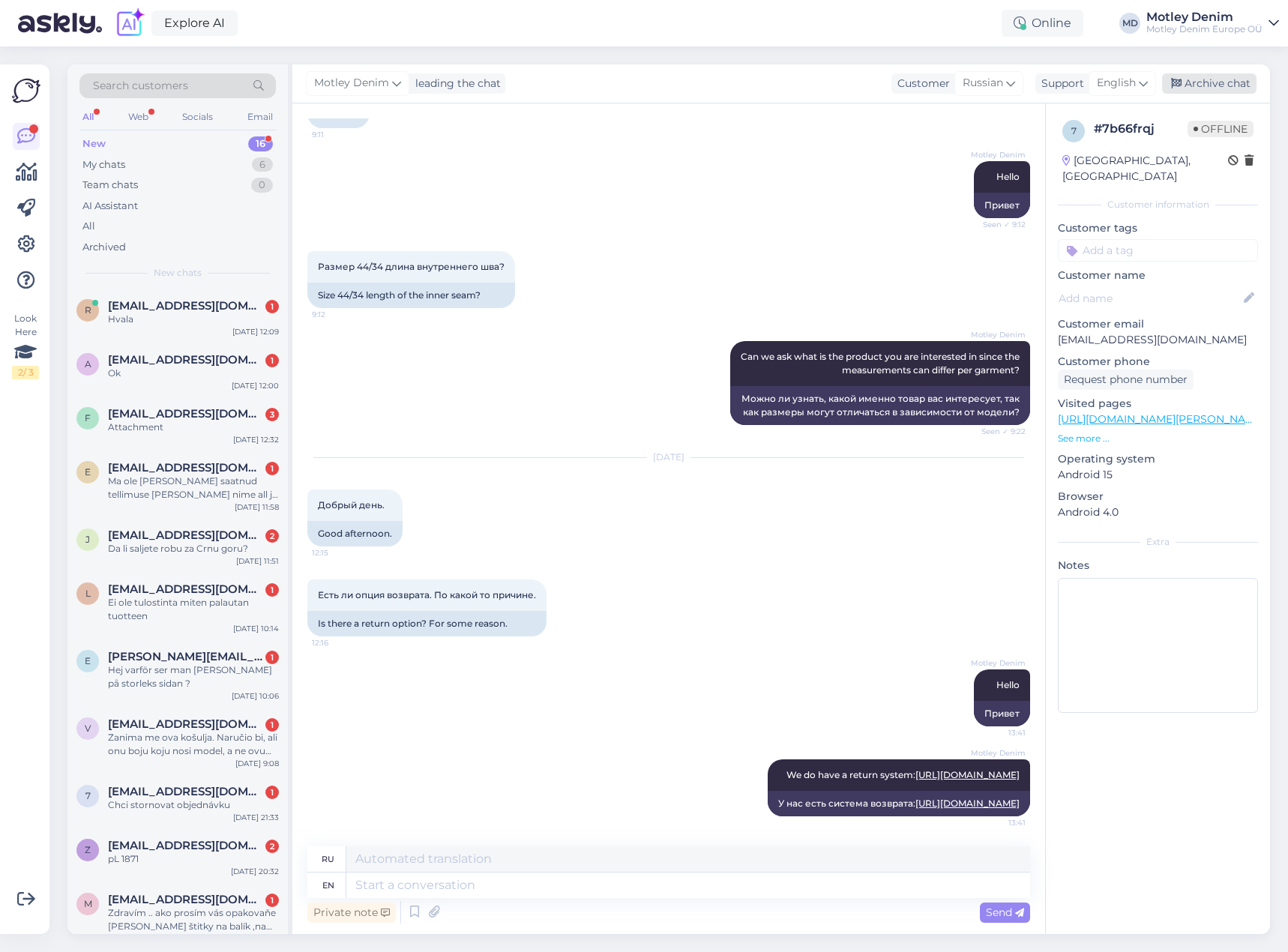
click at [1211, 82] on div "Archive chat" at bounding box center [1210, 84] width 94 height 20
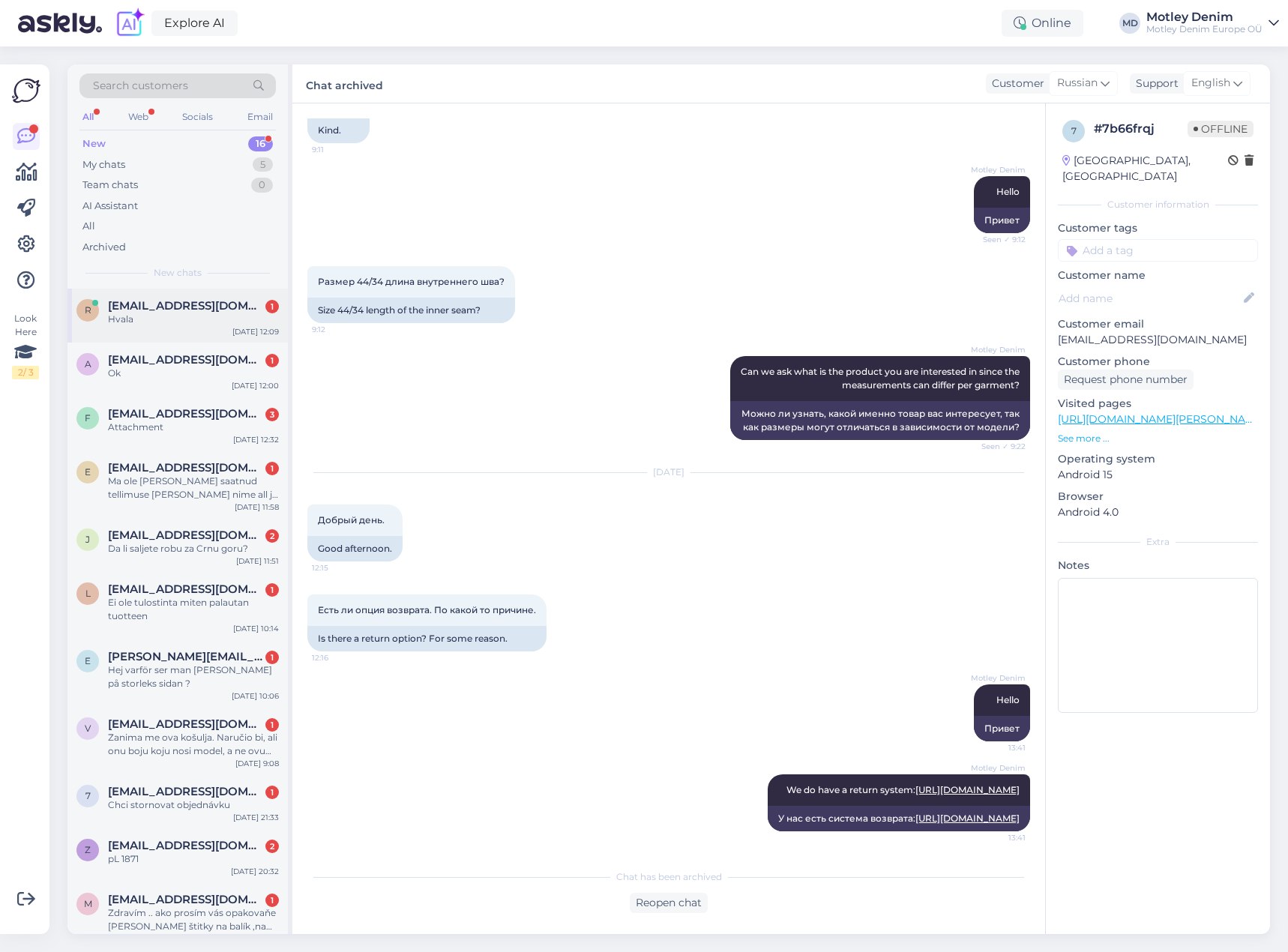
click at [181, 309] on span "[EMAIL_ADDRESS][DOMAIN_NAME]" at bounding box center [187, 306] width 156 height 13
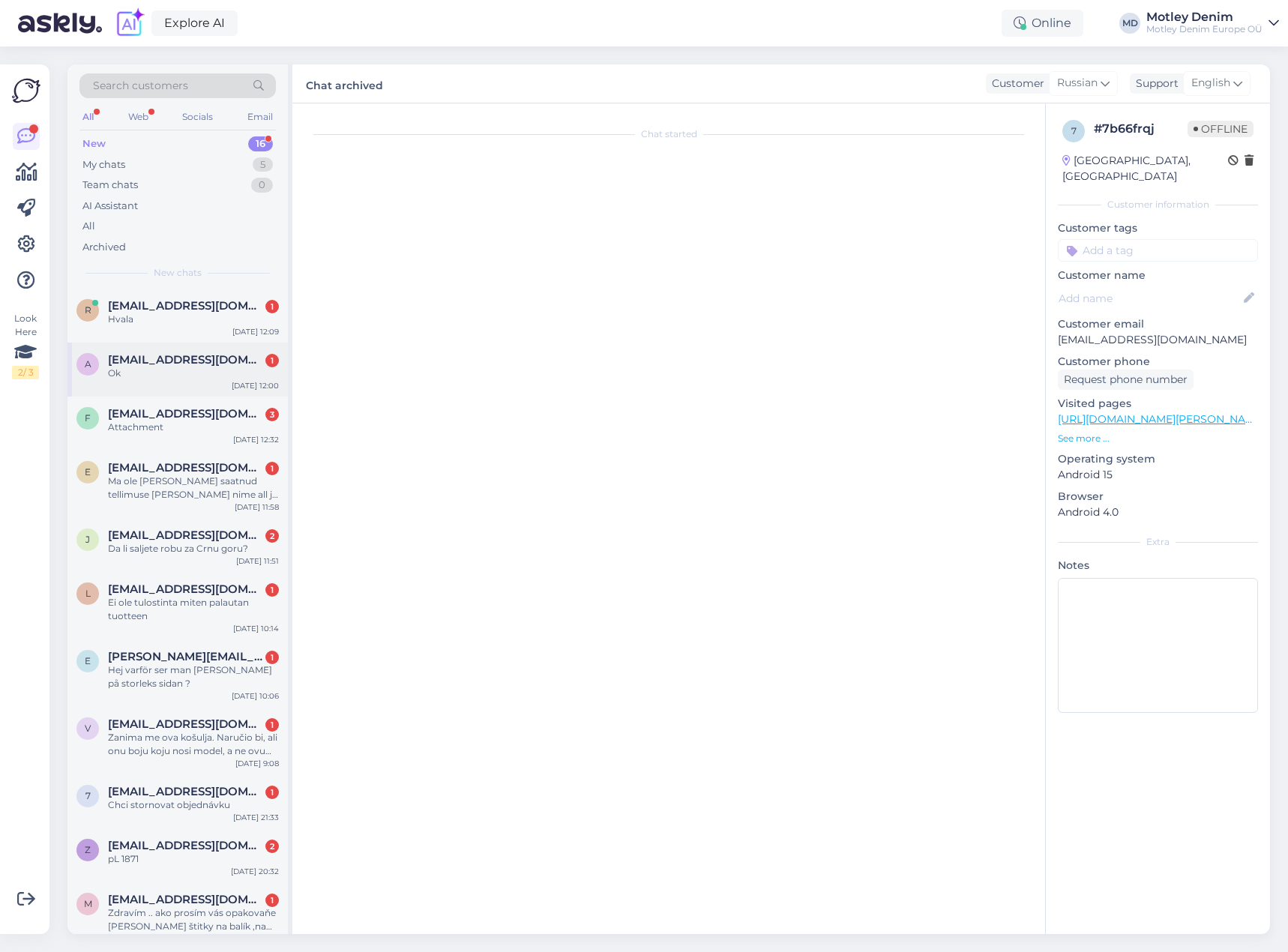
scroll to position [925, 0]
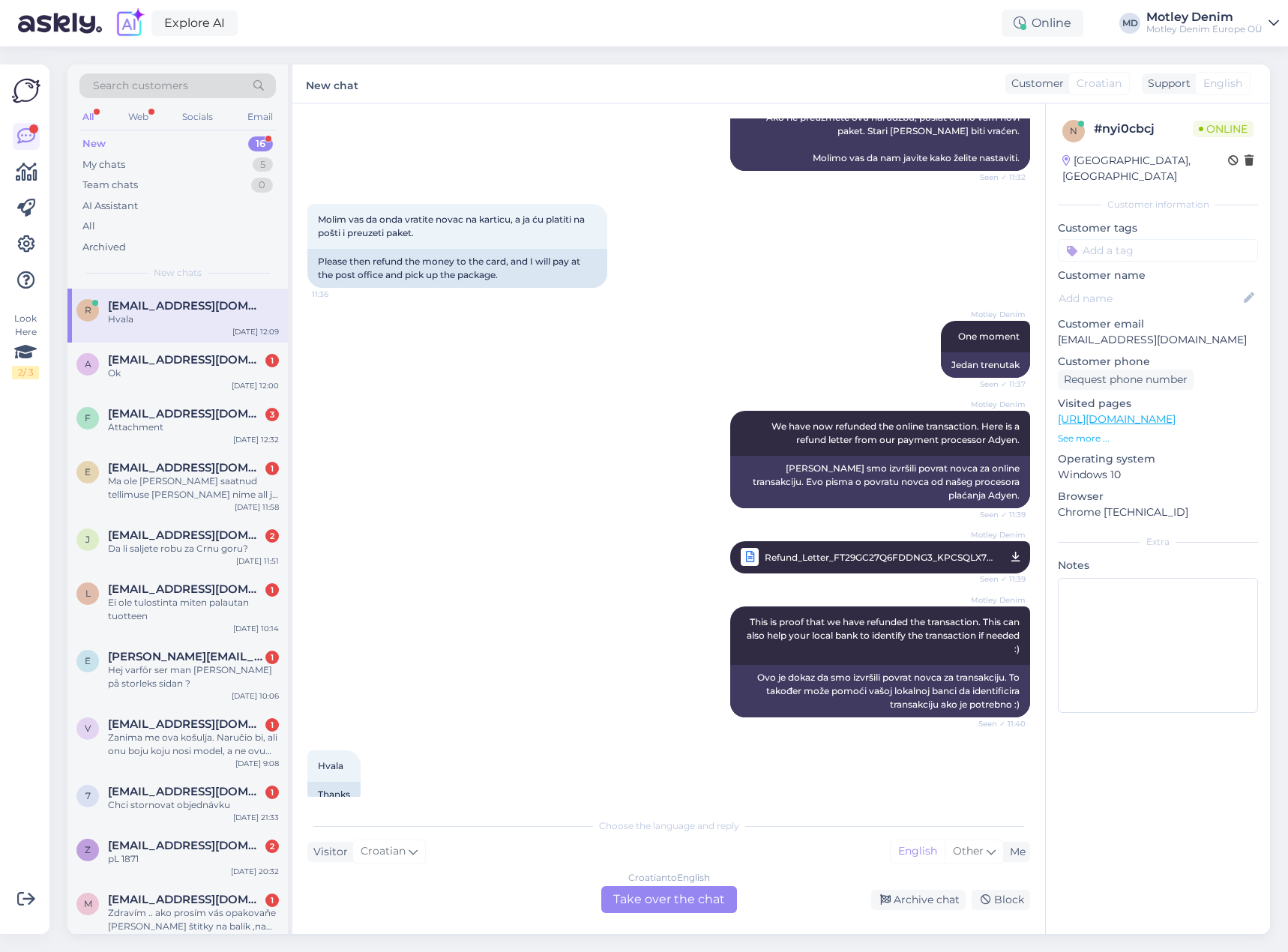
click at [698, 897] on div "Croatian to English Take over the chat" at bounding box center [669, 899] width 135 height 27
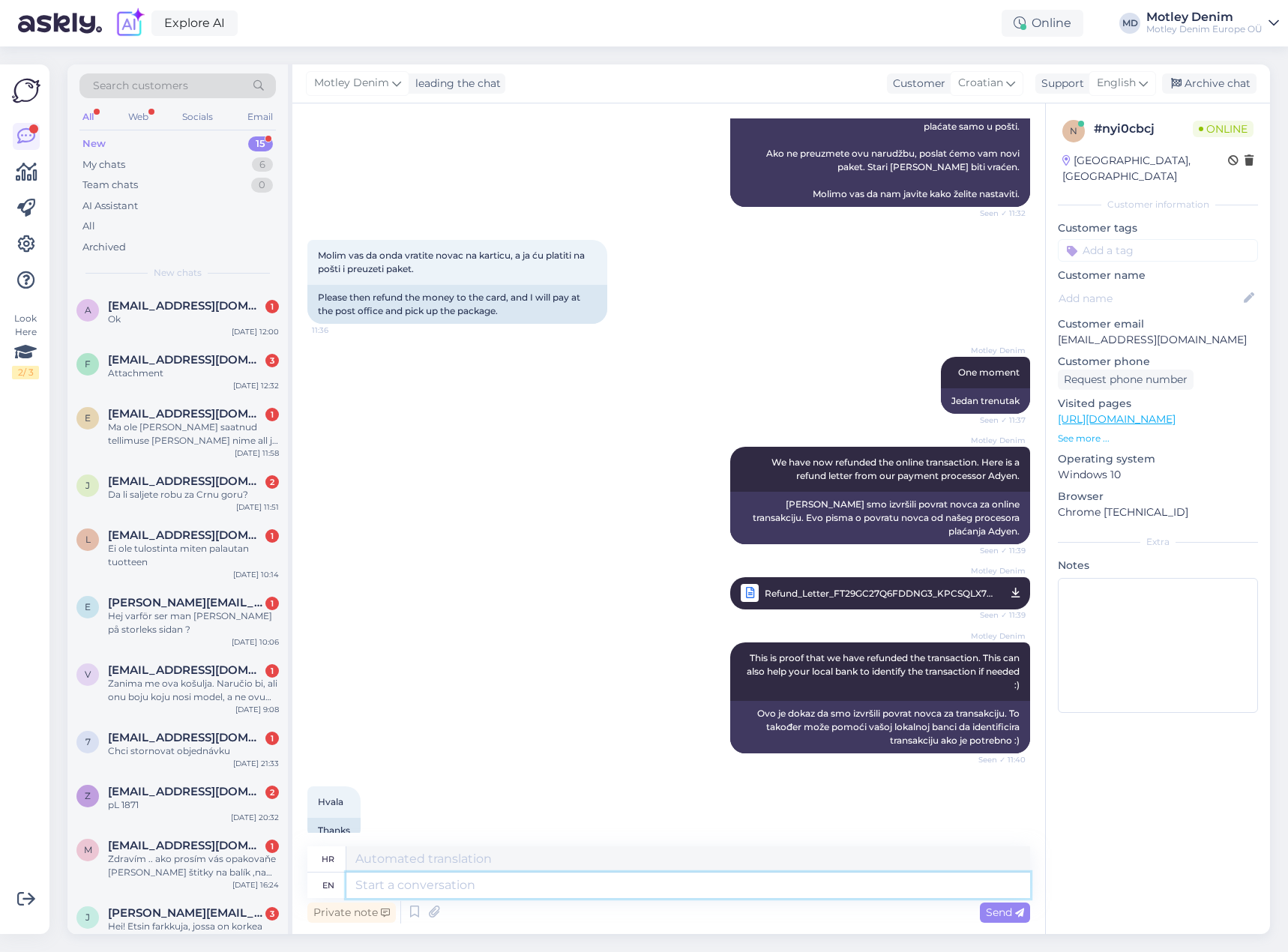
click at [634, 878] on textarea at bounding box center [689, 885] width 684 height 26
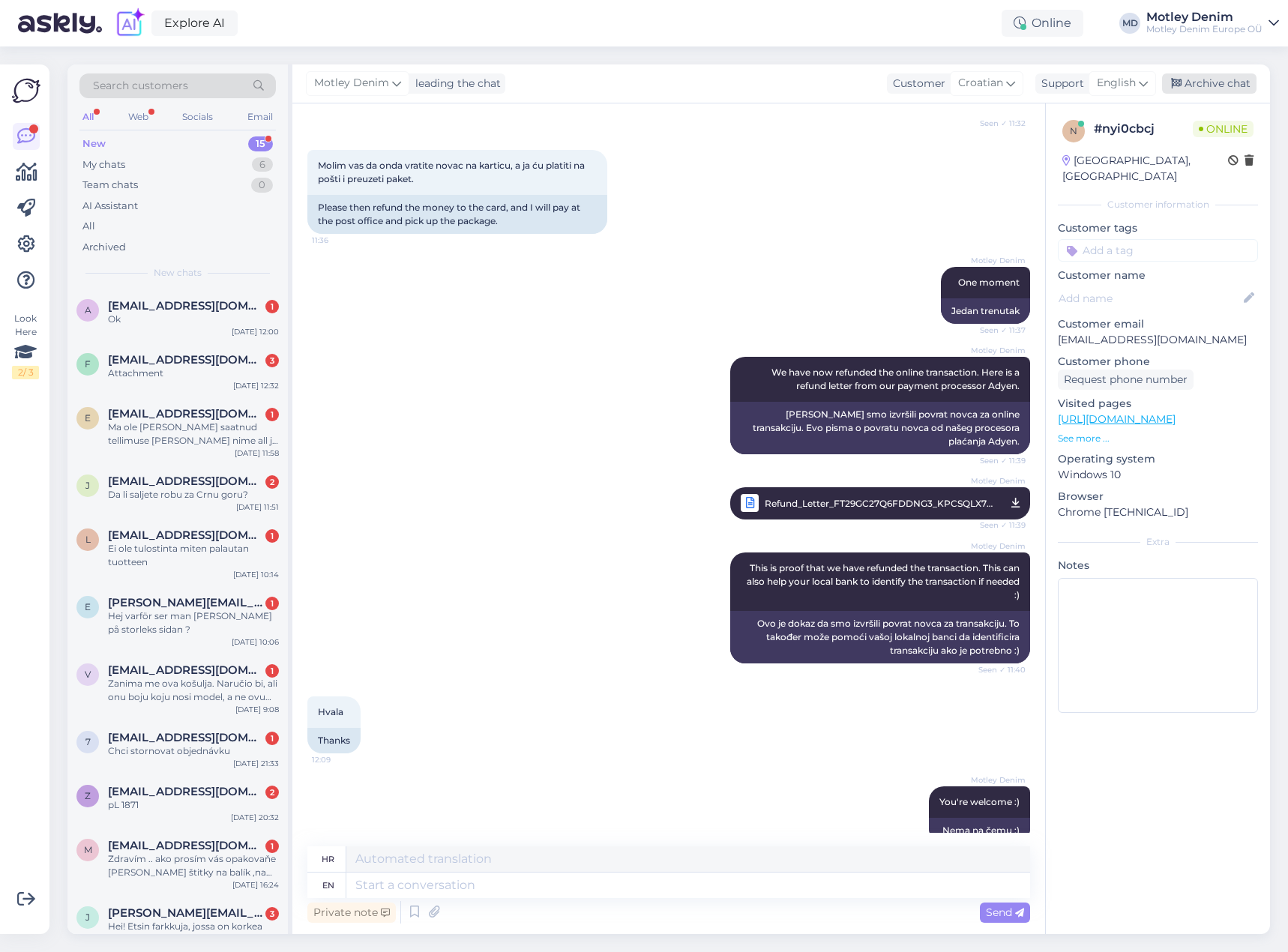
click at [1192, 84] on div "Archive chat" at bounding box center [1210, 84] width 94 height 20
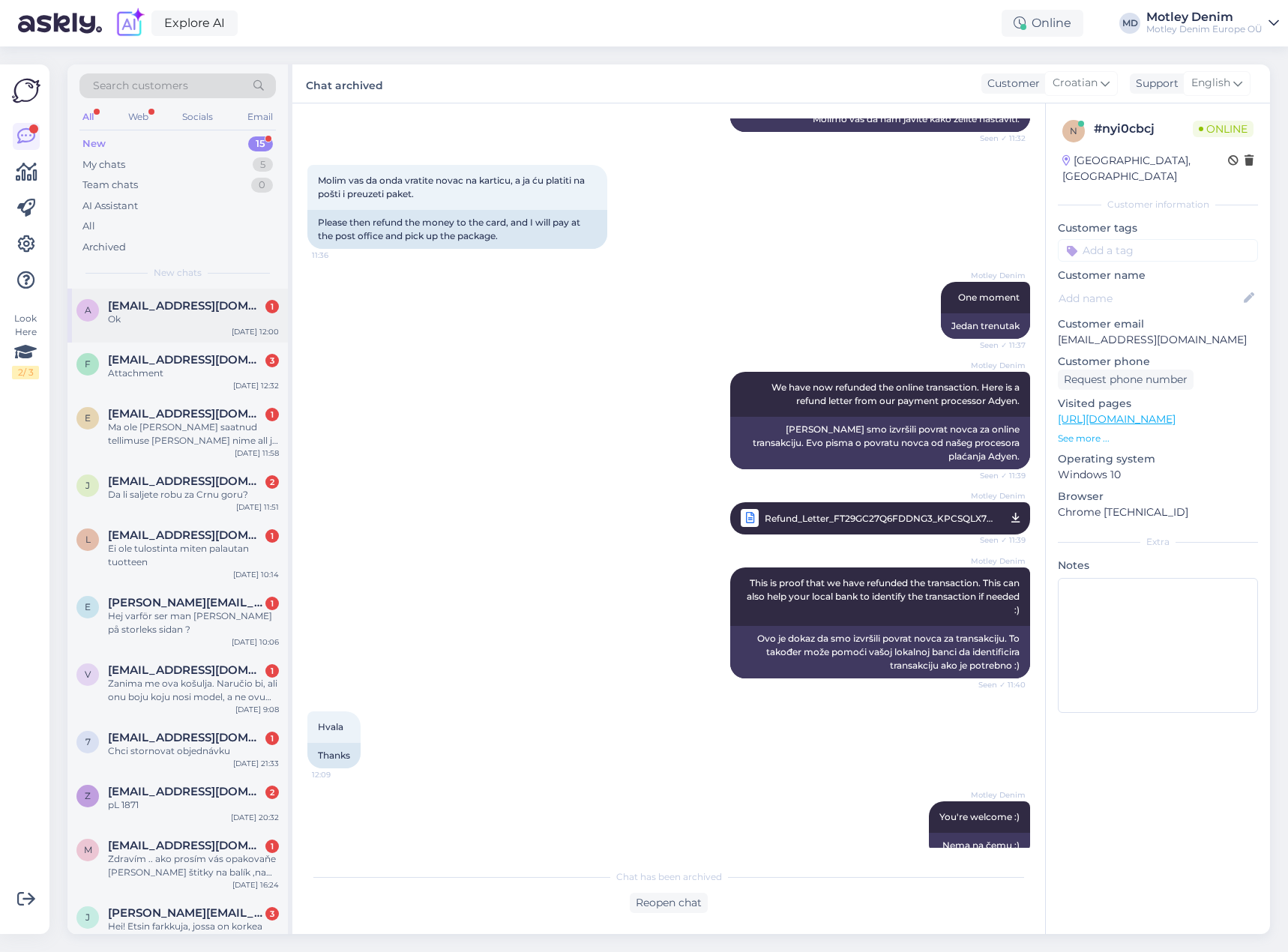
click at [205, 328] on div "a [EMAIL_ADDRESS][DOMAIN_NAME] 1 Ok [DATE] 12:00" at bounding box center [177, 316] width 221 height 54
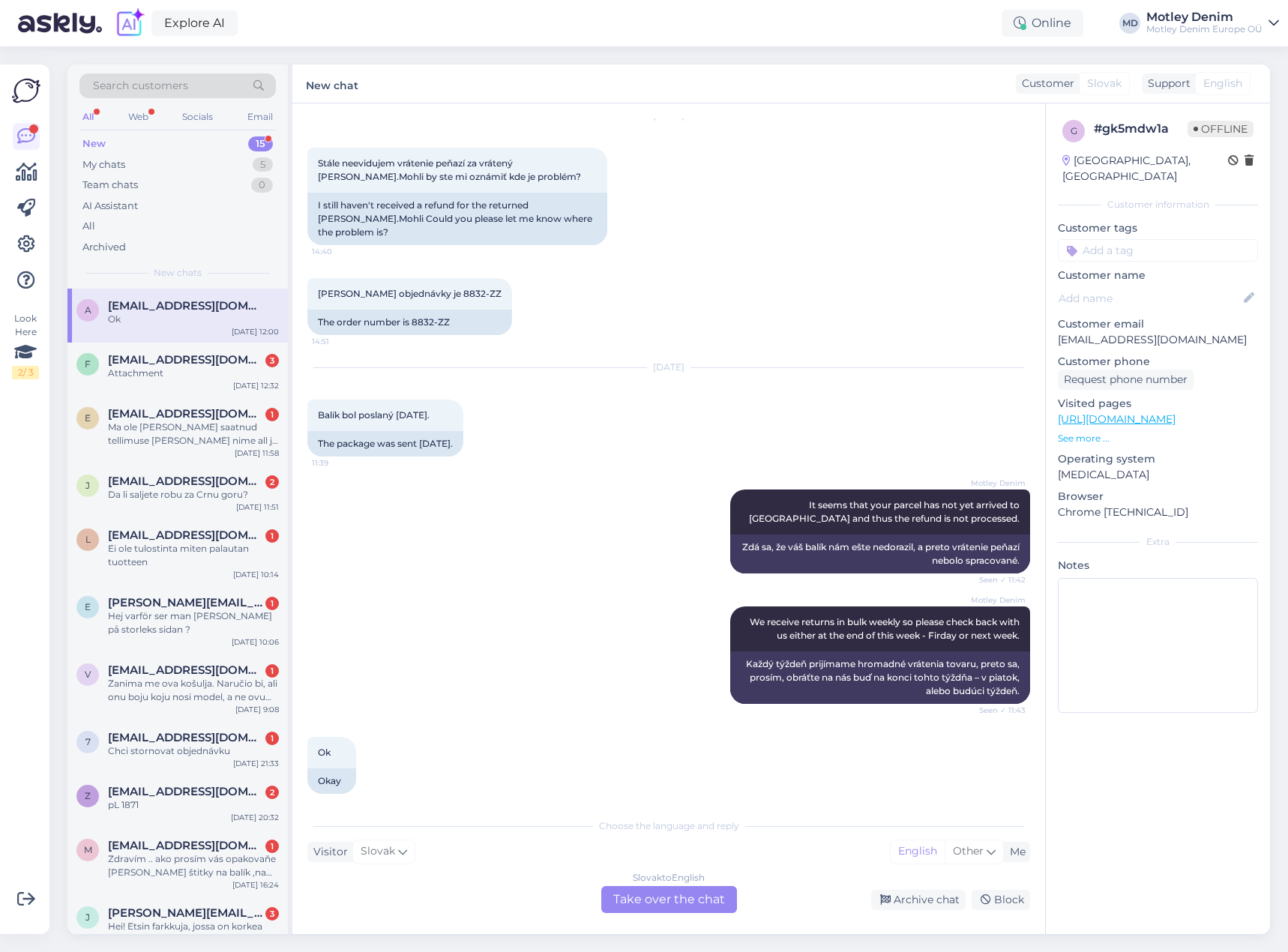
click at [687, 897] on div "Slovak to English Take over the chat" at bounding box center [669, 899] width 135 height 27
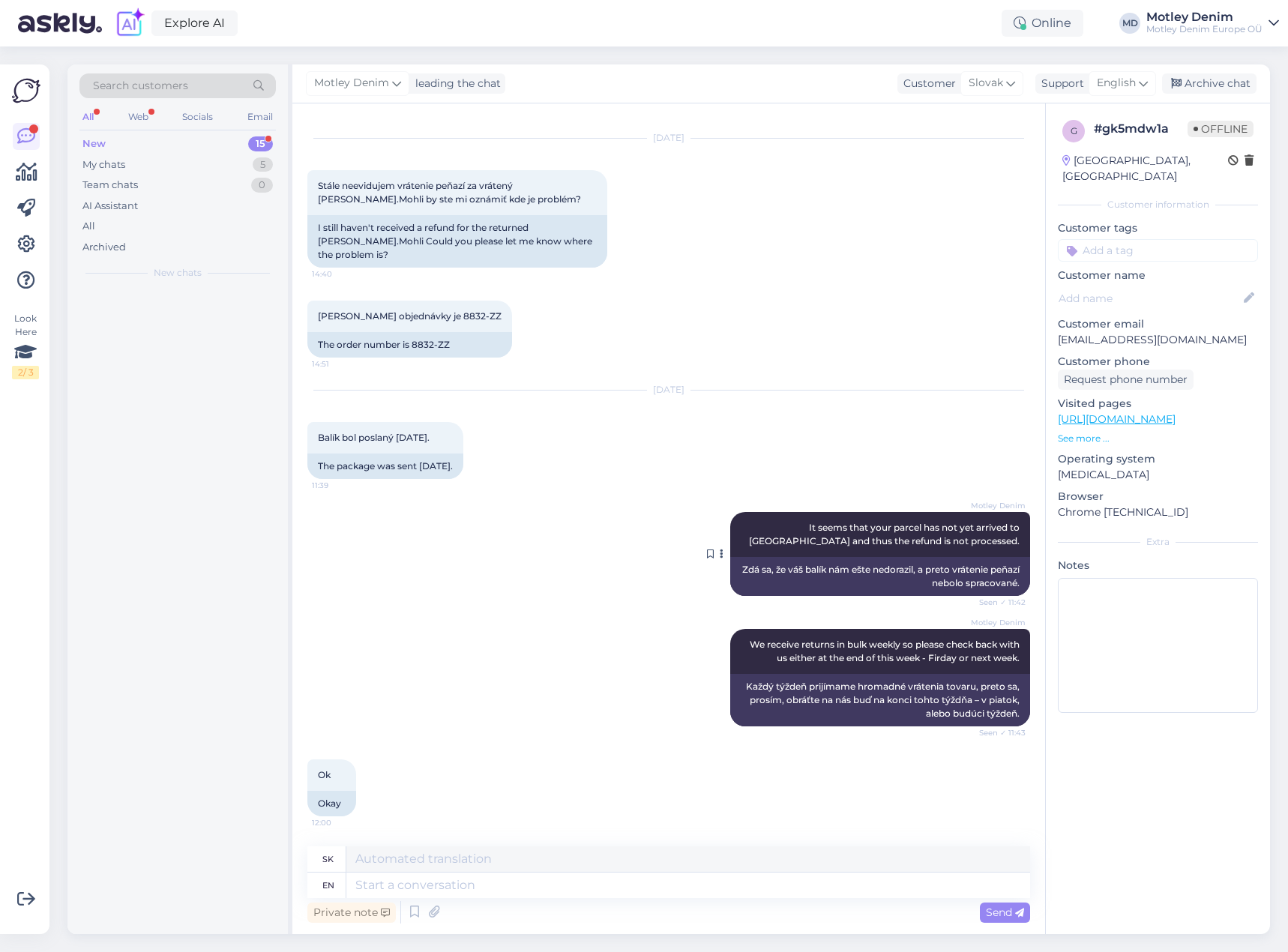
scroll to position [14, 0]
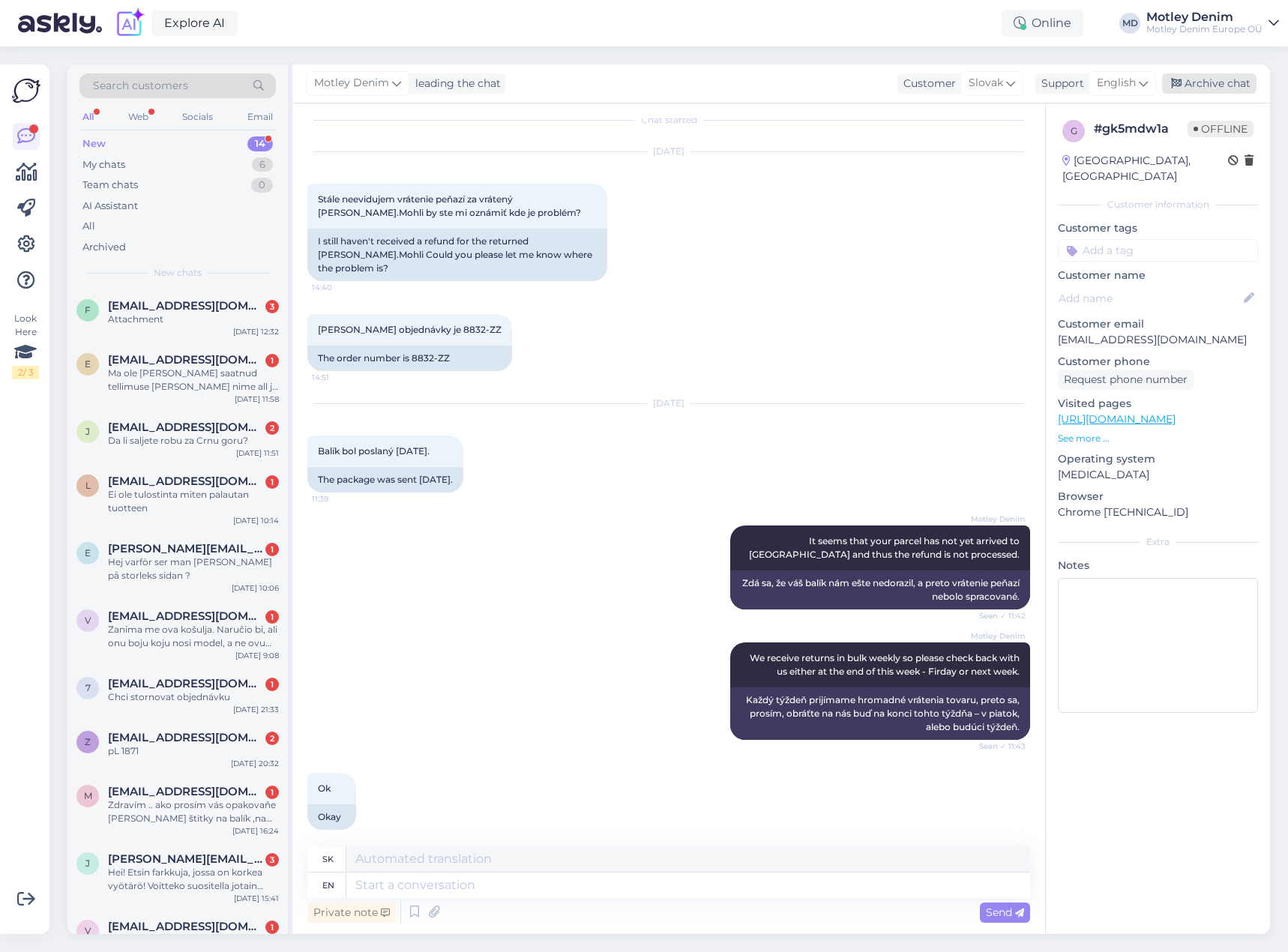
click at [1223, 90] on div "Archive chat" at bounding box center [1210, 84] width 94 height 20
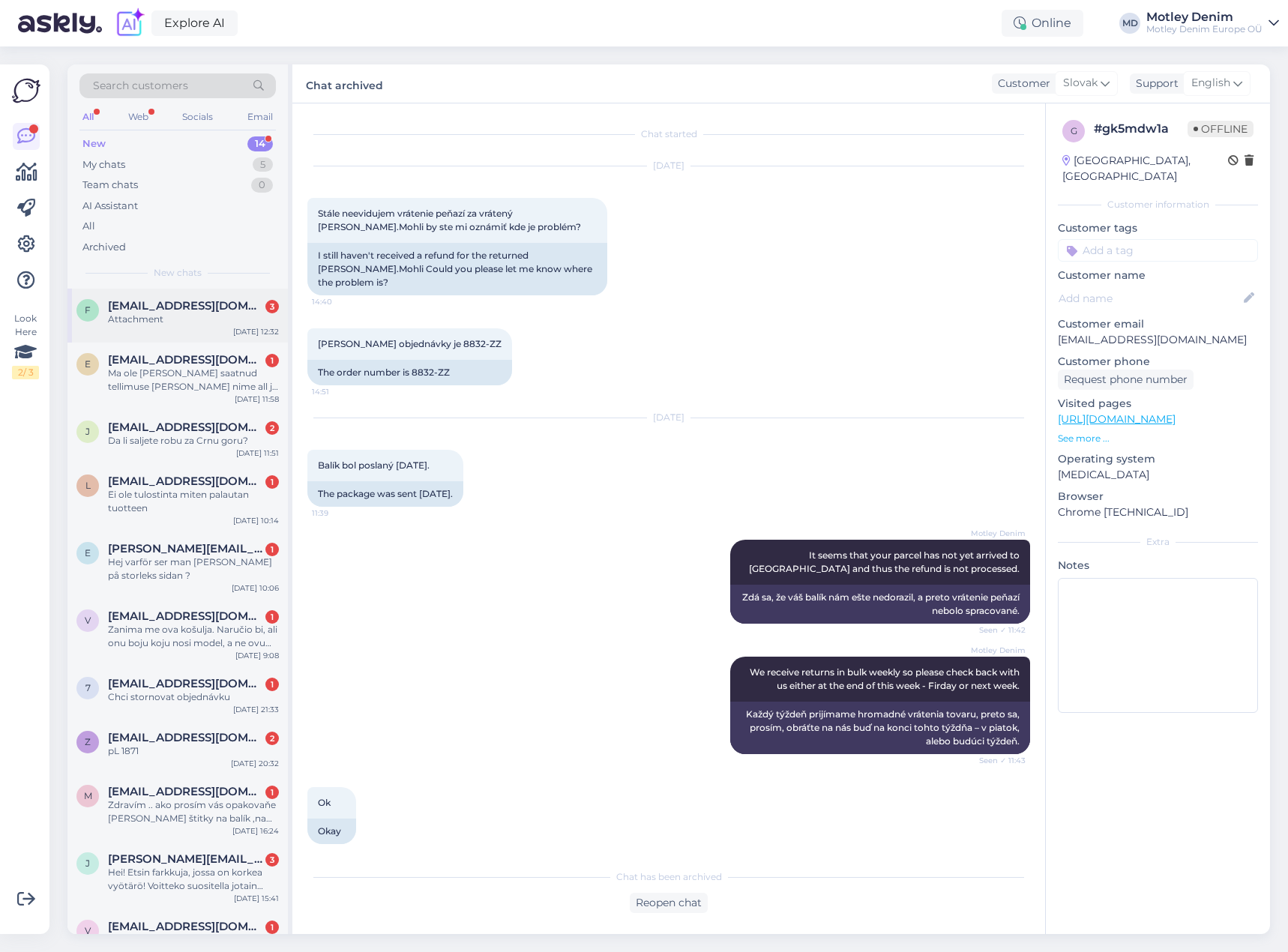
click at [163, 300] on span "[EMAIL_ADDRESS][DOMAIN_NAME]" at bounding box center [187, 306] width 156 height 13
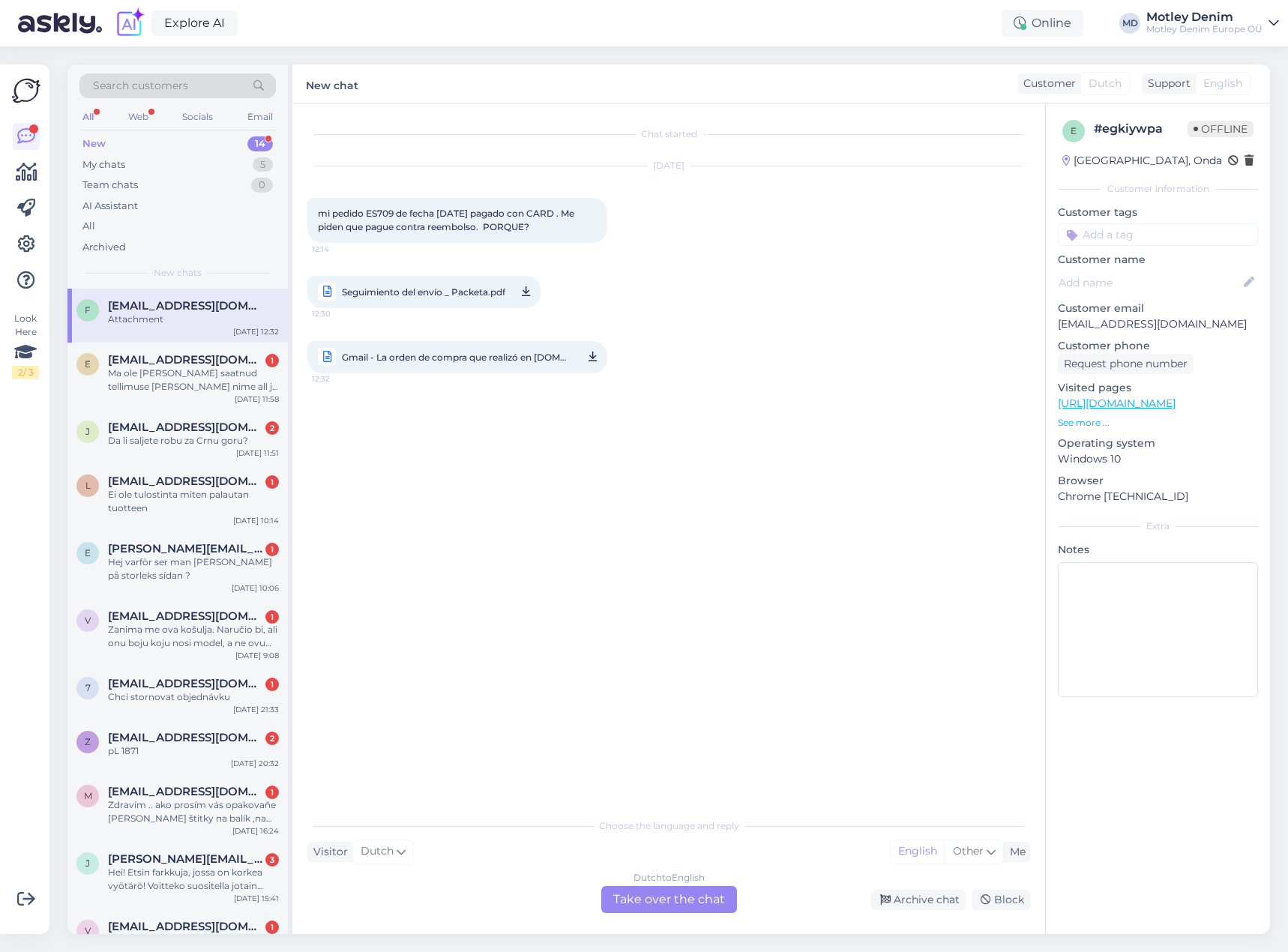
drag, startPoint x: 675, startPoint y: 901, endPoint x: 656, endPoint y: 871, distance: 35.5
click at [677, 901] on div "Dutch to English Take over the chat" at bounding box center [669, 899] width 135 height 27
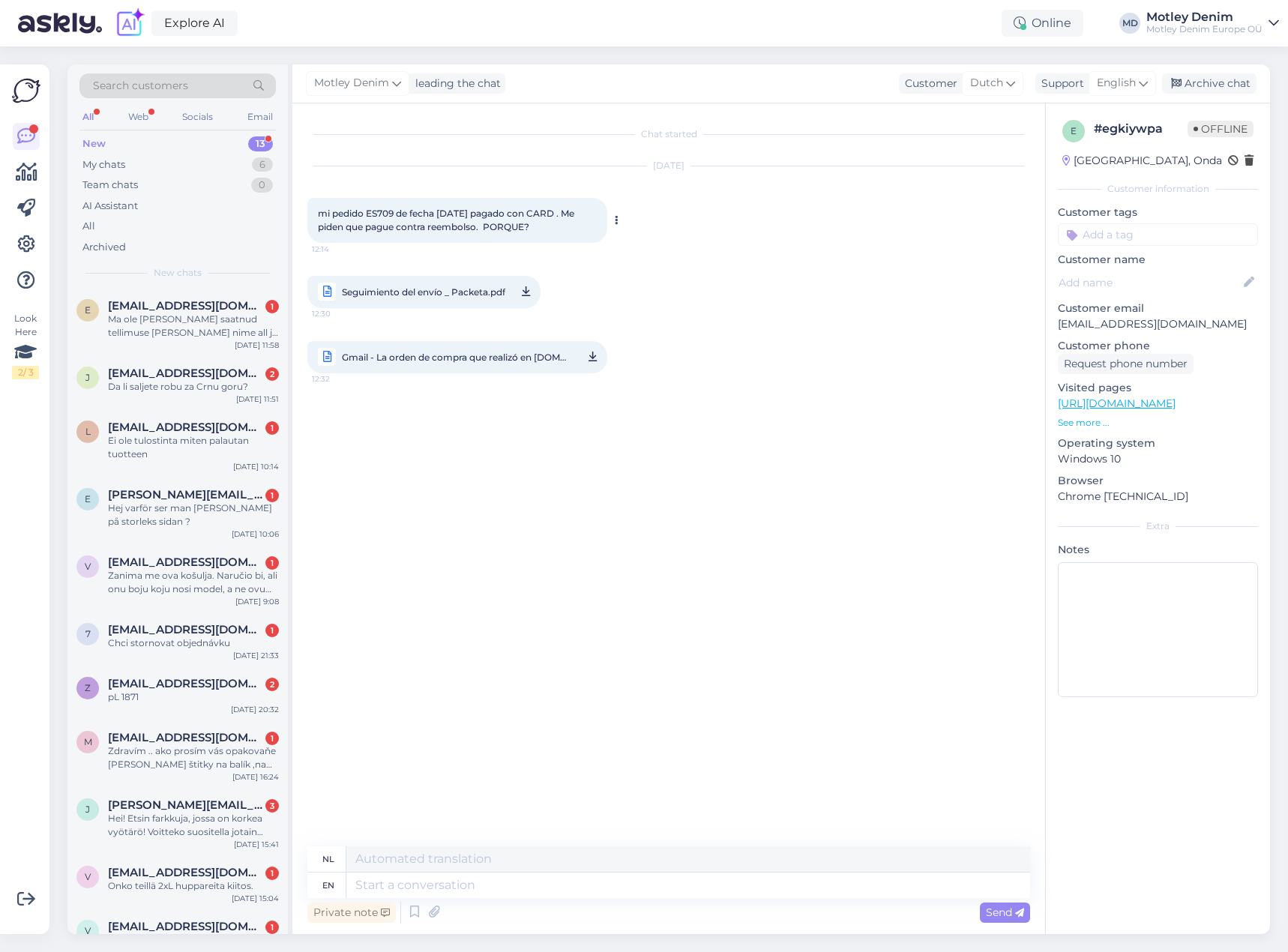
click at [615, 217] on icon at bounding box center [616, 221] width 4 height 9
click at [644, 251] on link "Show English translation" at bounding box center [686, 244] width 148 height 19
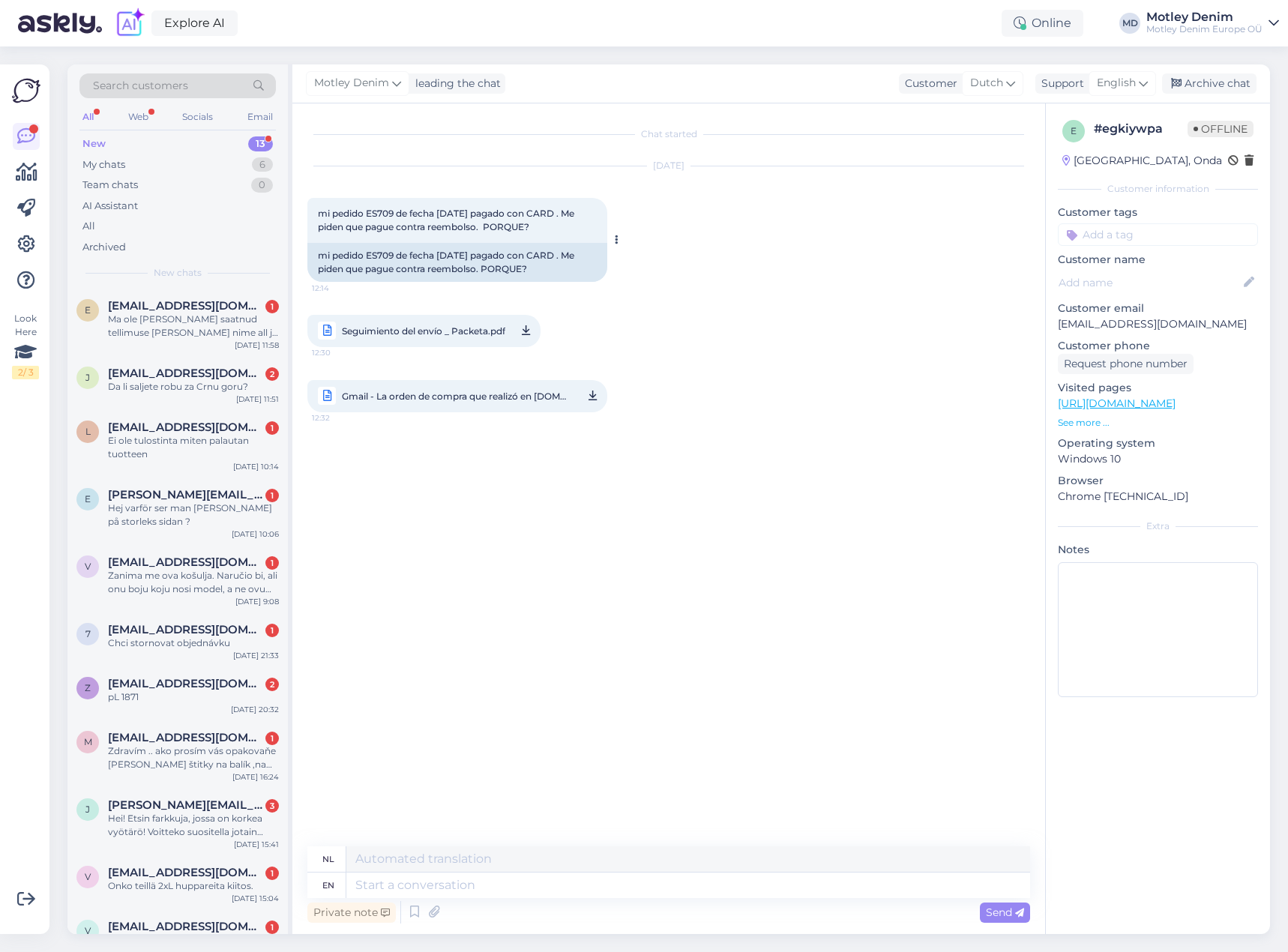
click at [321, 252] on div "mi pedido ES709 de fecha [DATE] pagado con CARD . Me piden que pague contra ree…" at bounding box center [457, 262] width 300 height 39
drag, startPoint x: 321, startPoint y: 252, endPoint x: 557, endPoint y: 267, distance: 236.5
click at [528, 266] on div "mi pedido ES709 de fecha [DATE] pagado con CARD . Me piden que pague contra ree…" at bounding box center [457, 262] width 300 height 39
copy div "mi pedido ES709 de fecha [DATE] pagado con CARD . Me piden que pague contra ree…"
click at [546, 486] on div "Chat started [DATE] mi pedido ES709 de fecha [DATE] pagado con CARD . Me piden …" at bounding box center [675, 475] width 736 height 714
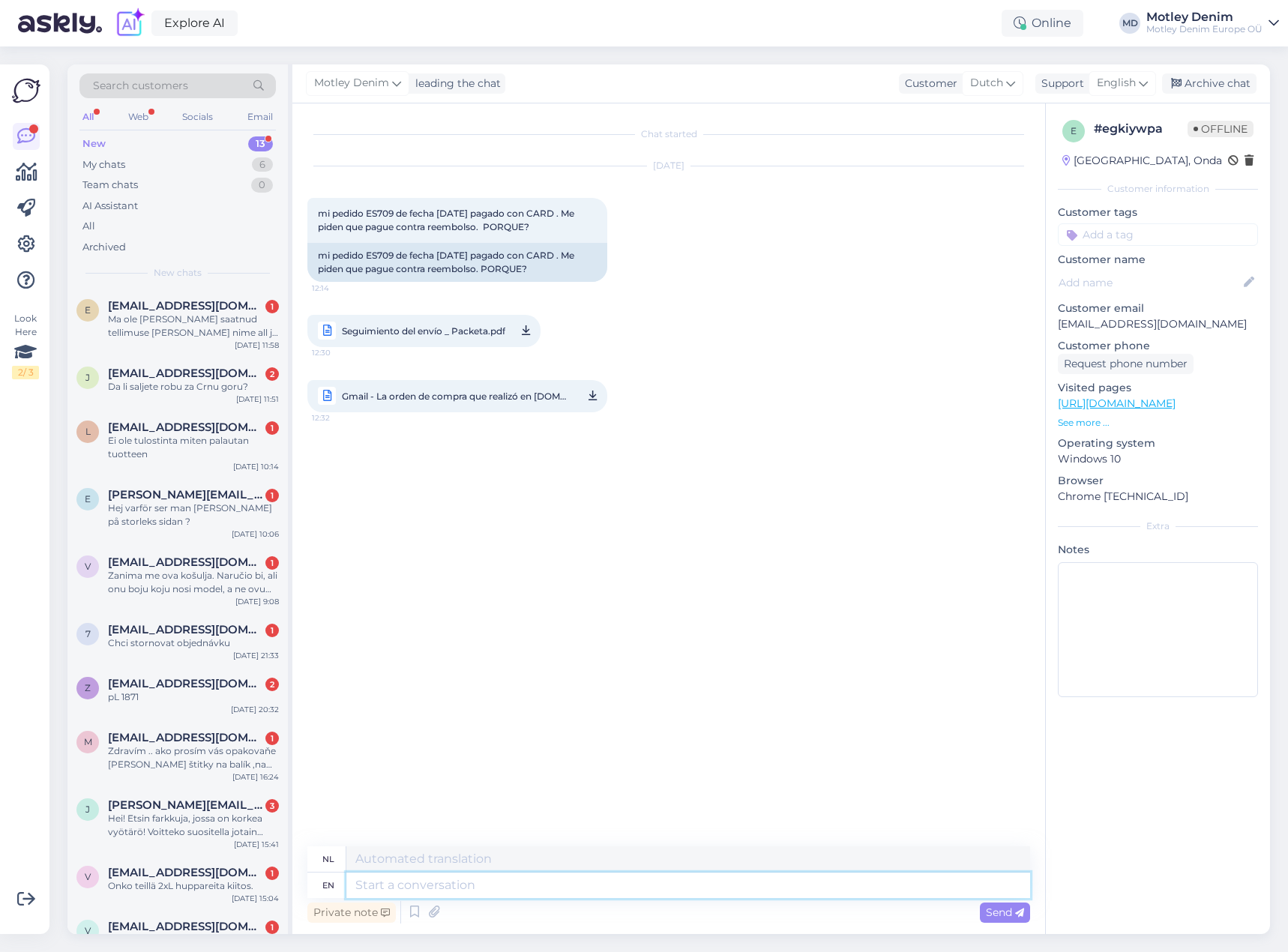
click at [526, 887] on textarea at bounding box center [689, 885] width 684 height 26
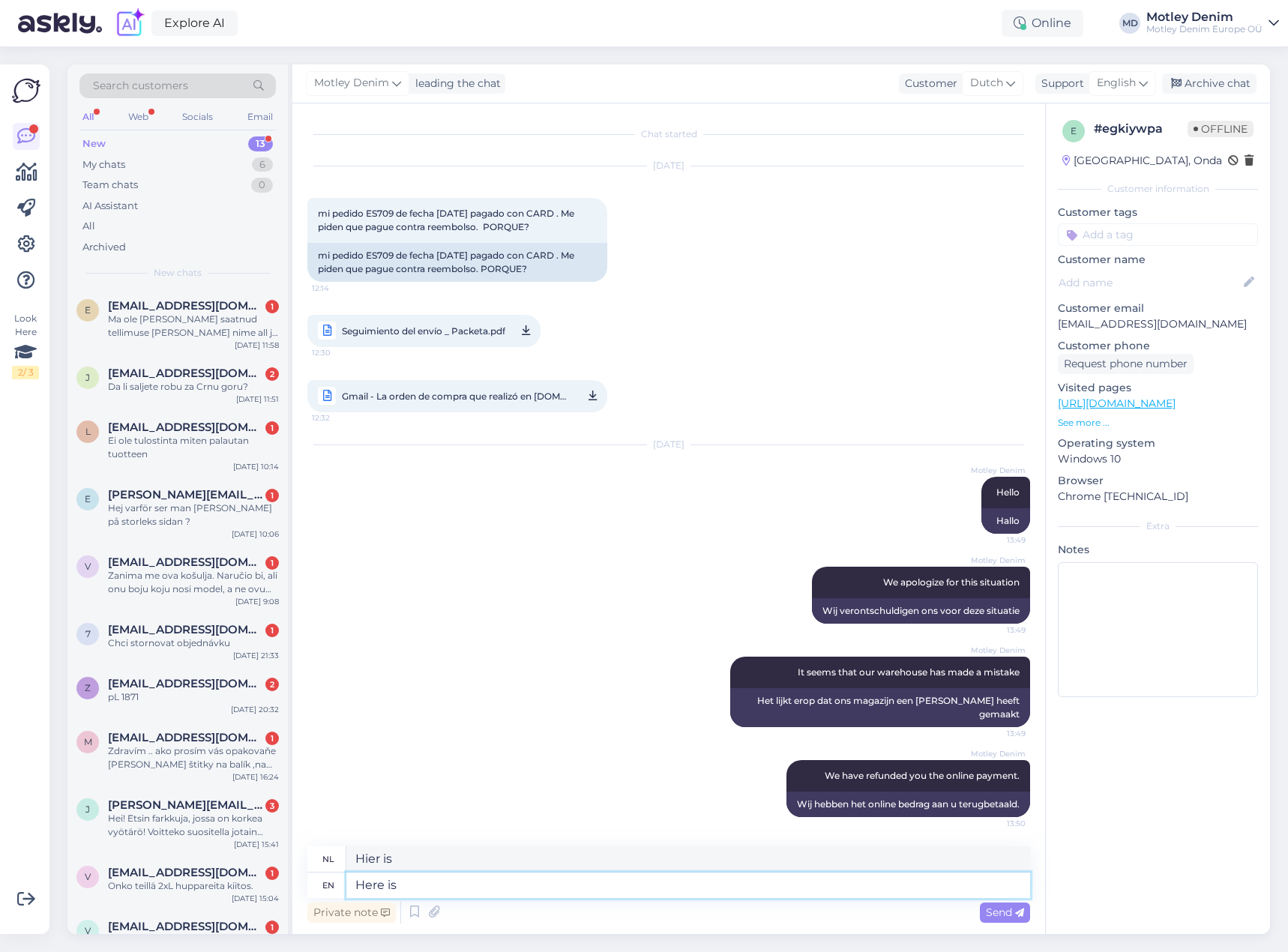
click at [618, 883] on textarea "Here is" at bounding box center [689, 885] width 684 height 26
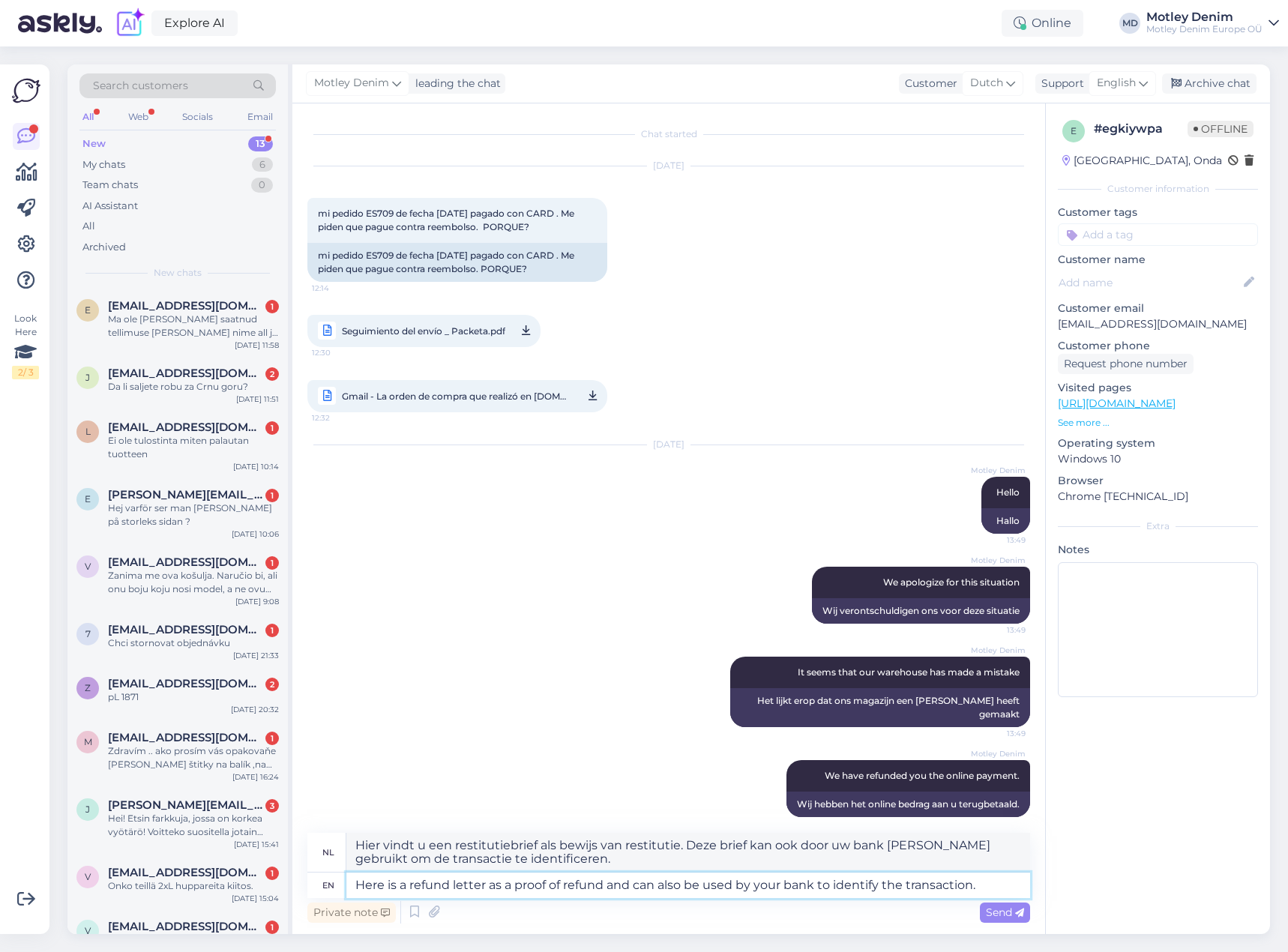
paste textarea "ES709"
click at [437, 912] on icon at bounding box center [433, 912] width 21 height 22
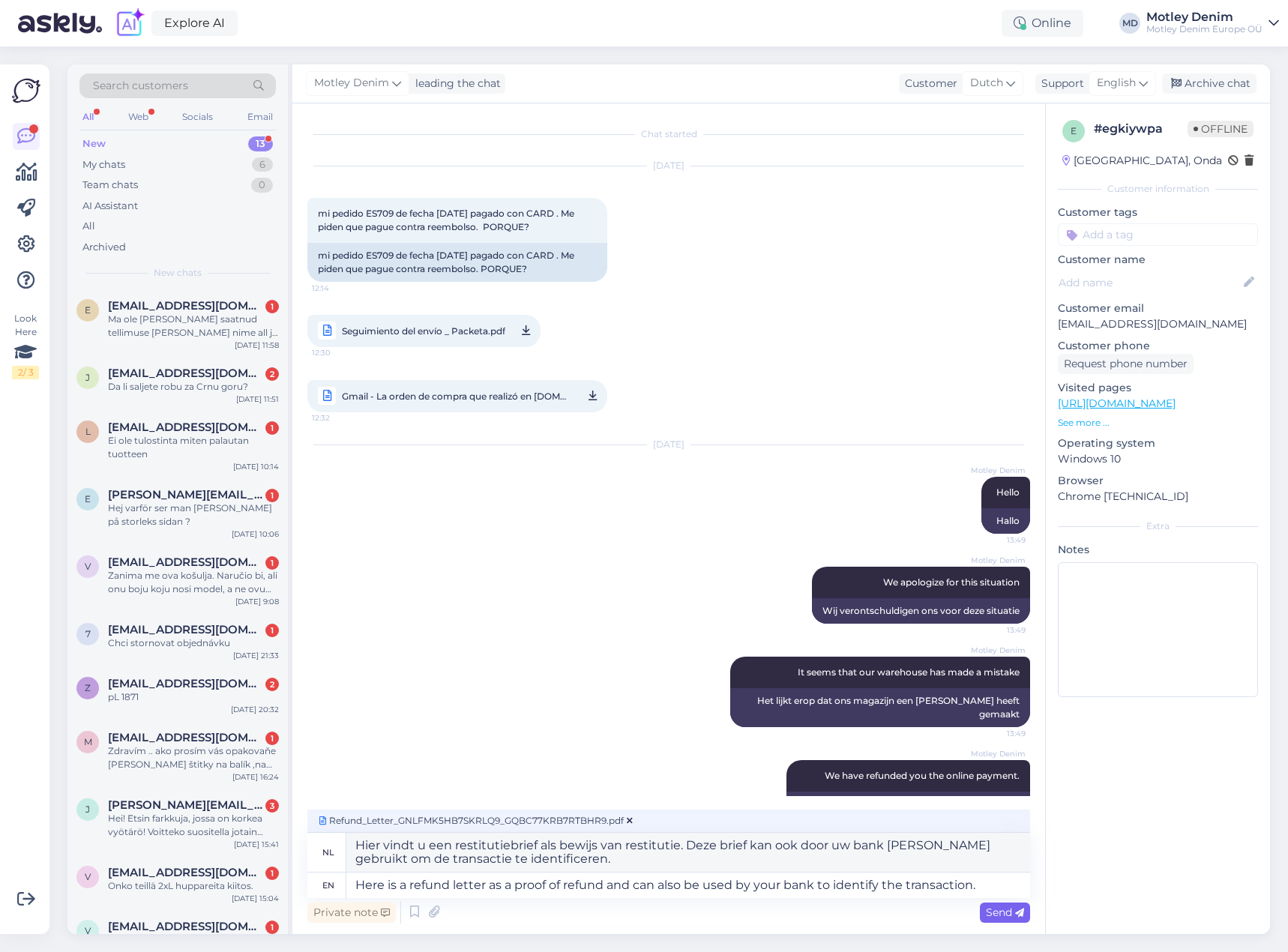
click at [999, 913] on span "Send" at bounding box center [1005, 912] width 38 height 13
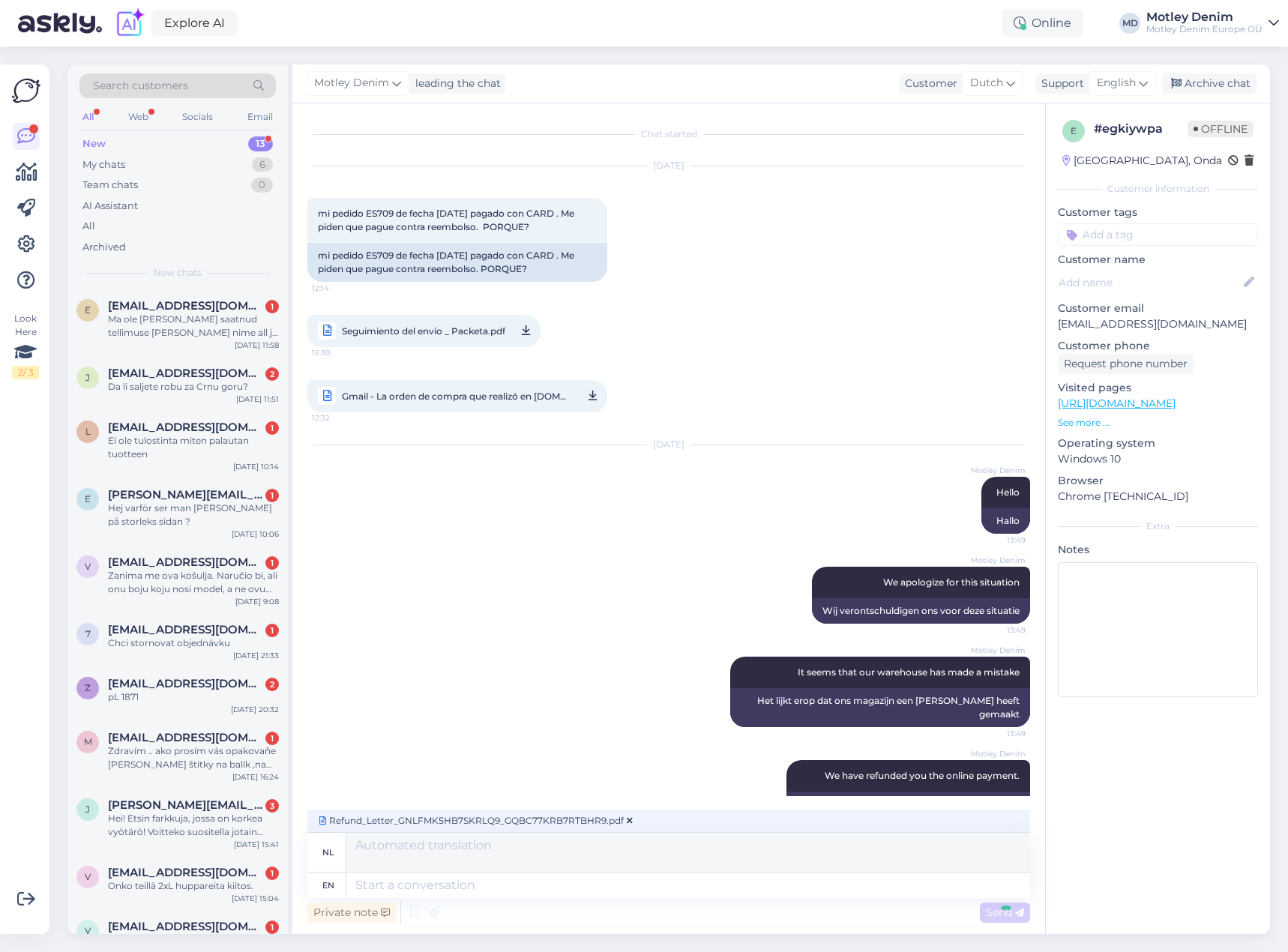
scroll to position [183, 0]
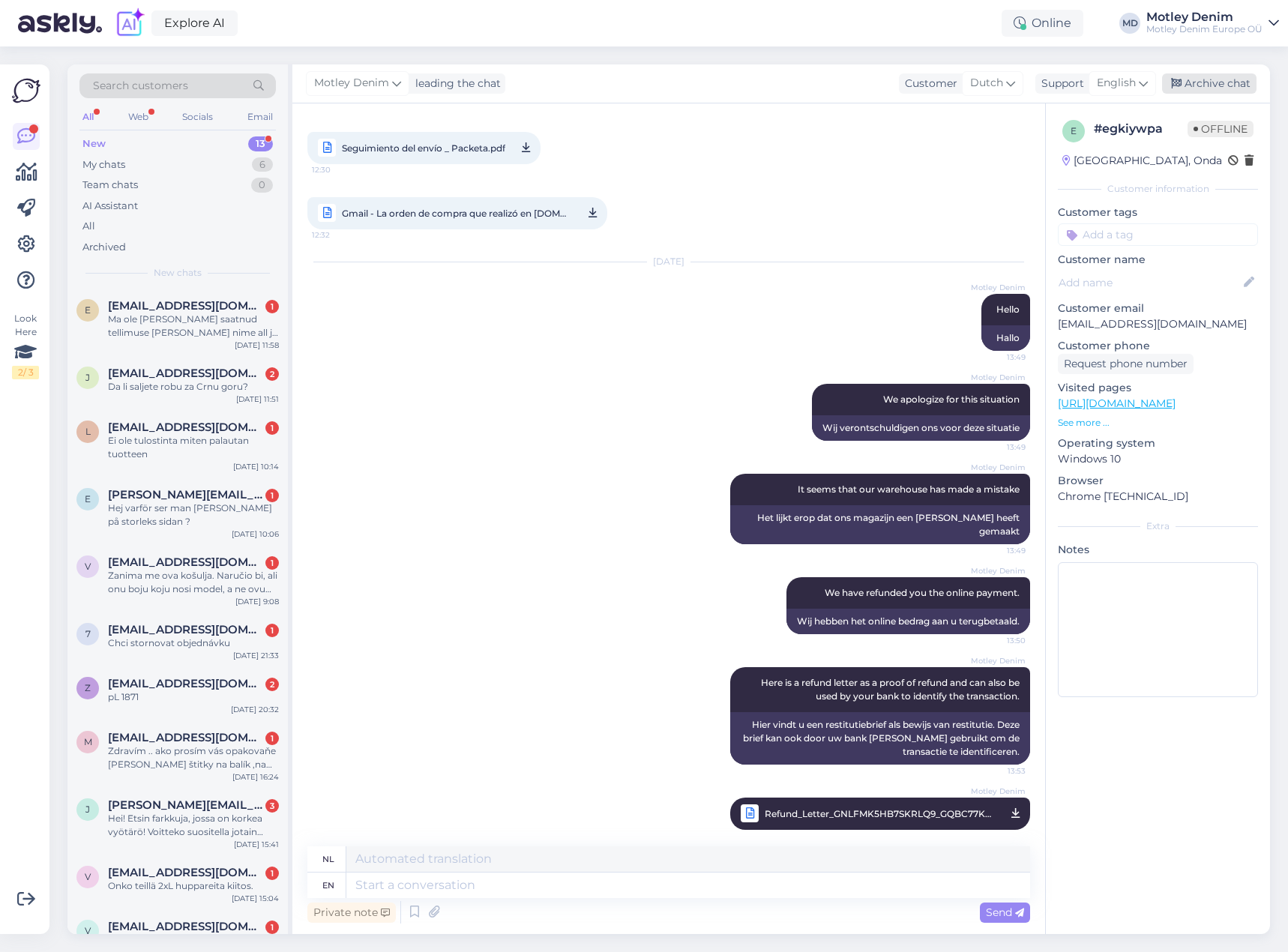
click at [1214, 87] on div "Archive chat" at bounding box center [1210, 84] width 94 height 20
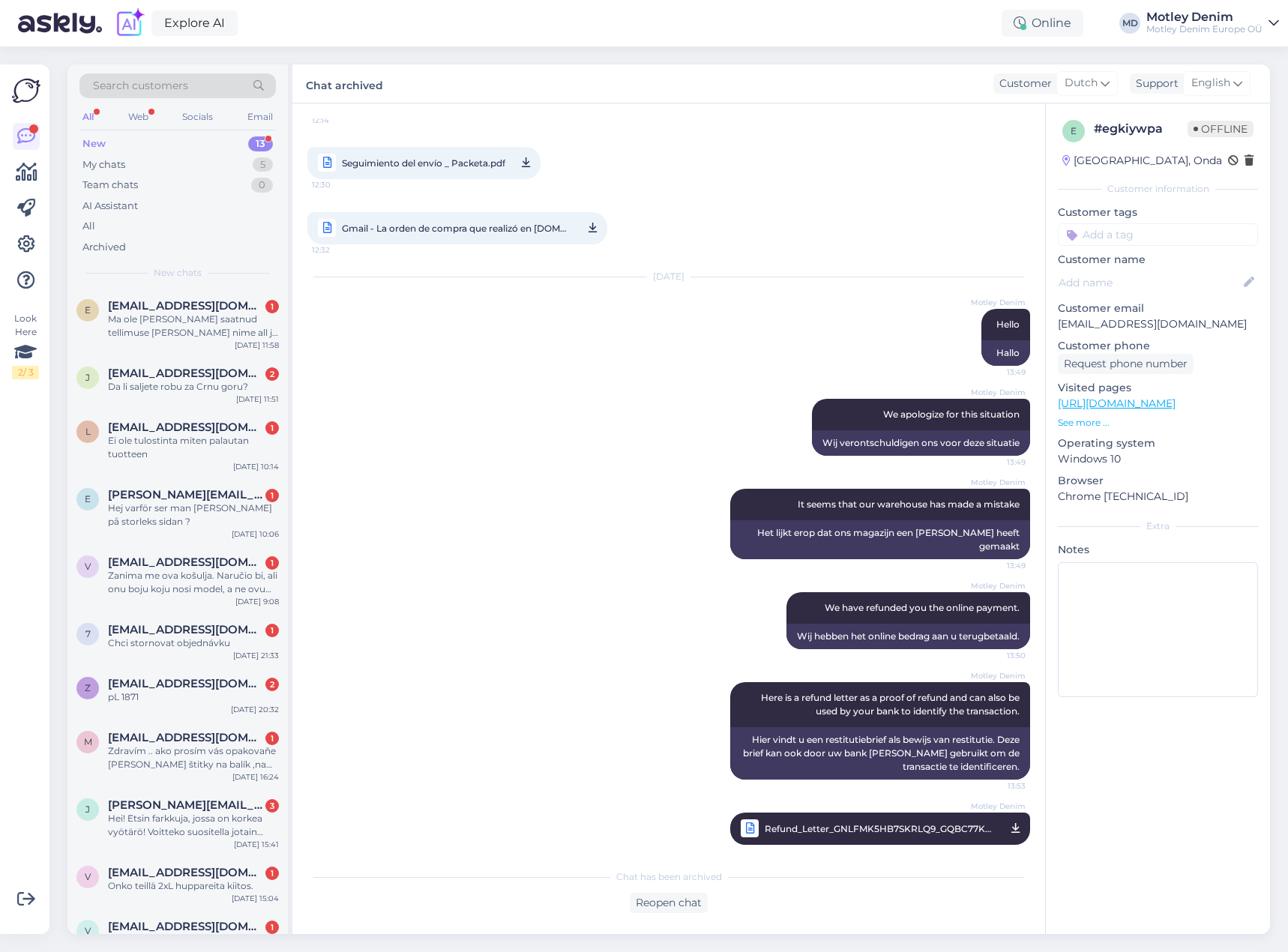
drag, startPoint x: 692, startPoint y: 474, endPoint x: 659, endPoint y: 466, distance: 34.0
click at [692, 474] on div "Motley Denim It seems that our warehouse has made a mistake 13:49 Het lijkt ero…" at bounding box center [669, 524] width 723 height 104
click at [207, 334] on div "Ma ole [PERSON_NAME] saatnud tellimuse [PERSON_NAME] nime all ja te [PERSON_NAM…" at bounding box center [194, 326] width 171 height 27
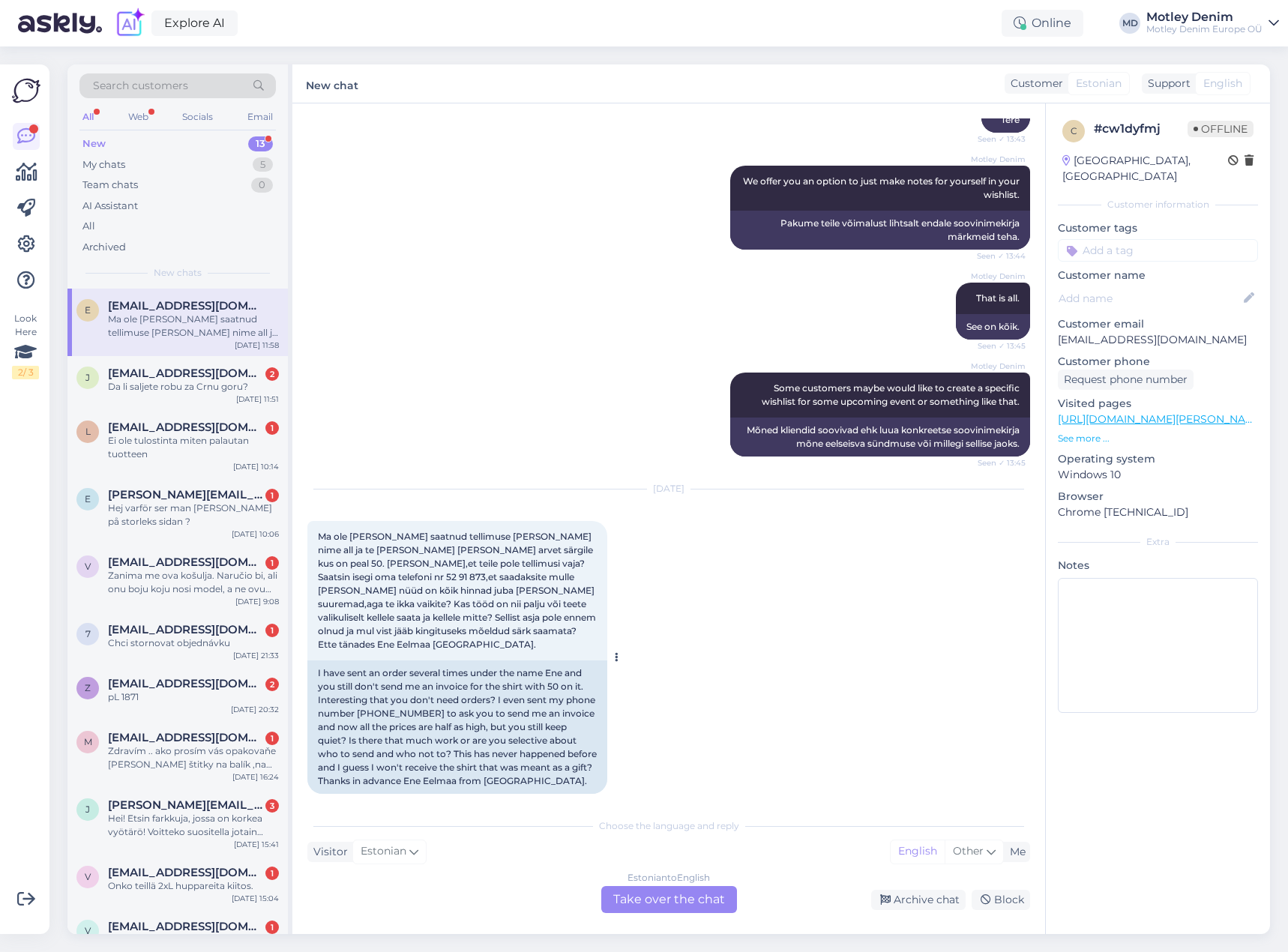
click at [432, 629] on span "Ma ole [PERSON_NAME] saatnud tellimuse [PERSON_NAME] nime all ja te [PERSON_NAM…" at bounding box center [458, 591] width 280 height 119
drag, startPoint x: 432, startPoint y: 629, endPoint x: 452, endPoint y: 625, distance: 20.4
click at [457, 628] on span "Ma ole [PERSON_NAME] saatnud tellimuse [PERSON_NAME] nime all ja te [PERSON_NAM…" at bounding box center [458, 591] width 280 height 119
copy span "[PERSON_NAME]"
click at [1081, 332] on p "[EMAIL_ADDRESS][DOMAIN_NAME]" at bounding box center [1158, 340] width 200 height 15
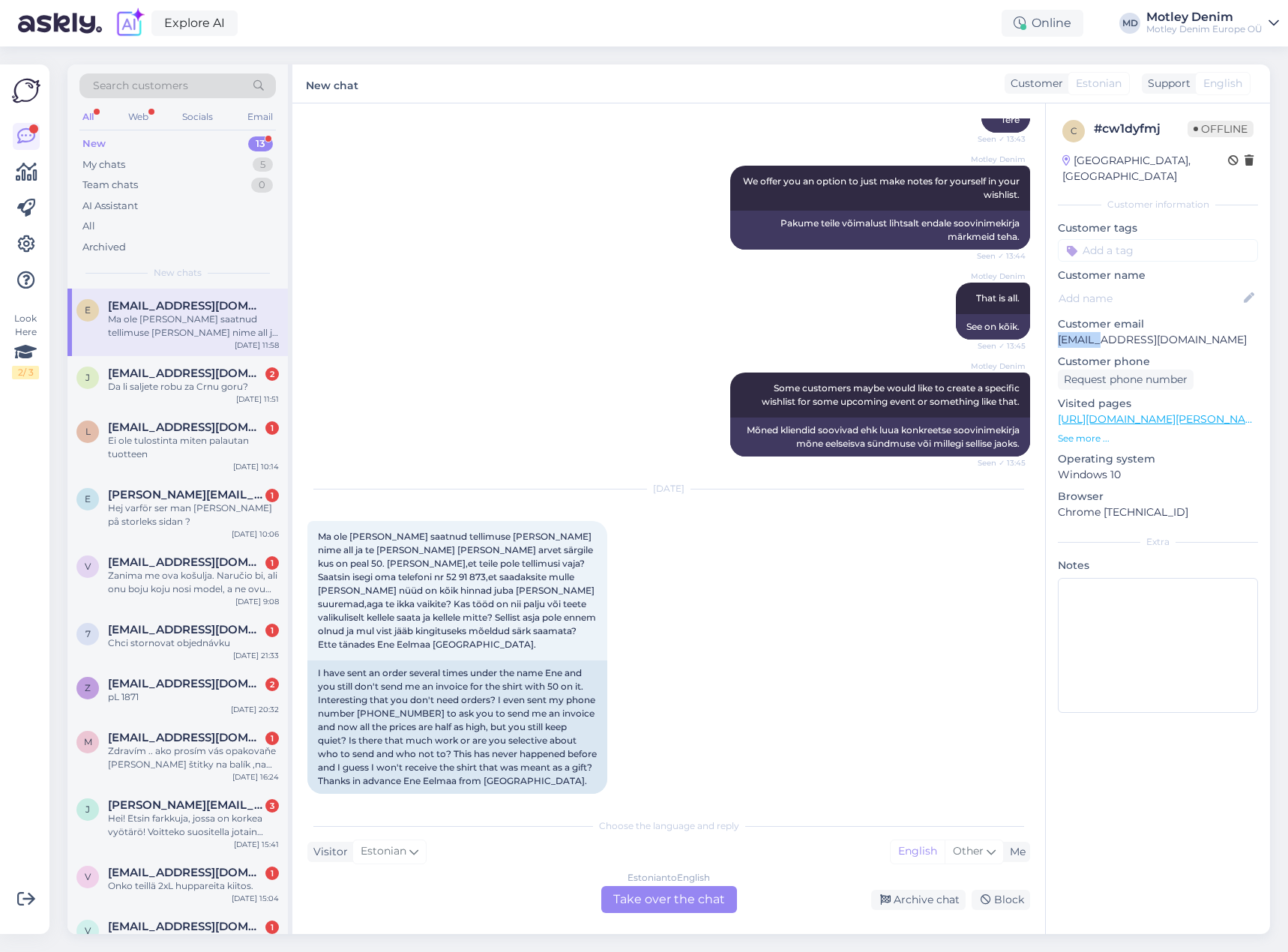
click at [1083, 332] on p "[EMAIL_ADDRESS][DOMAIN_NAME]" at bounding box center [1158, 340] width 200 height 15
click at [1124, 332] on p "[EMAIL_ADDRESS][DOMAIN_NAME]" at bounding box center [1158, 340] width 200 height 15
click at [1078, 332] on p "[EMAIL_ADDRESS][DOMAIN_NAME]" at bounding box center [1158, 340] width 200 height 15
drag, startPoint x: 1078, startPoint y: 324, endPoint x: 1159, endPoint y: 321, distance: 81.1
click at [1159, 332] on p "[EMAIL_ADDRESS][DOMAIN_NAME]" at bounding box center [1158, 340] width 200 height 15
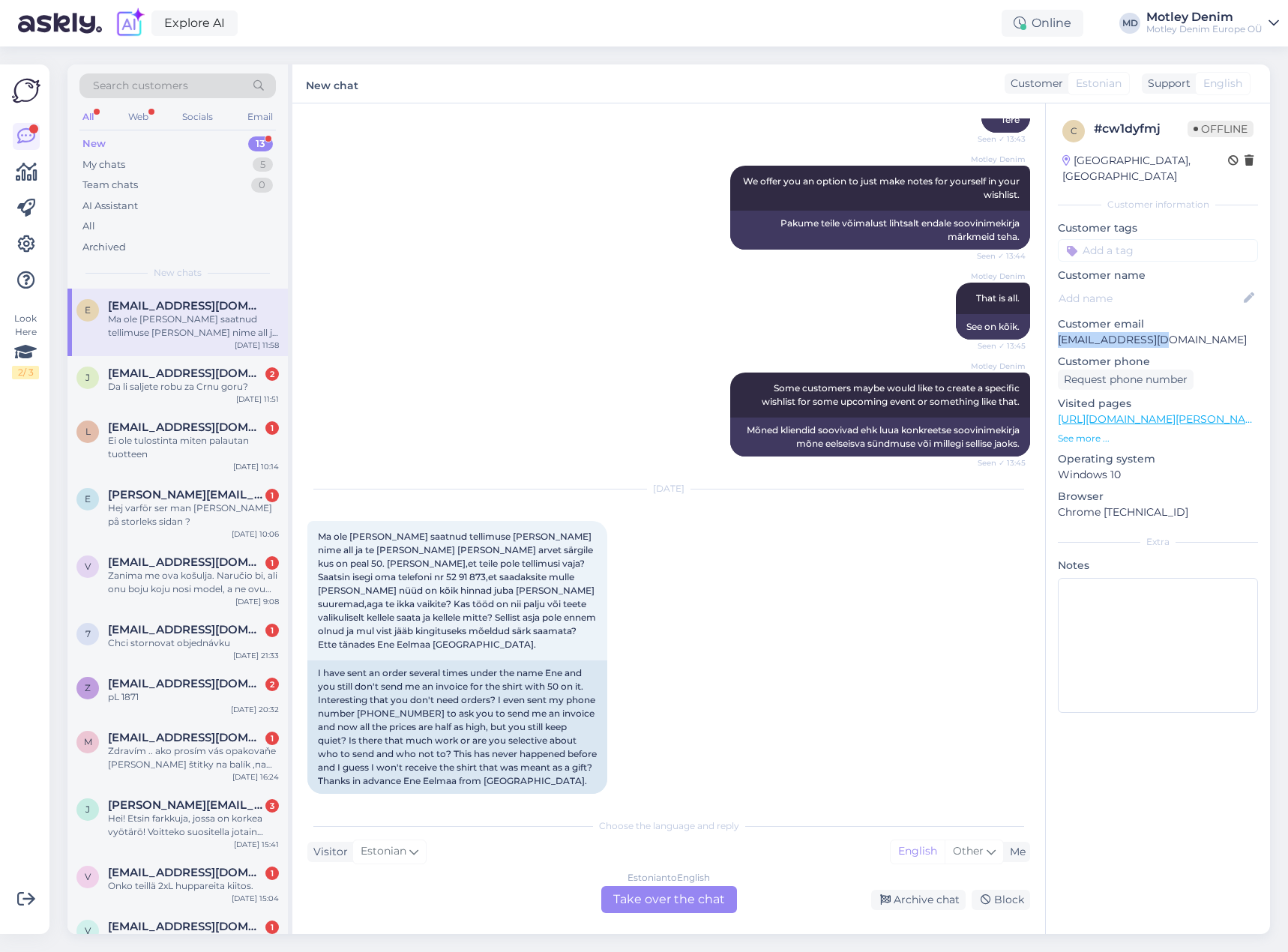
copy p "[EMAIL_ADDRESS][DOMAIN_NAME]"
drag, startPoint x: 437, startPoint y: 552, endPoint x: 444, endPoint y: 553, distance: 7.1
click at [437, 552] on span "Ma ole [PERSON_NAME] saatnud tellimuse [PERSON_NAME] nime all ja te [PERSON_NAM…" at bounding box center [458, 591] width 280 height 119
drag, startPoint x: 474, startPoint y: 552, endPoint x: 517, endPoint y: 548, distance: 43.2
click at [474, 552] on span "Ma ole [PERSON_NAME] saatnud tellimuse [PERSON_NAME] nime all ja te [PERSON_NAM…" at bounding box center [458, 591] width 280 height 119
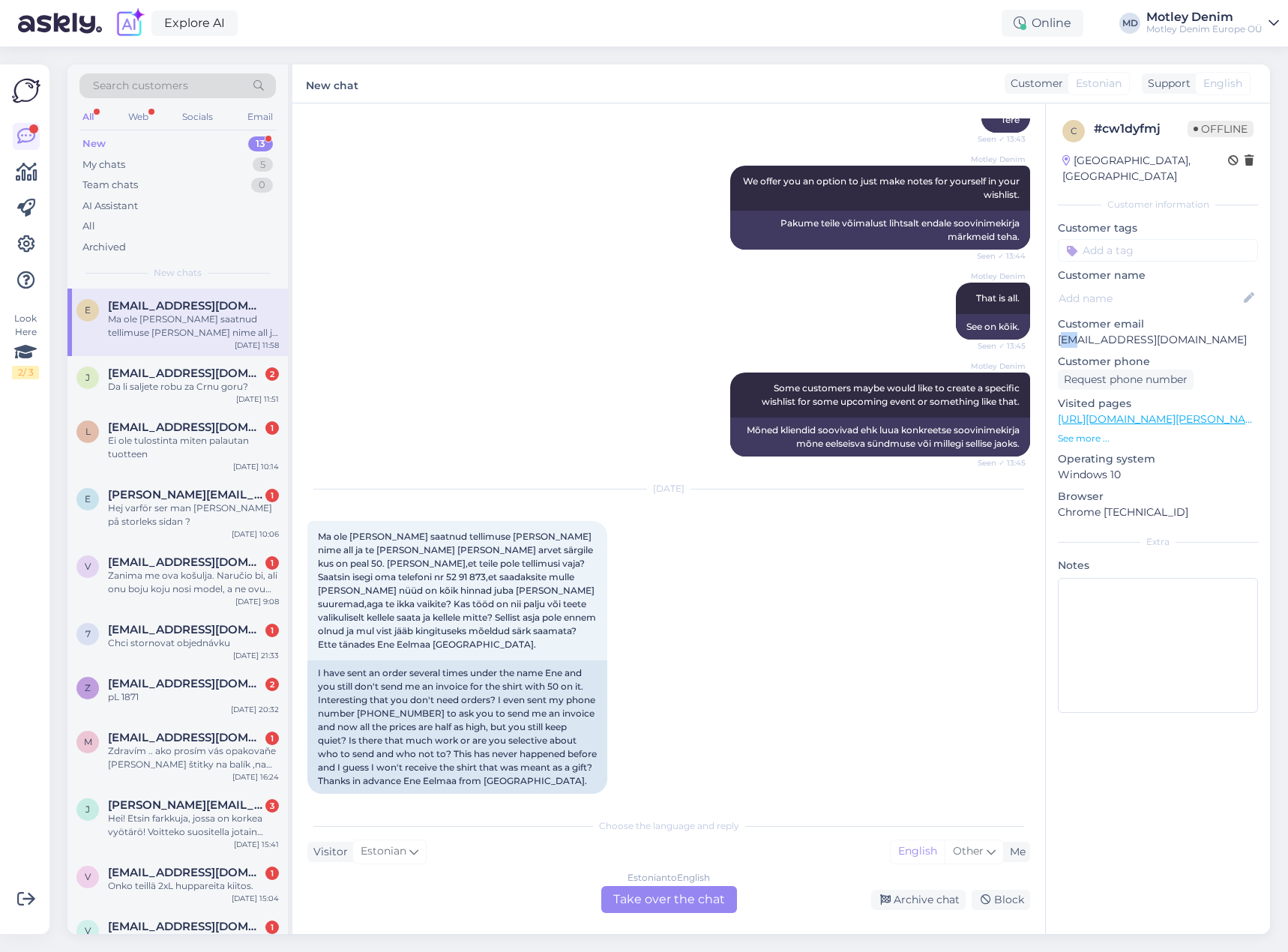
drag, startPoint x: 1063, startPoint y: 322, endPoint x: 1075, endPoint y: 322, distance: 12.0
click at [1075, 332] on p "[EMAIL_ADDRESS][DOMAIN_NAME]" at bounding box center [1158, 340] width 200 height 15
click at [1098, 332] on p "[EMAIL_ADDRESS][DOMAIN_NAME]" at bounding box center [1158, 340] width 200 height 15
click at [685, 906] on div "Estonian to English Take over the chat" at bounding box center [669, 899] width 135 height 27
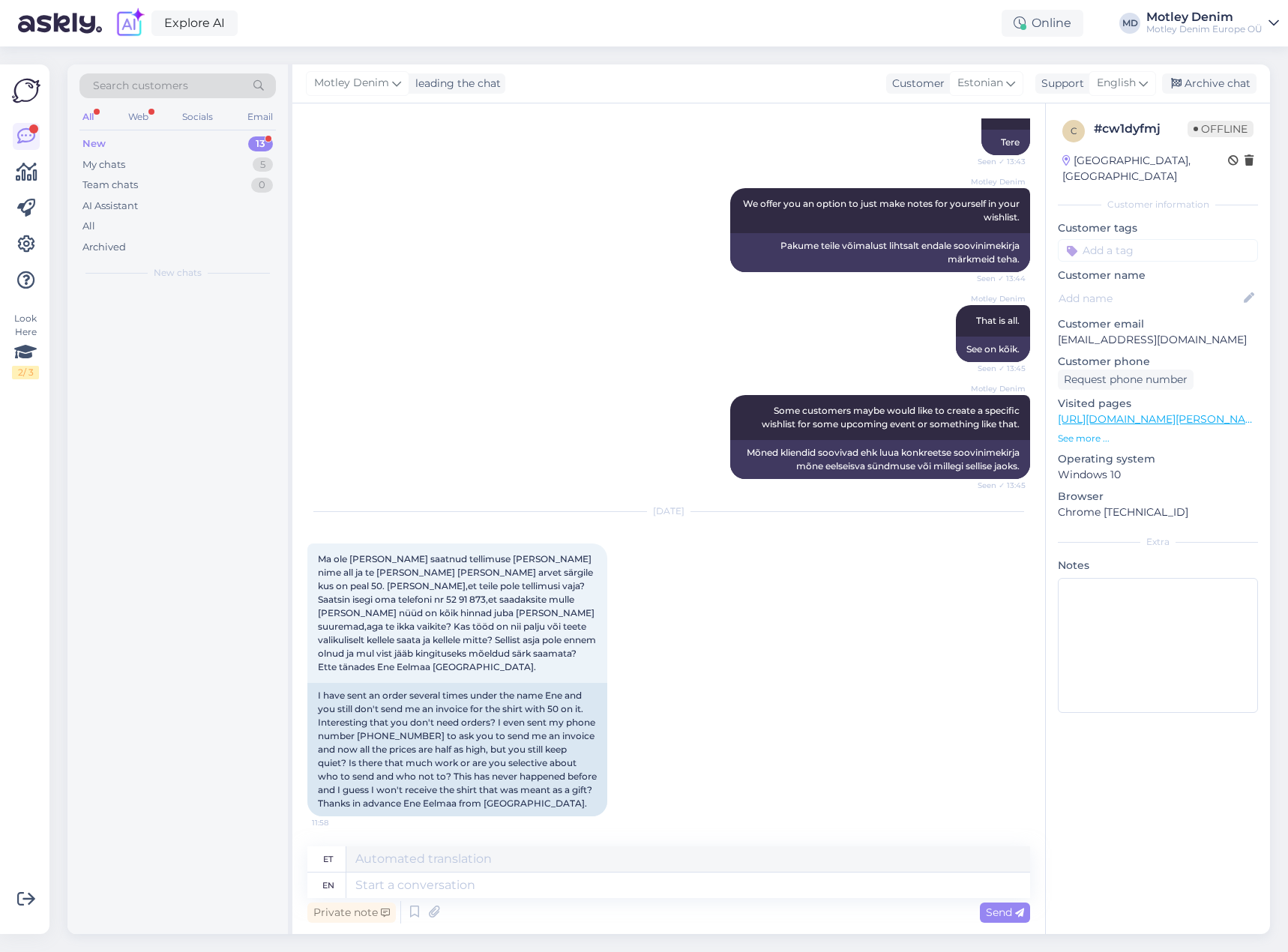
scroll to position [266, 0]
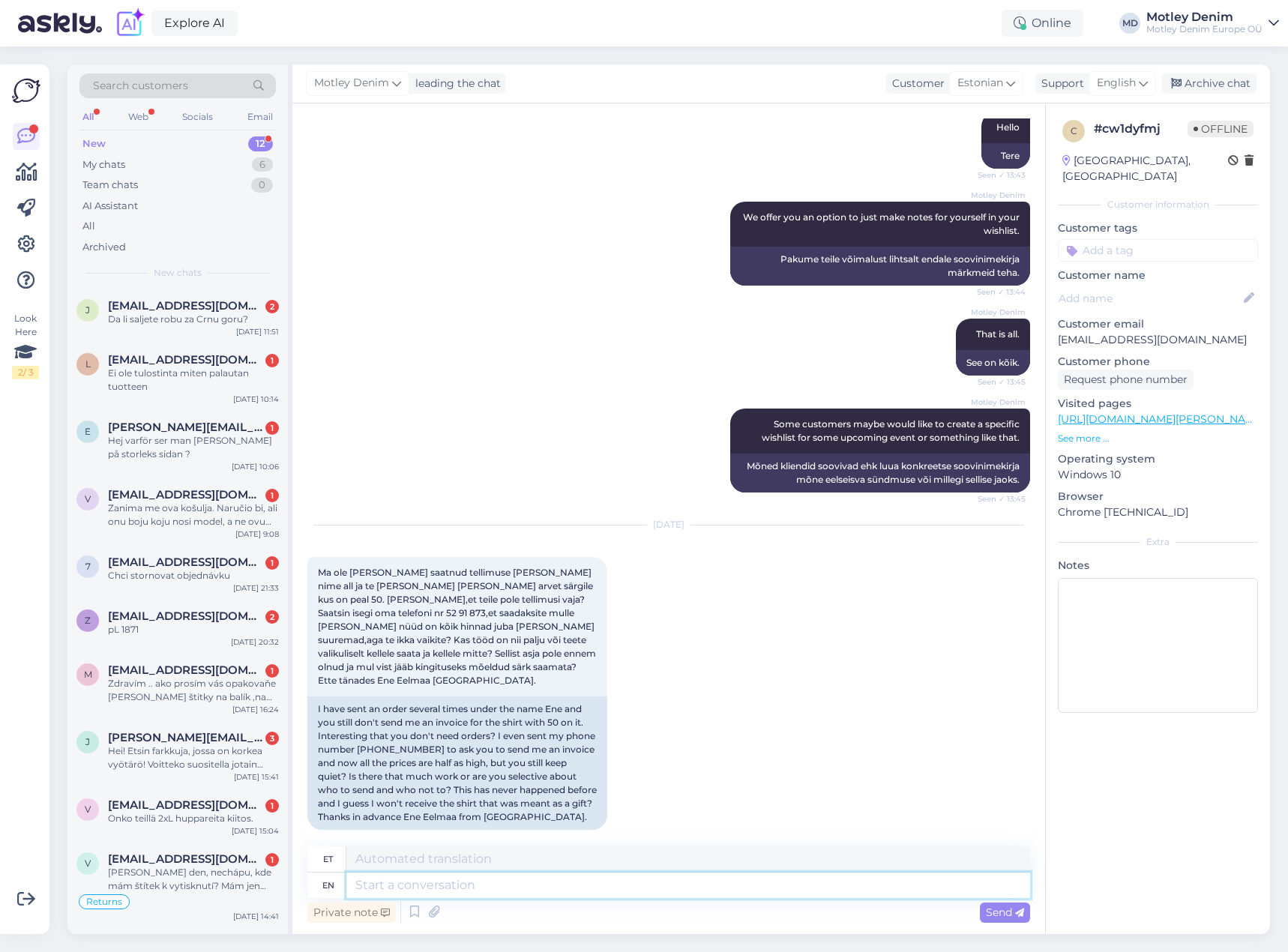
click at [691, 886] on textarea at bounding box center [689, 885] width 684 height 26
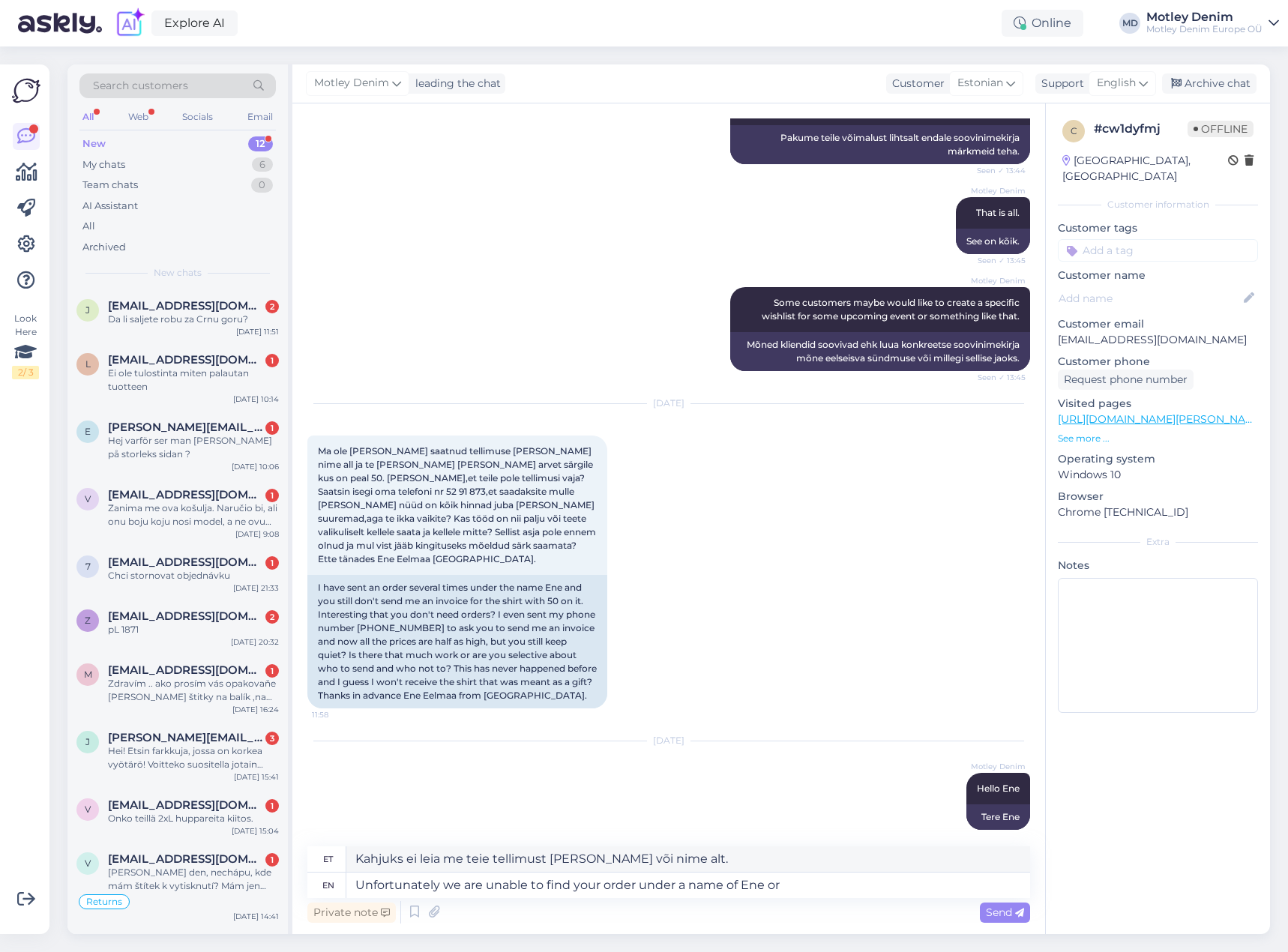
click at [1068, 332] on p "[EMAIL_ADDRESS][DOMAIN_NAME]" at bounding box center [1158, 340] width 200 height 15
drag, startPoint x: 1068, startPoint y: 319, endPoint x: 1175, endPoint y: 325, distance: 107.2
click at [1174, 332] on p "[EMAIL_ADDRESS][DOMAIN_NAME]" at bounding box center [1158, 340] width 200 height 15
copy p "[EMAIL_ADDRESS][DOMAIN_NAME]"
click at [815, 884] on textarea "Unfortunately we are unable to find your order under a name of Ene or" at bounding box center [689, 885] width 684 height 26
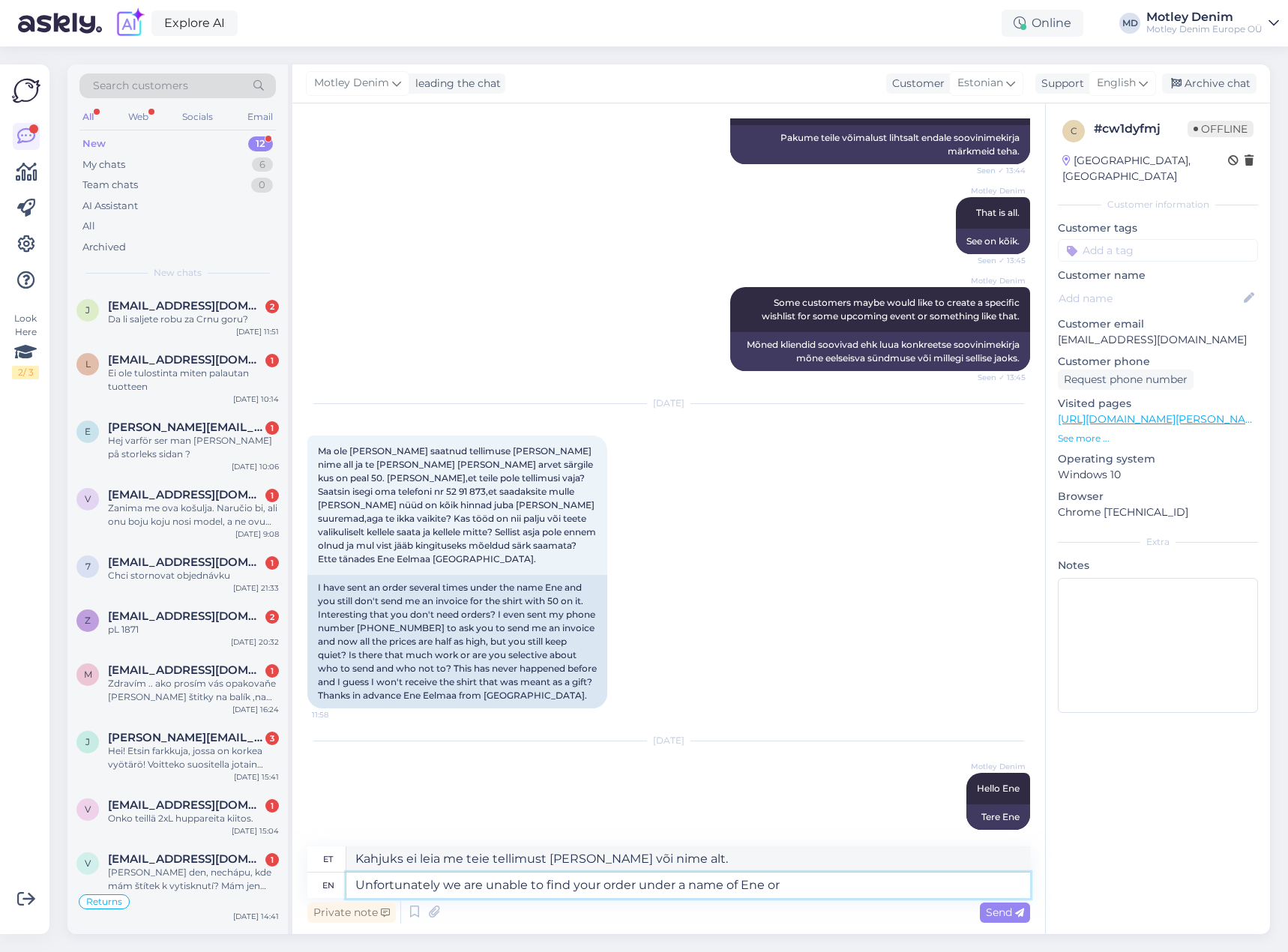
paste textarea "[EMAIL_ADDRESS][DOMAIN_NAME]"
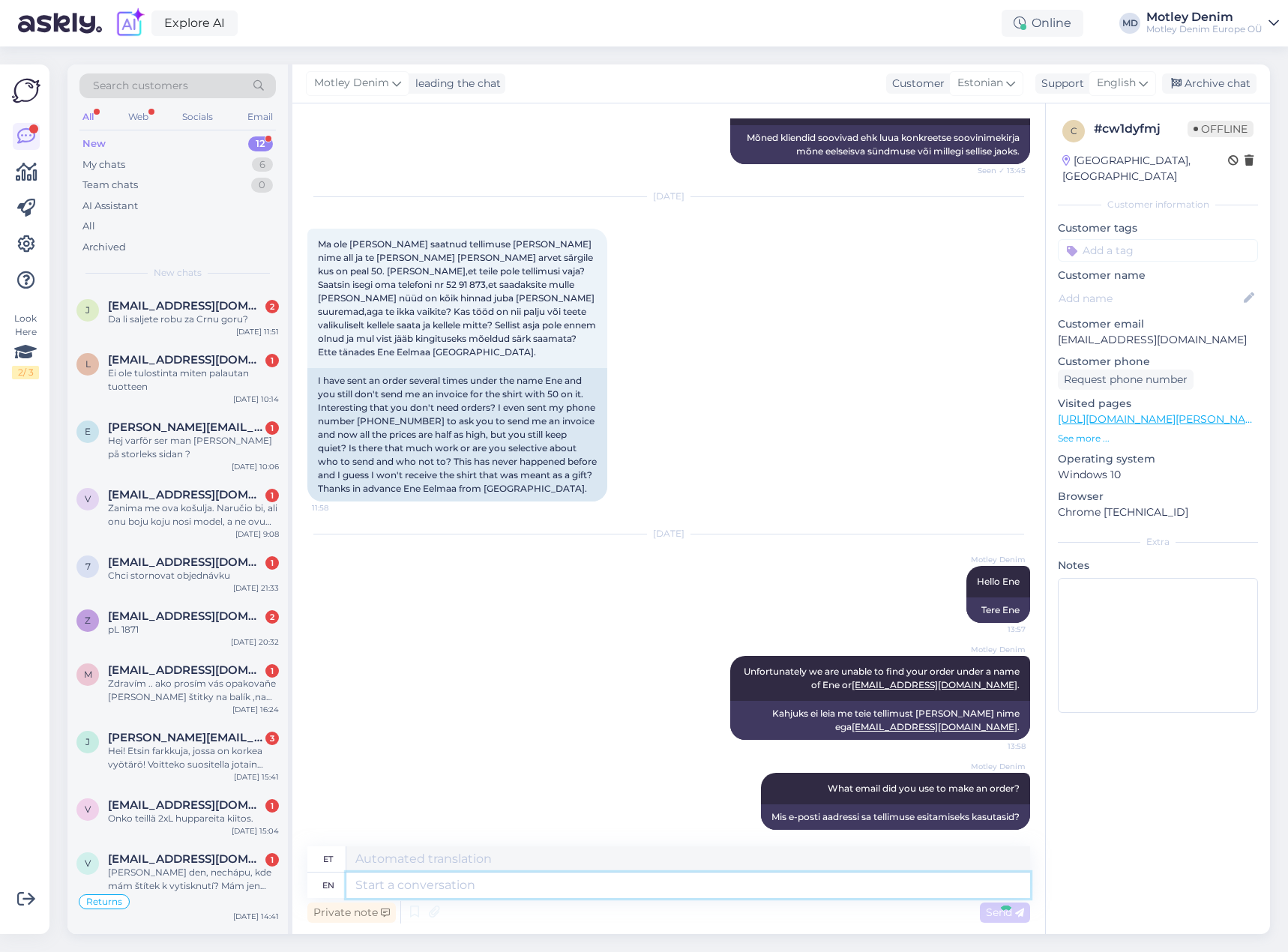
scroll to position [711, 0]
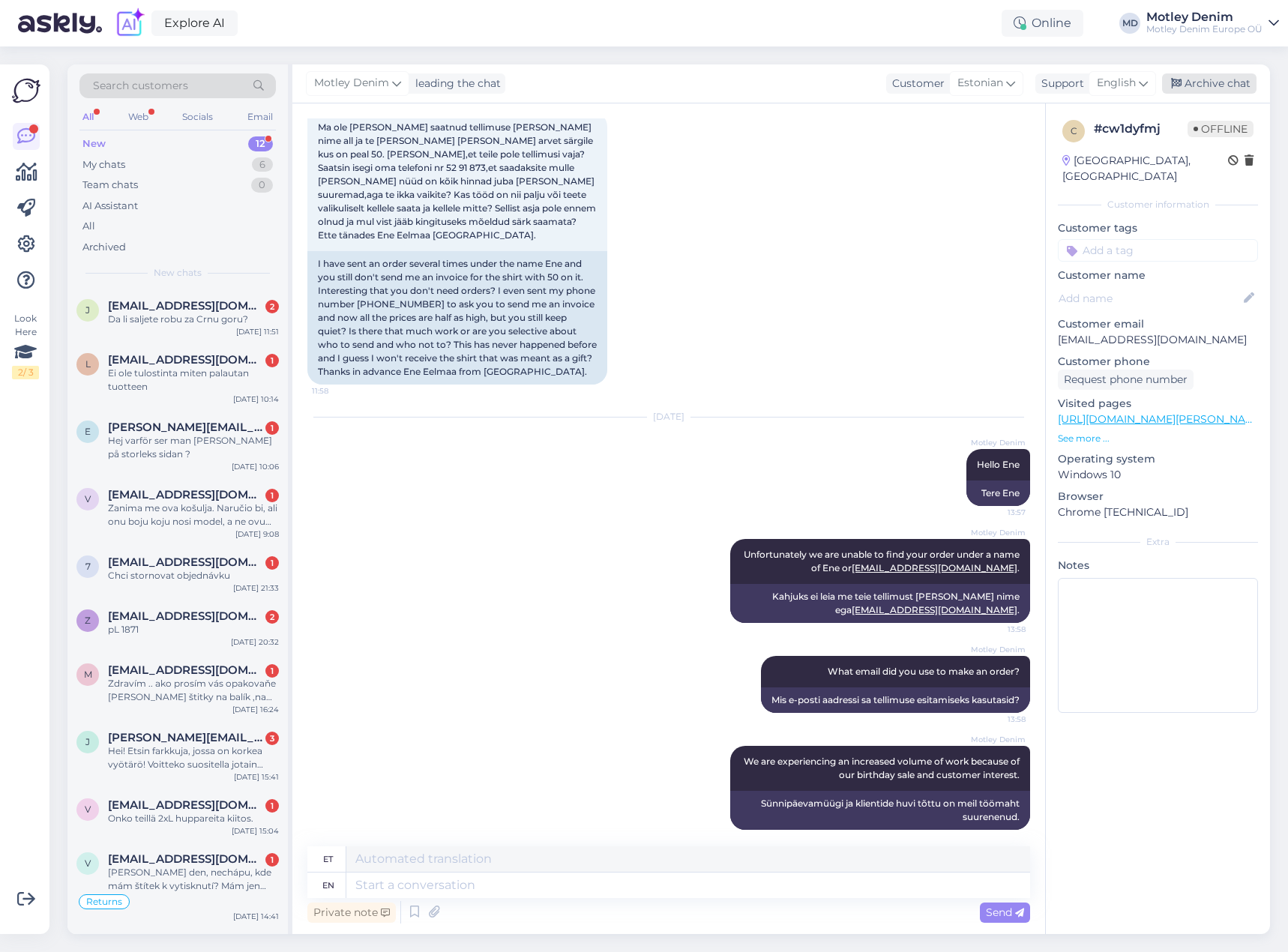
click at [1197, 83] on div "Archive chat" at bounding box center [1210, 84] width 94 height 20
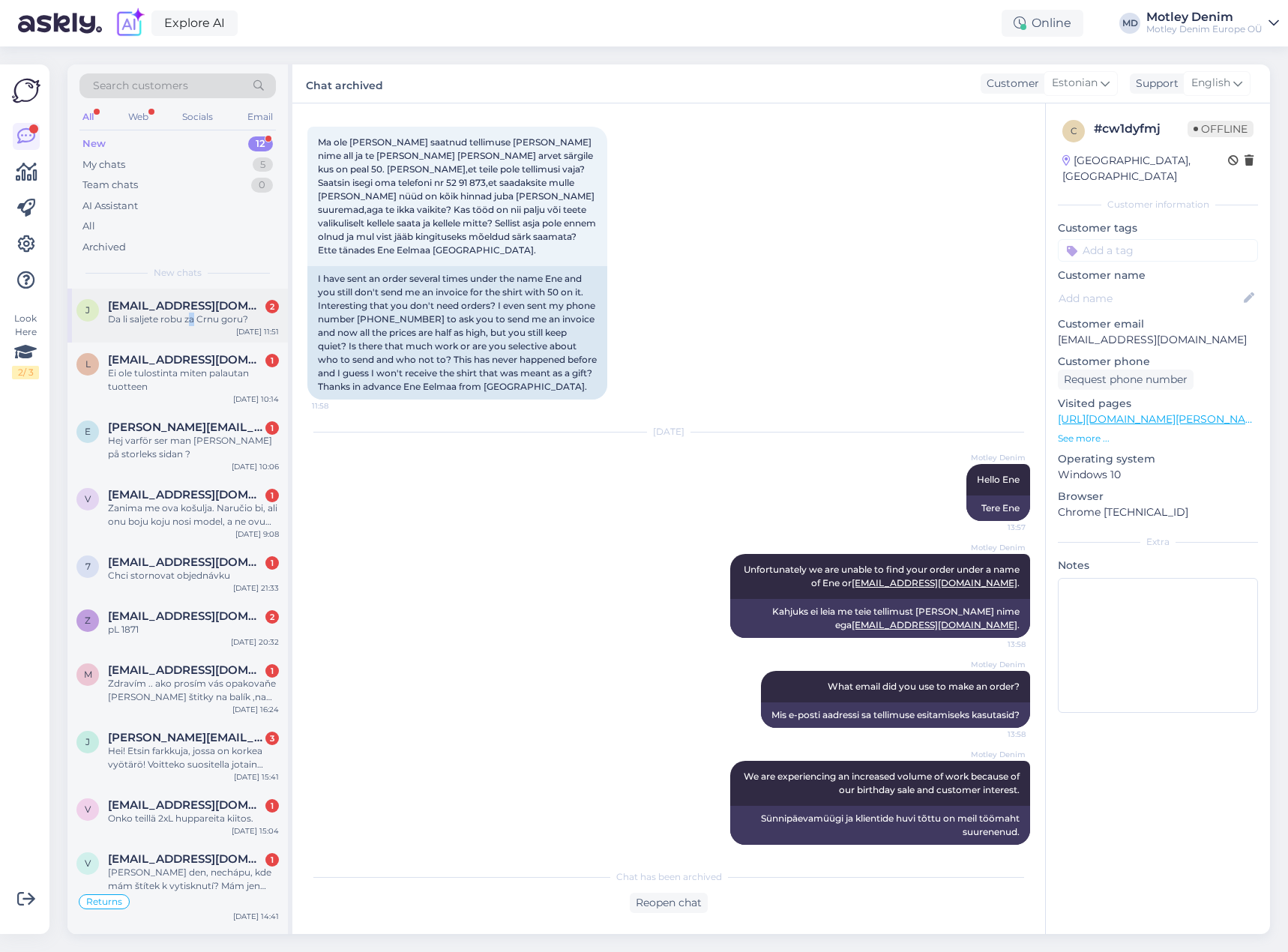
click at [193, 323] on div "Da li saljete robu za Crnu goru?" at bounding box center [194, 319] width 171 height 13
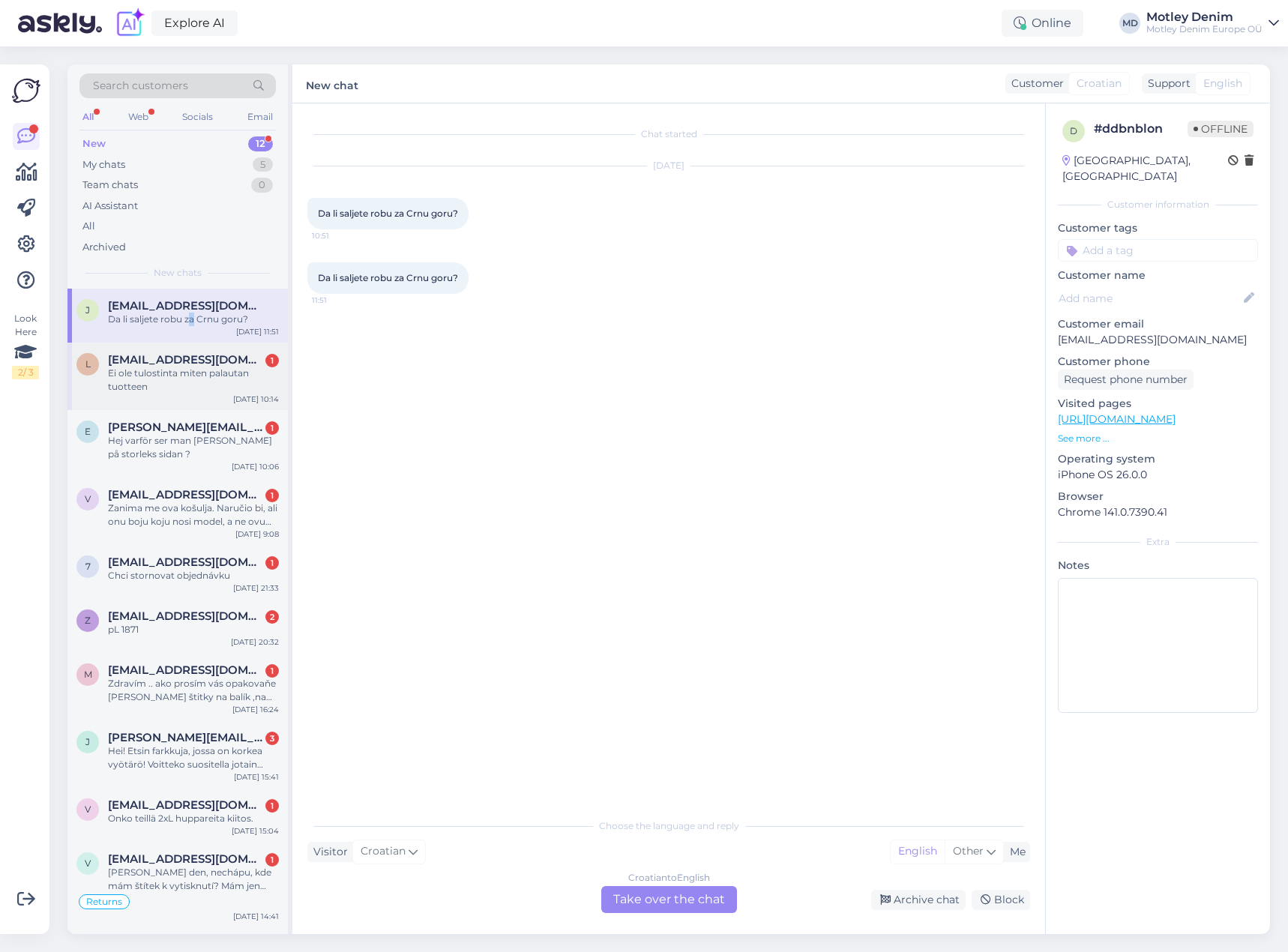
scroll to position [0, 0]
click at [687, 895] on div "Croatian to English Take over the chat" at bounding box center [669, 899] width 135 height 27
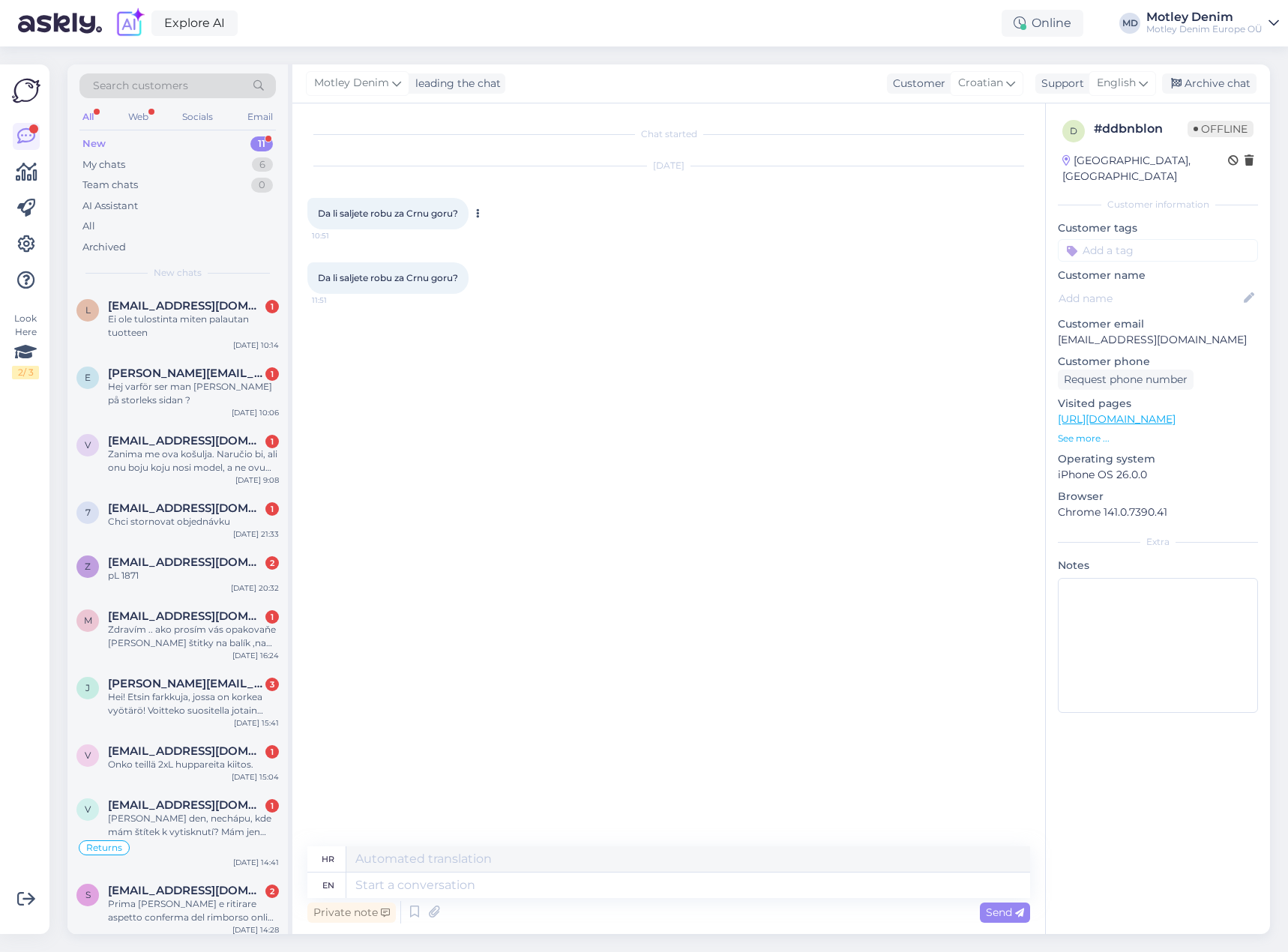
click at [479, 215] on icon at bounding box center [478, 214] width 4 height 9
click at [492, 238] on link "Show English translation" at bounding box center [546, 238] width 148 height 19
click at [479, 307] on icon at bounding box center [478, 304] width 4 height 9
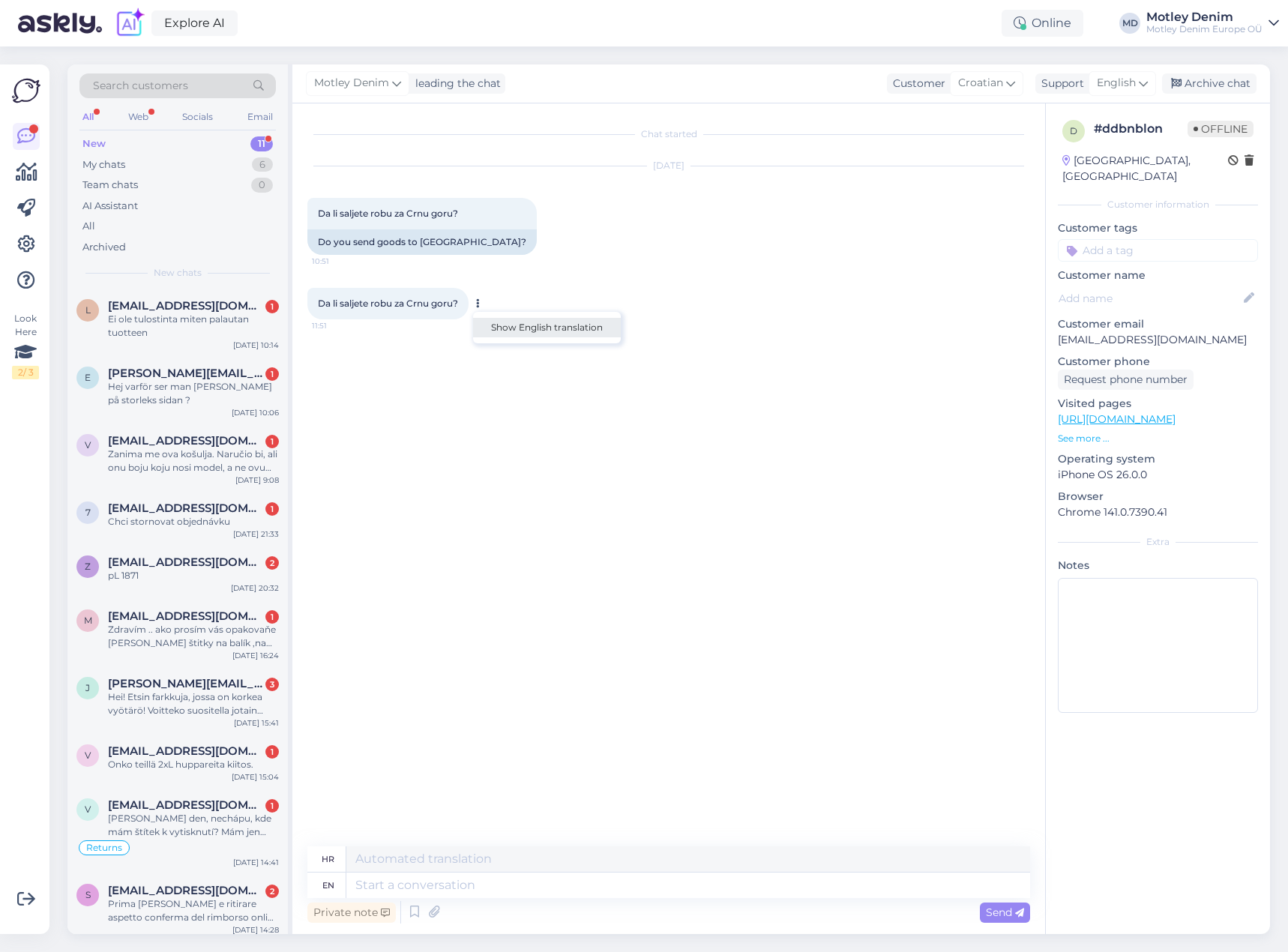
click at [505, 333] on link "Show English translation" at bounding box center [546, 327] width 148 height 19
click at [625, 888] on textarea at bounding box center [689, 885] width 684 height 26
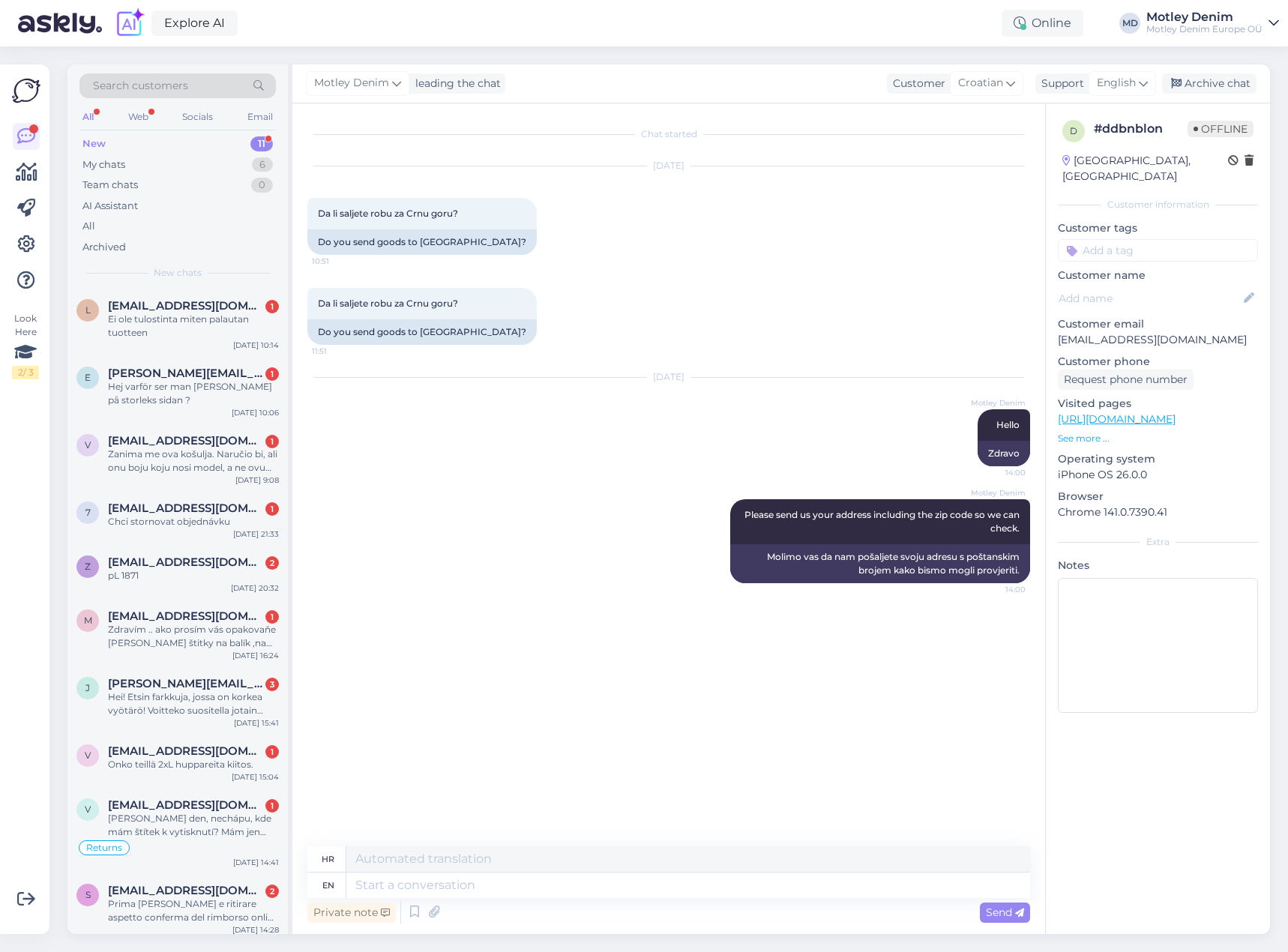
click at [727, 399] on div "[DATE] Motley Denim Hello 14:00 Zdravo" at bounding box center [669, 422] width 723 height 122
click at [1194, 84] on div "Archive chat" at bounding box center [1210, 84] width 94 height 20
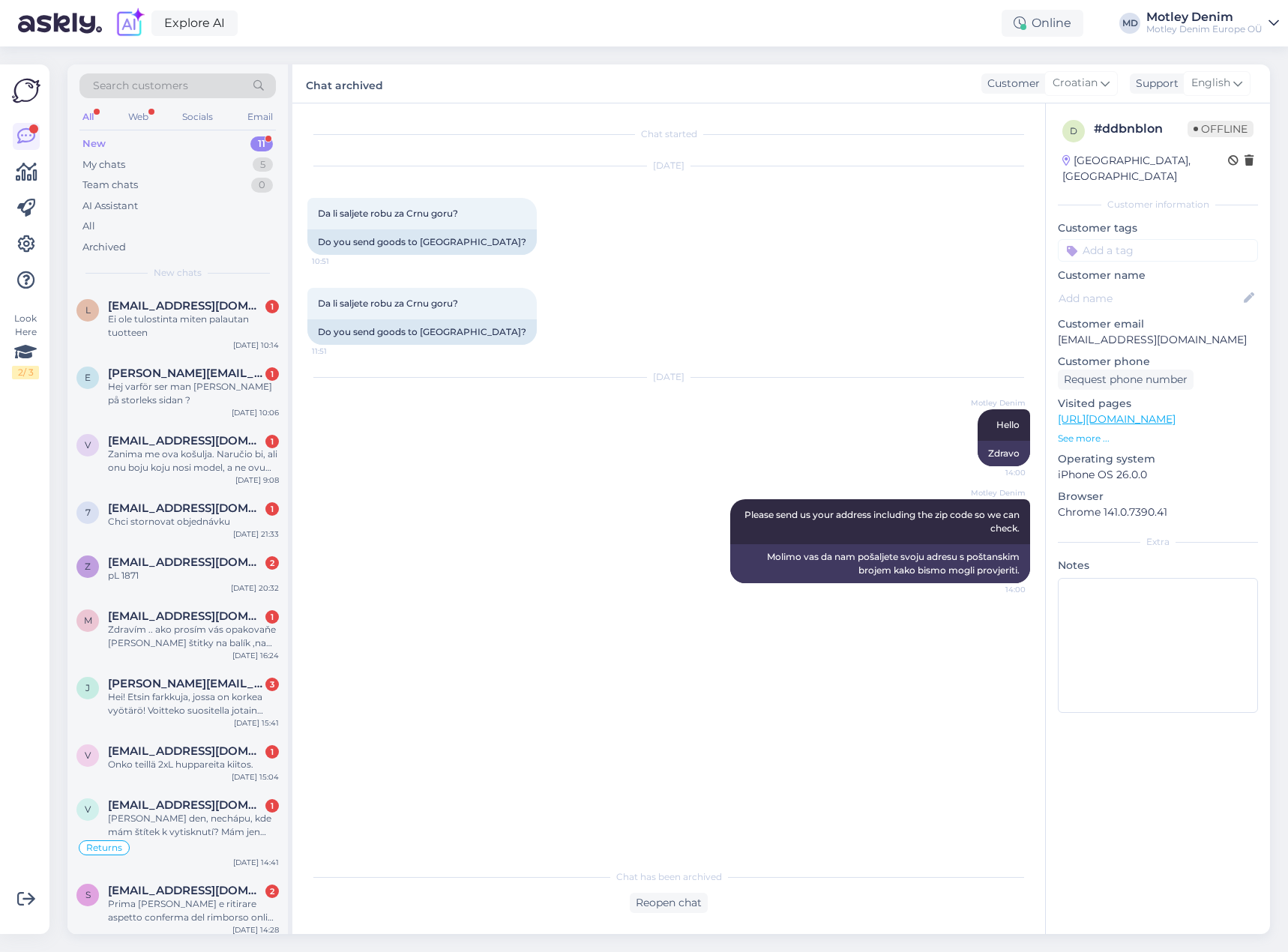
click at [785, 199] on div "[DATE] Da li saljete robu za Crnu goru? 10:51 Do you send goods to [GEOGRAPHIC_…" at bounding box center [669, 211] width 723 height 122
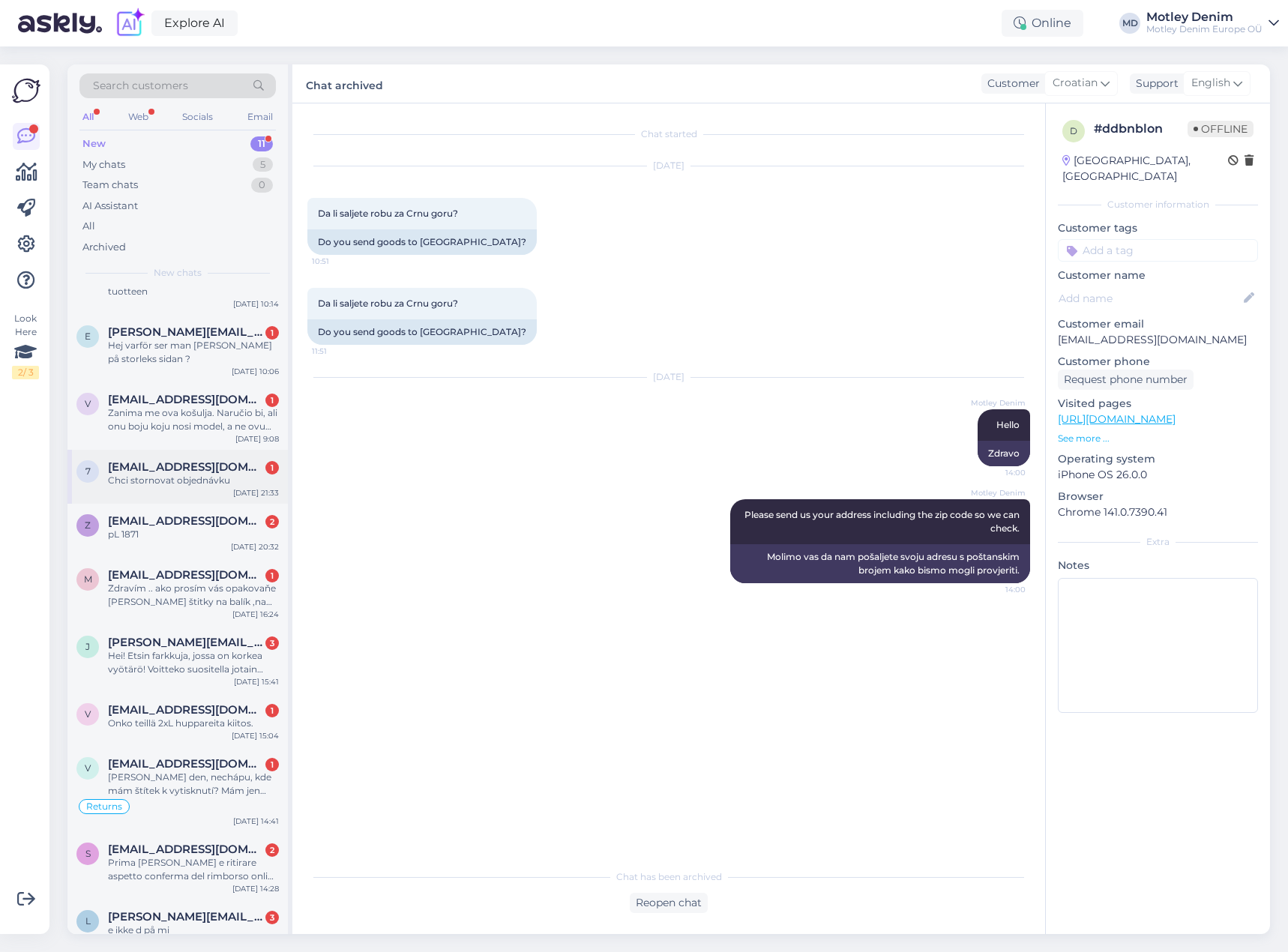
scroll to position [79, 0]
